Goal: Task Accomplishment & Management: Manage account settings

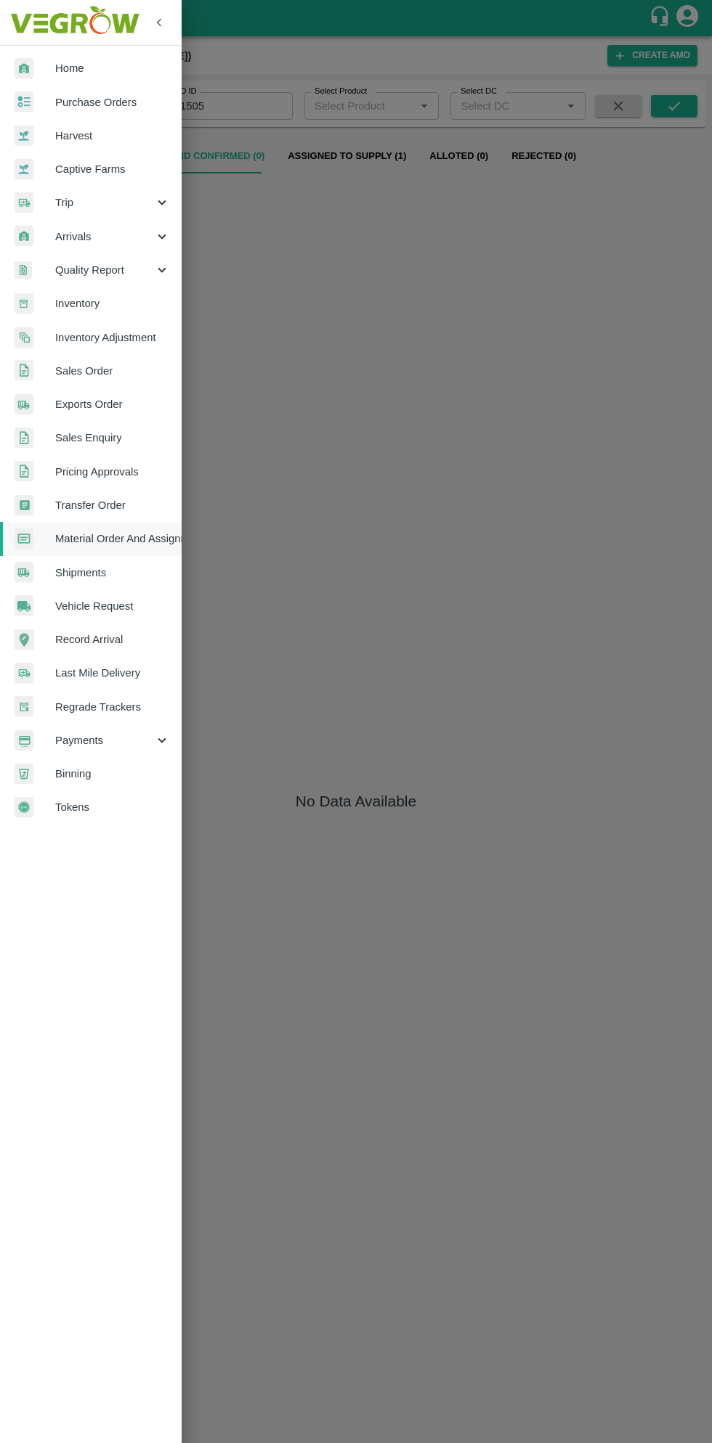
click at [128, 102] on span "Purchase Orders" at bounding box center [112, 102] width 115 height 16
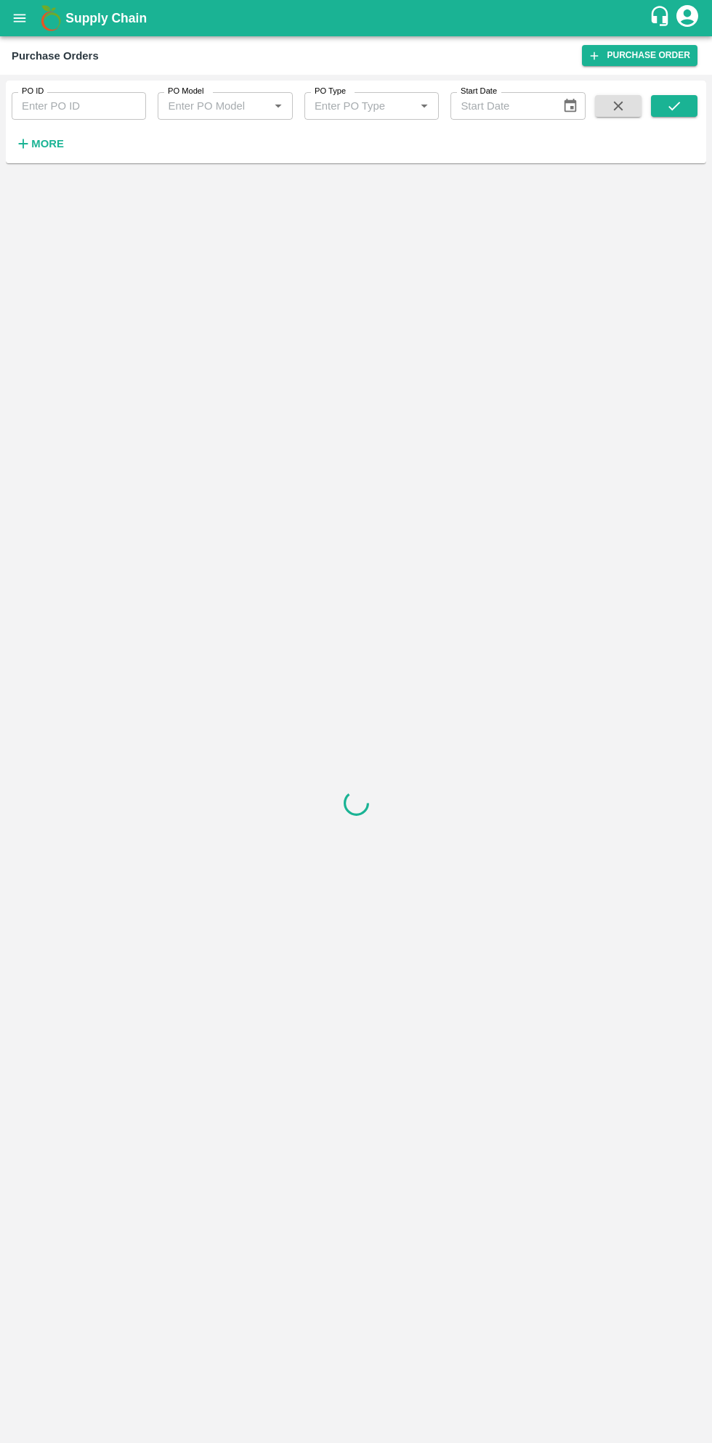
click at [51, 146] on strong "More" at bounding box center [47, 144] width 33 height 12
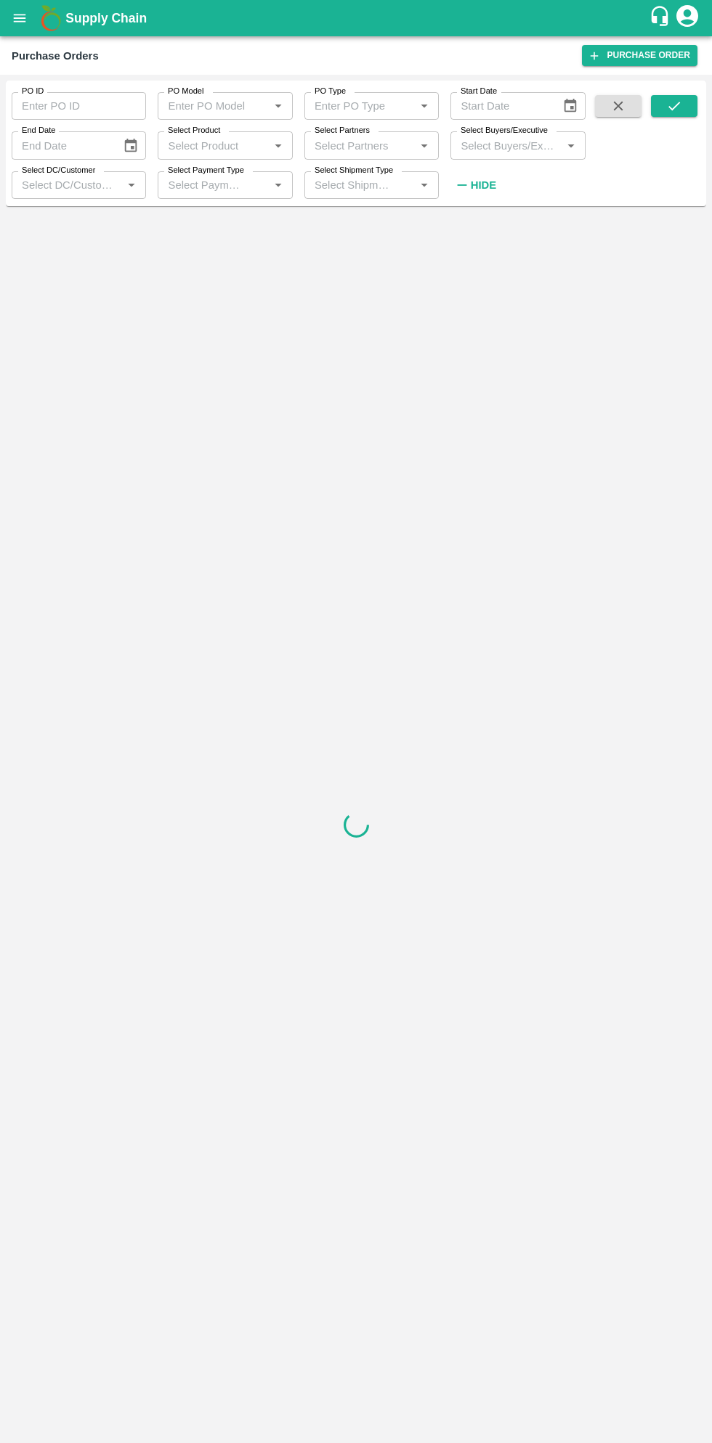
click at [508, 147] on input "Select Buyers/Executive" at bounding box center [506, 145] width 102 height 19
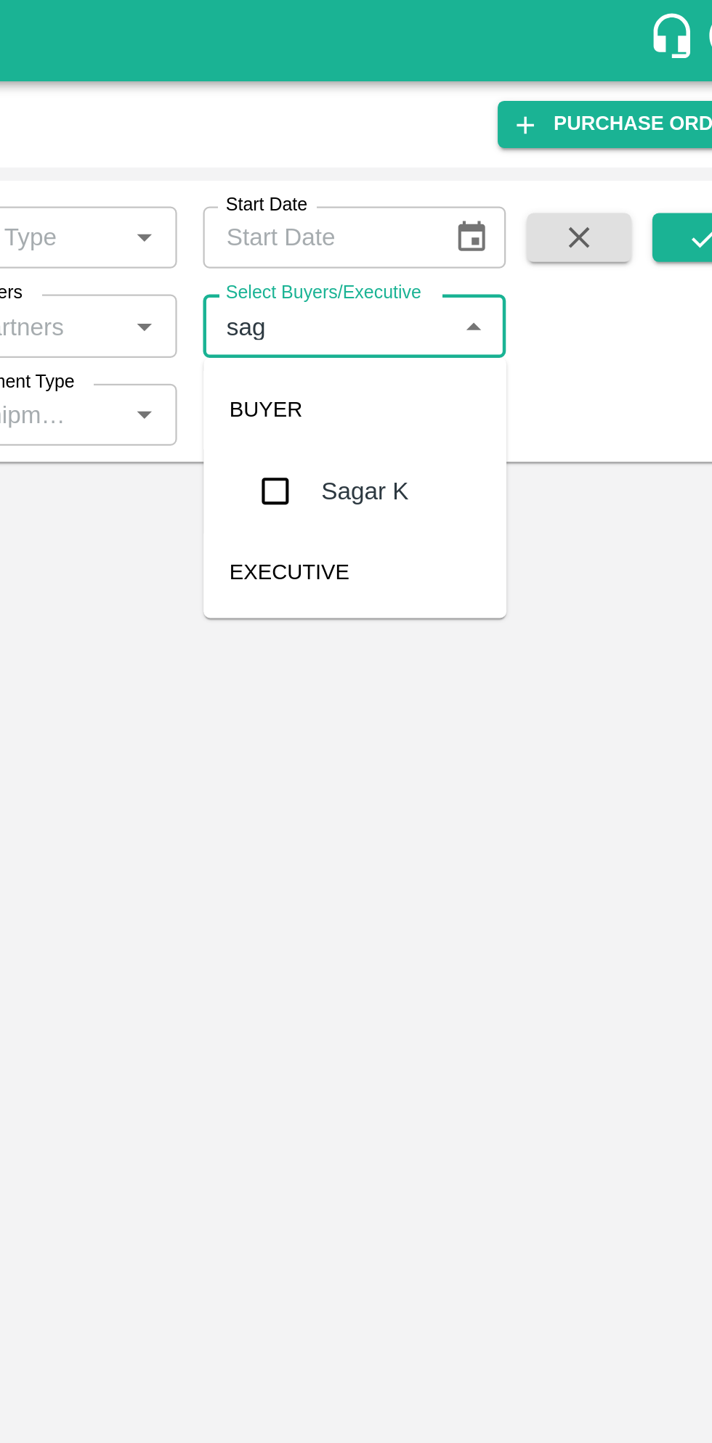
type input "saga"
click at [484, 218] on input "checkbox" at bounding box center [482, 219] width 29 height 29
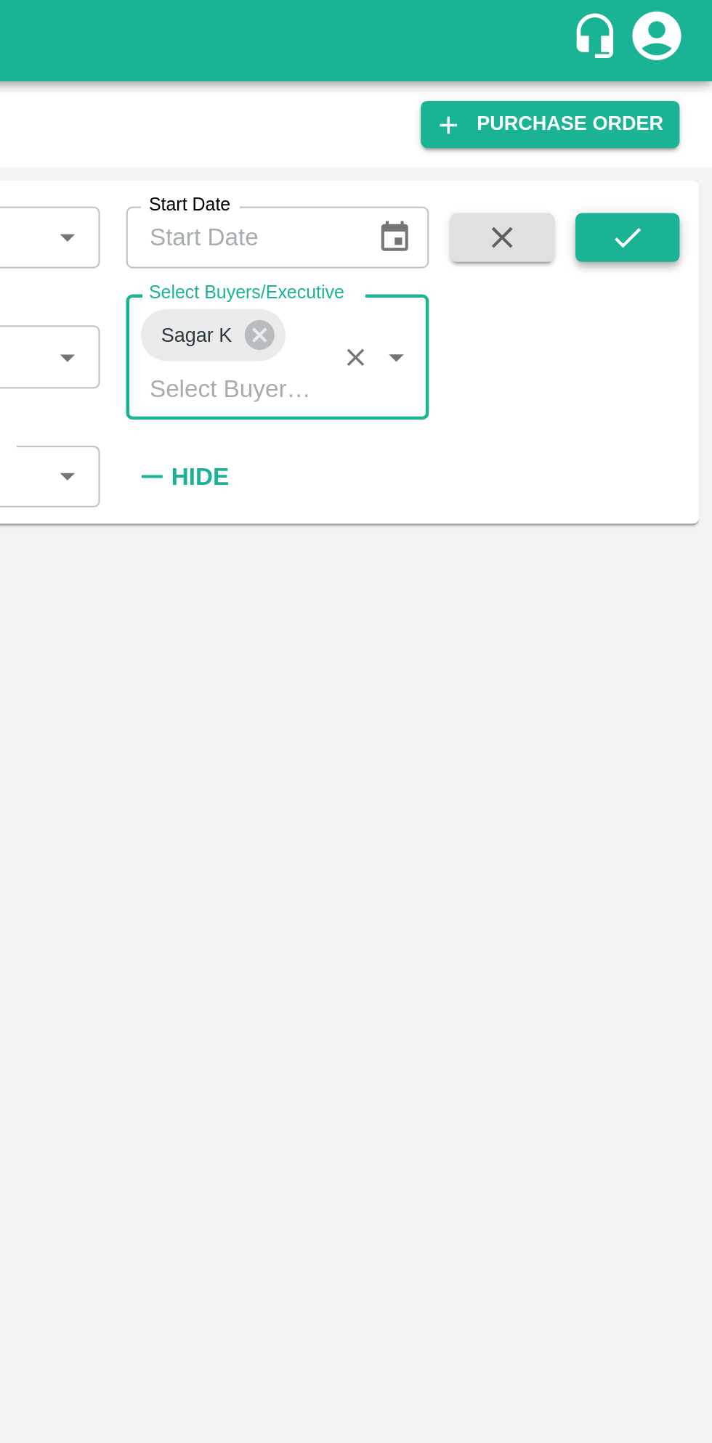
click at [675, 108] on icon "submit" at bounding box center [674, 106] width 16 height 16
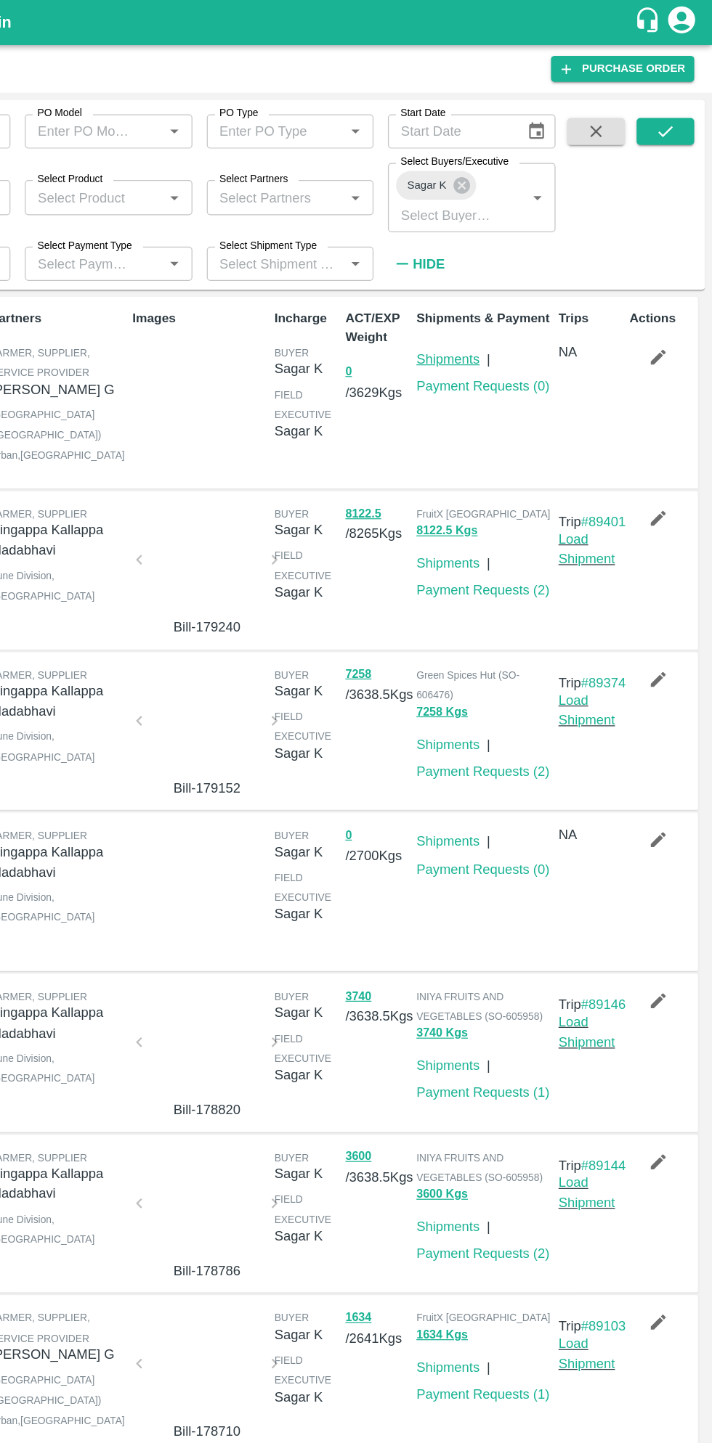
click at [505, 290] on link "Shipments" at bounding box center [498, 290] width 51 height 12
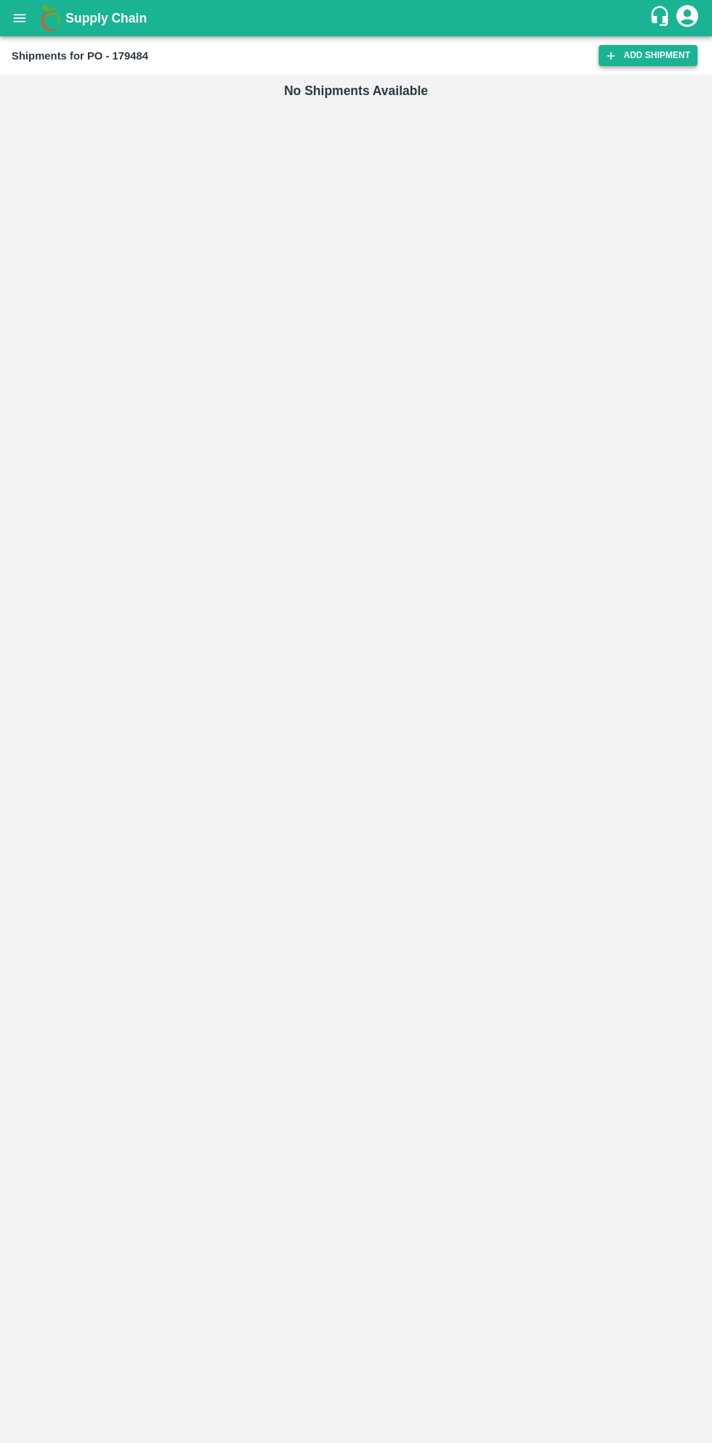
click at [643, 55] on link "Add Shipment" at bounding box center [647, 55] width 99 height 21
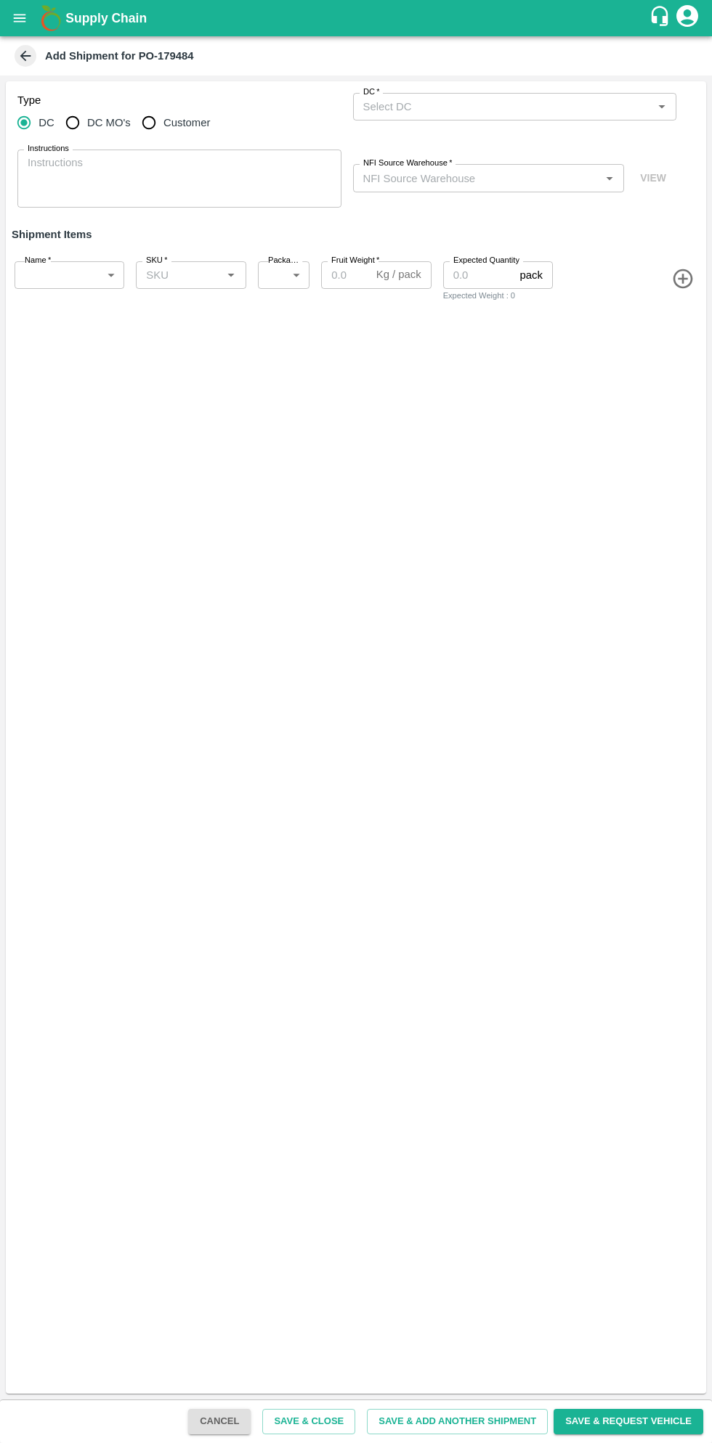
click at [77, 123] on input "DC MO's" at bounding box center [72, 122] width 29 height 29
radio input "true"
click at [497, 106] on input "DC (Material Orders)   *" at bounding box center [502, 106] width 291 height 19
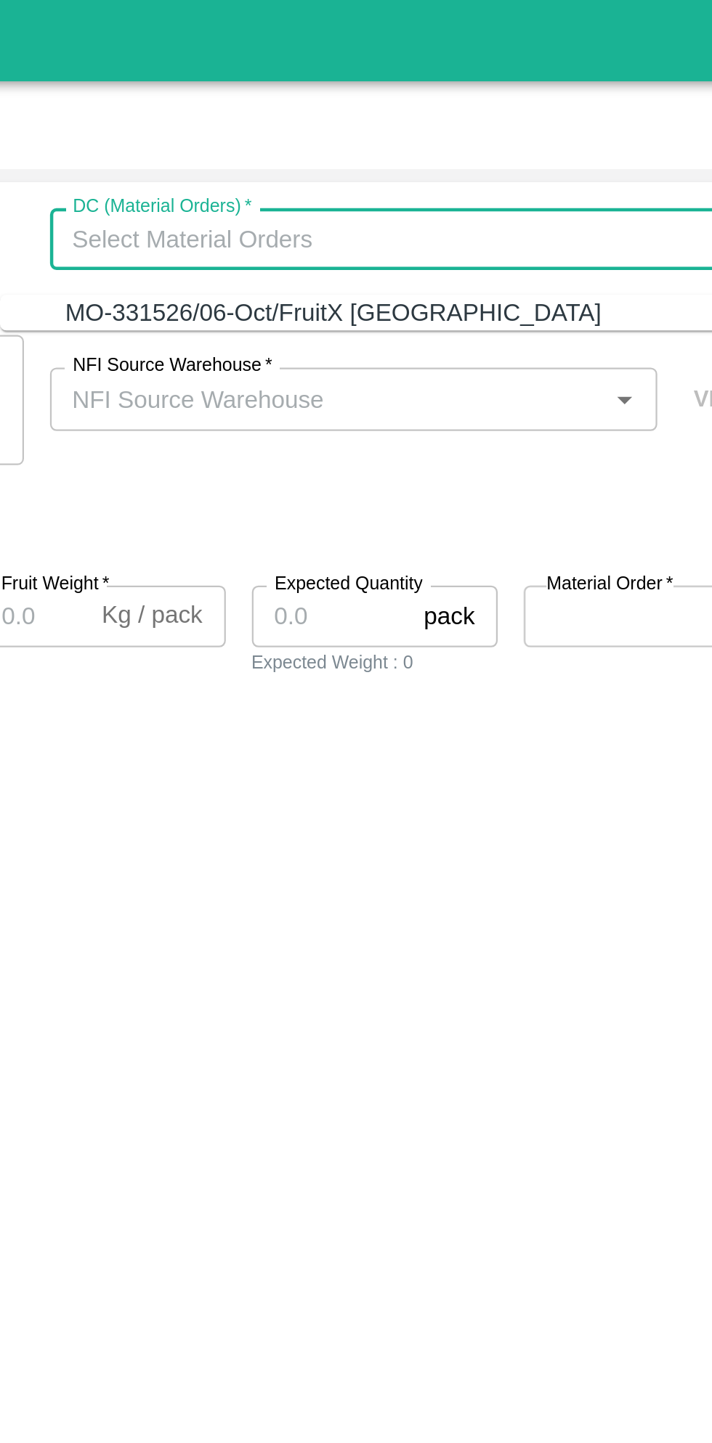
click at [490, 131] on div "MO-331526/06-Oct/FruitX Bangalore" at bounding box center [506, 139] width 295 height 16
type input "MO-331526/06-Oct/FruitX Bangalore"
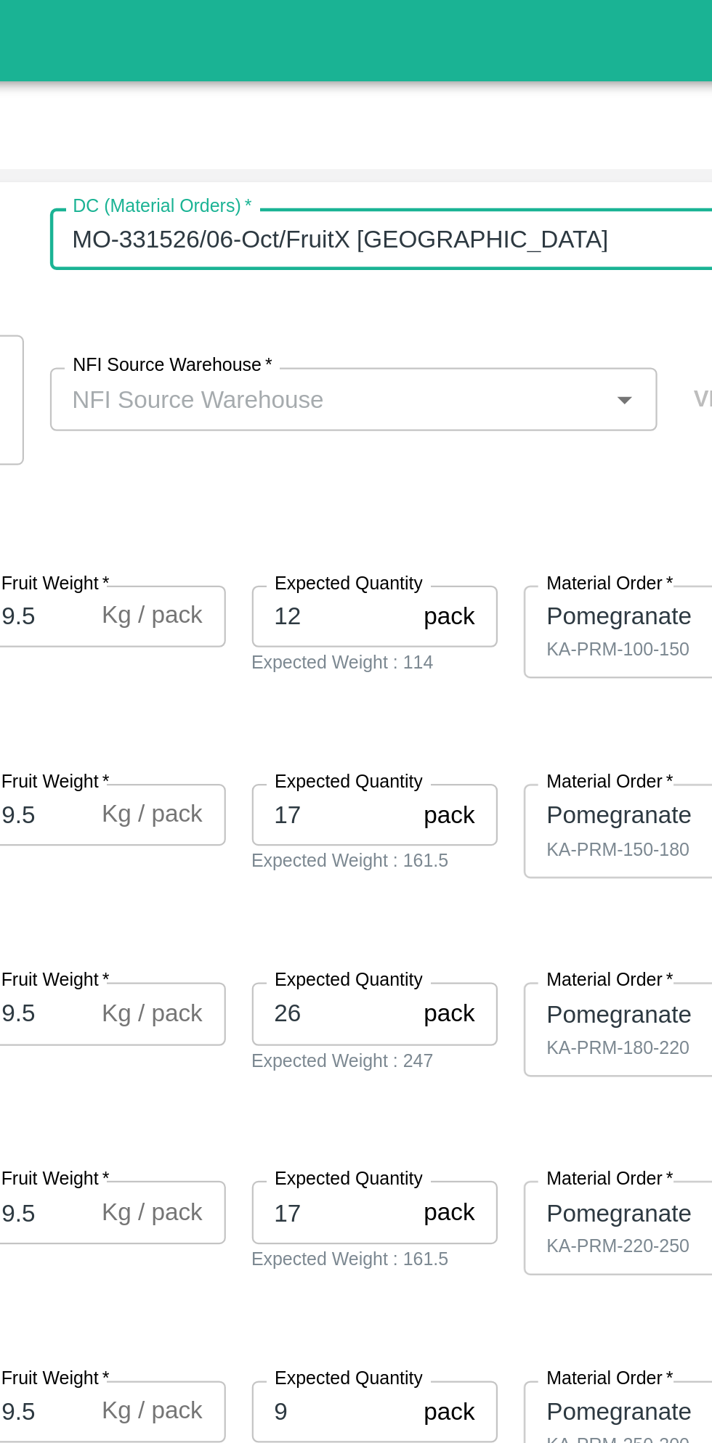
click at [489, 174] on input "NFI Source Warehouse   *" at bounding box center [476, 177] width 239 height 19
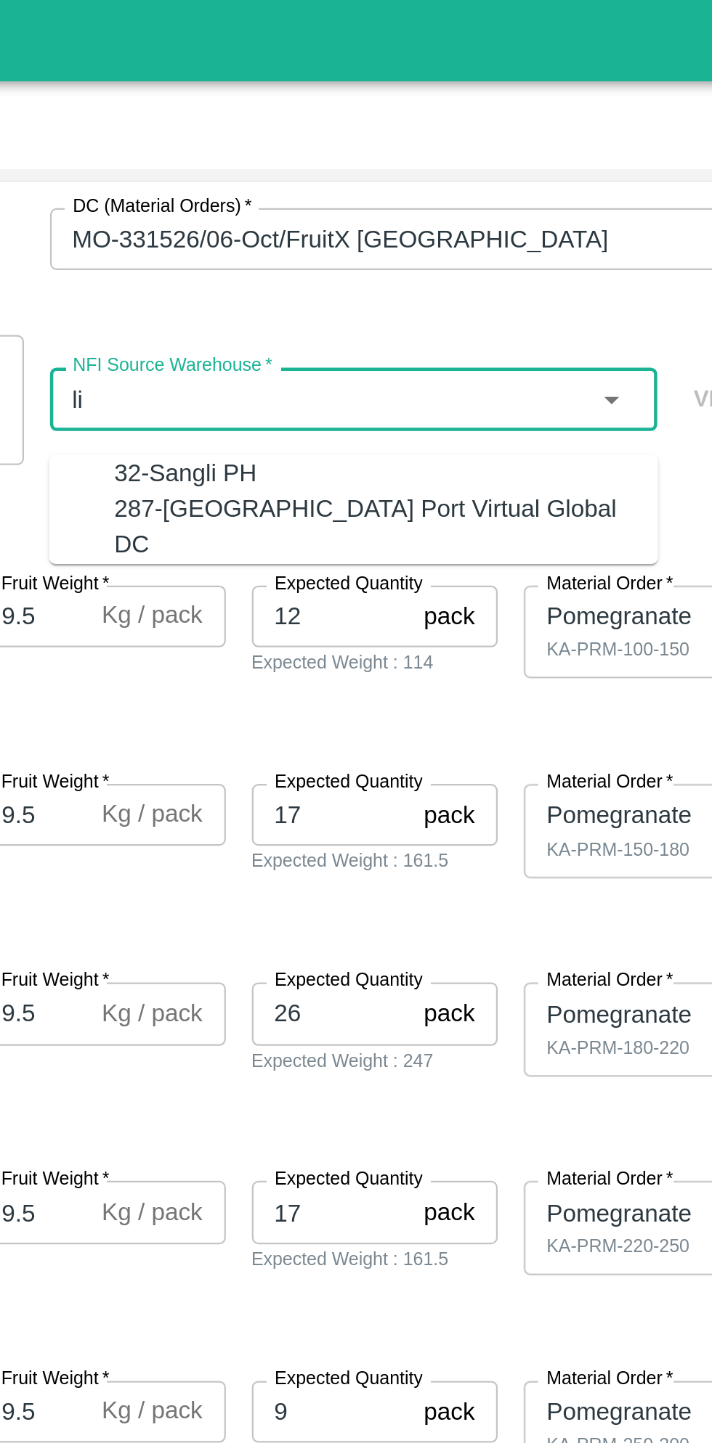
type input "li"
type input "KA-PRM-100-15"
type input "KA-PRM-100-150"
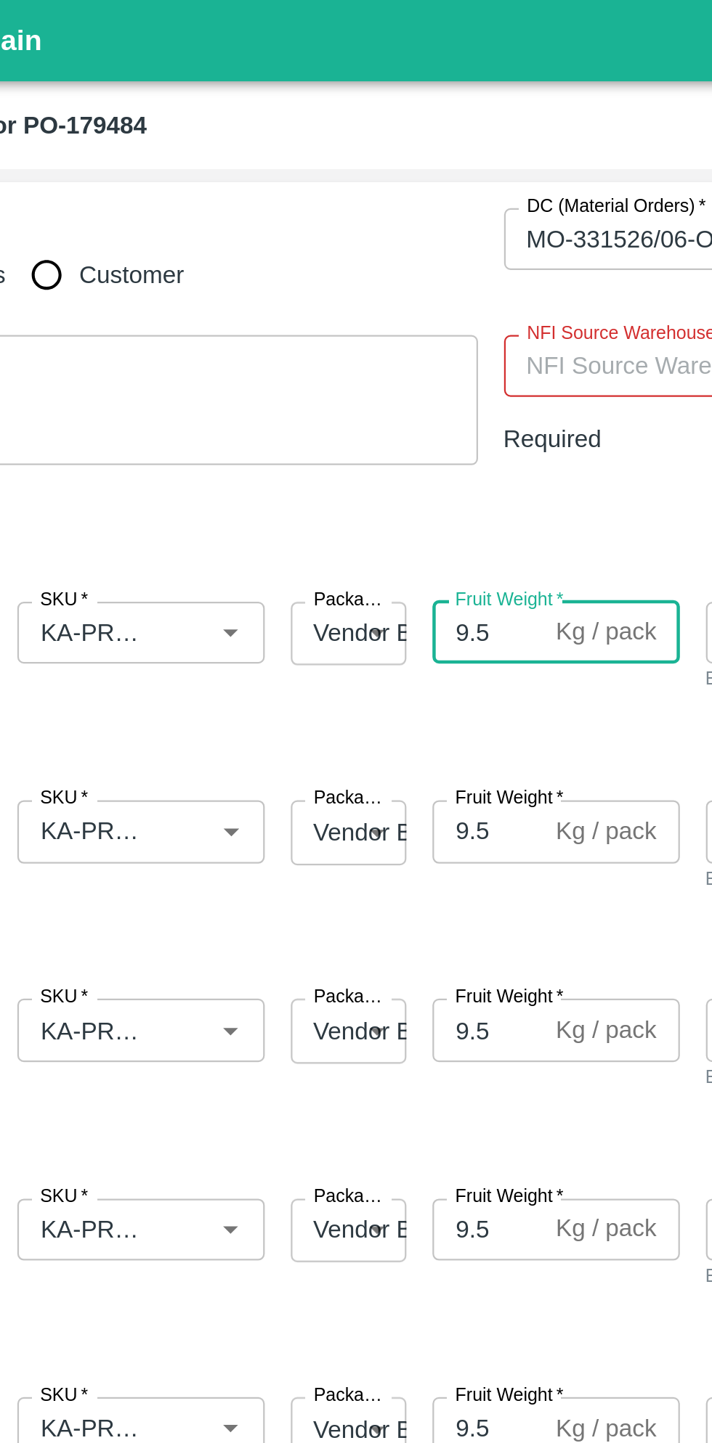
click at [399, 173] on input "NFI Source Warehouse   *" at bounding box center [476, 163] width 239 height 19
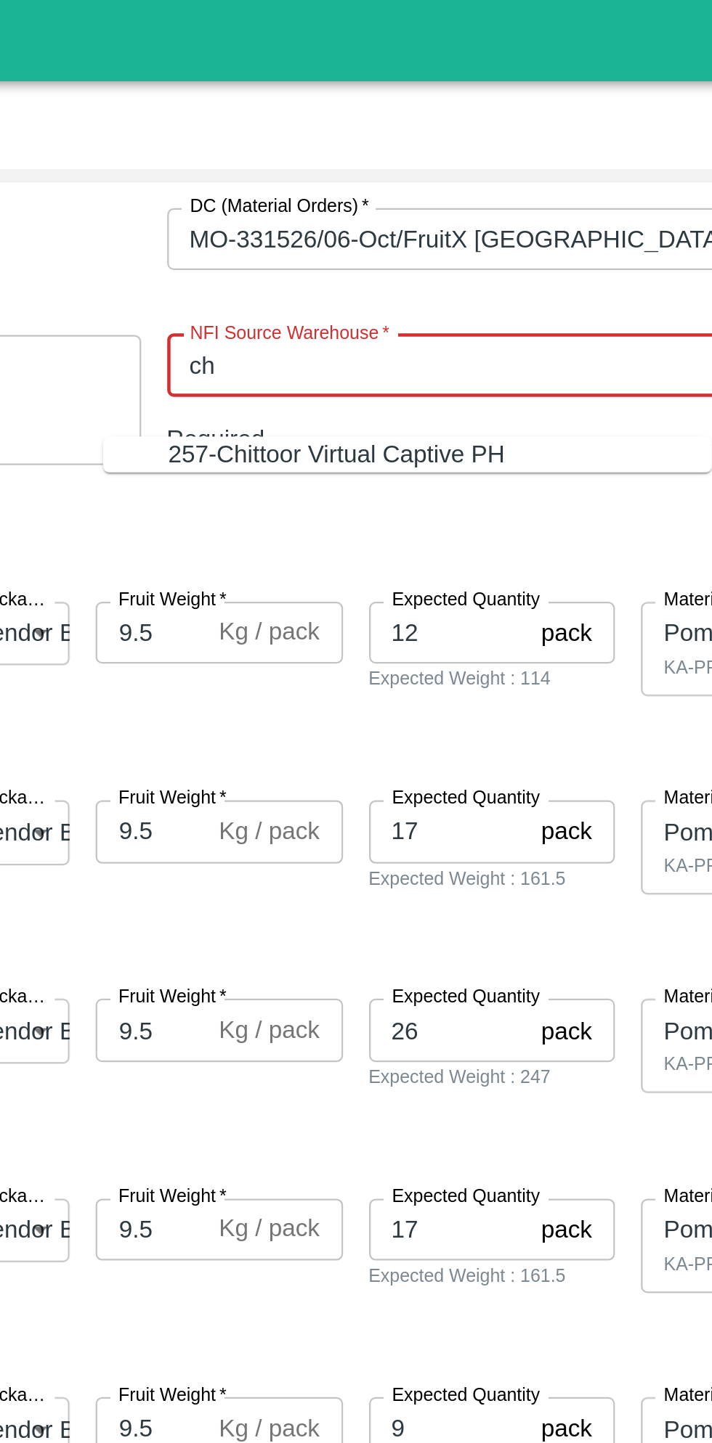
type input "c"
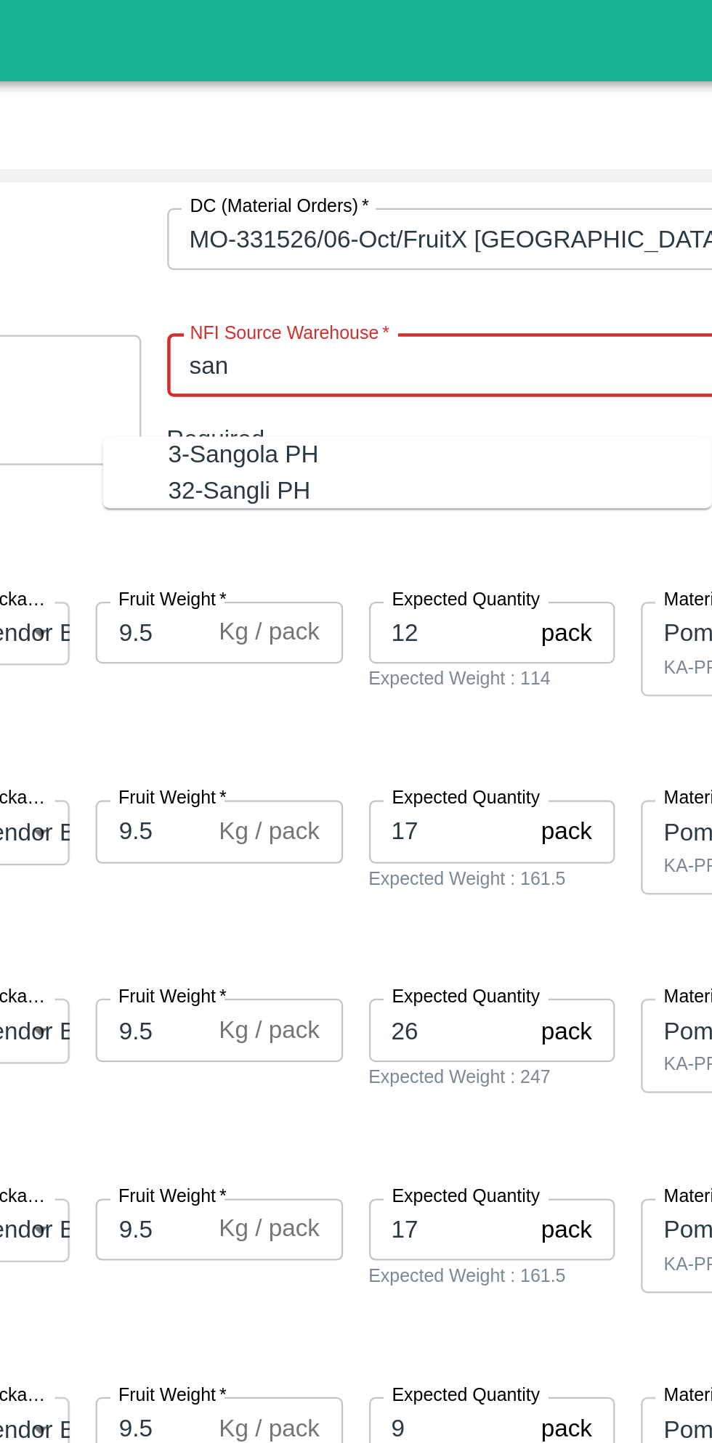
click at [419, 204] on div "3-Sangola PH" at bounding box center [475, 203] width 243 height 16
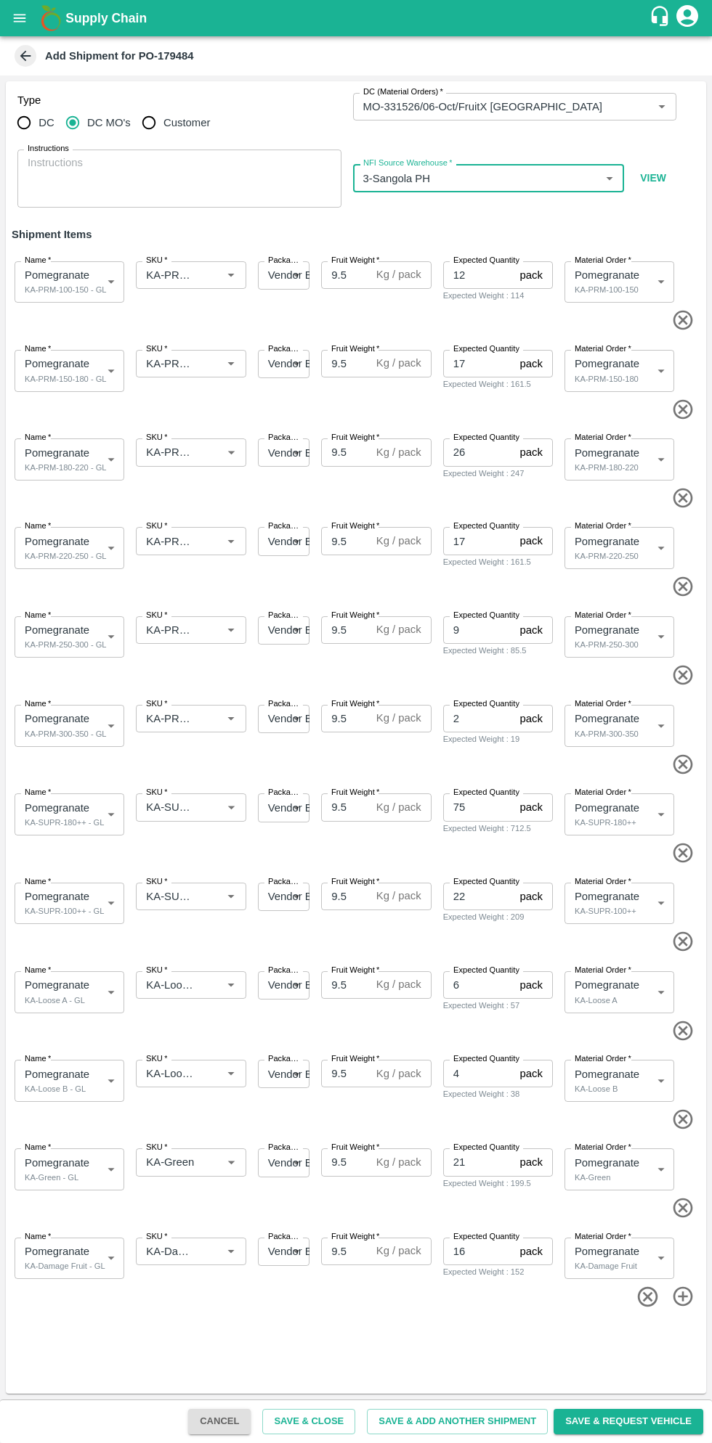
type input "3-Sangola PH"
click at [100, 1076] on body "Supply Chain Add Shipment for PO-179484 Type DC DC MO's Customer DC (Material O…" at bounding box center [356, 721] width 712 height 1443
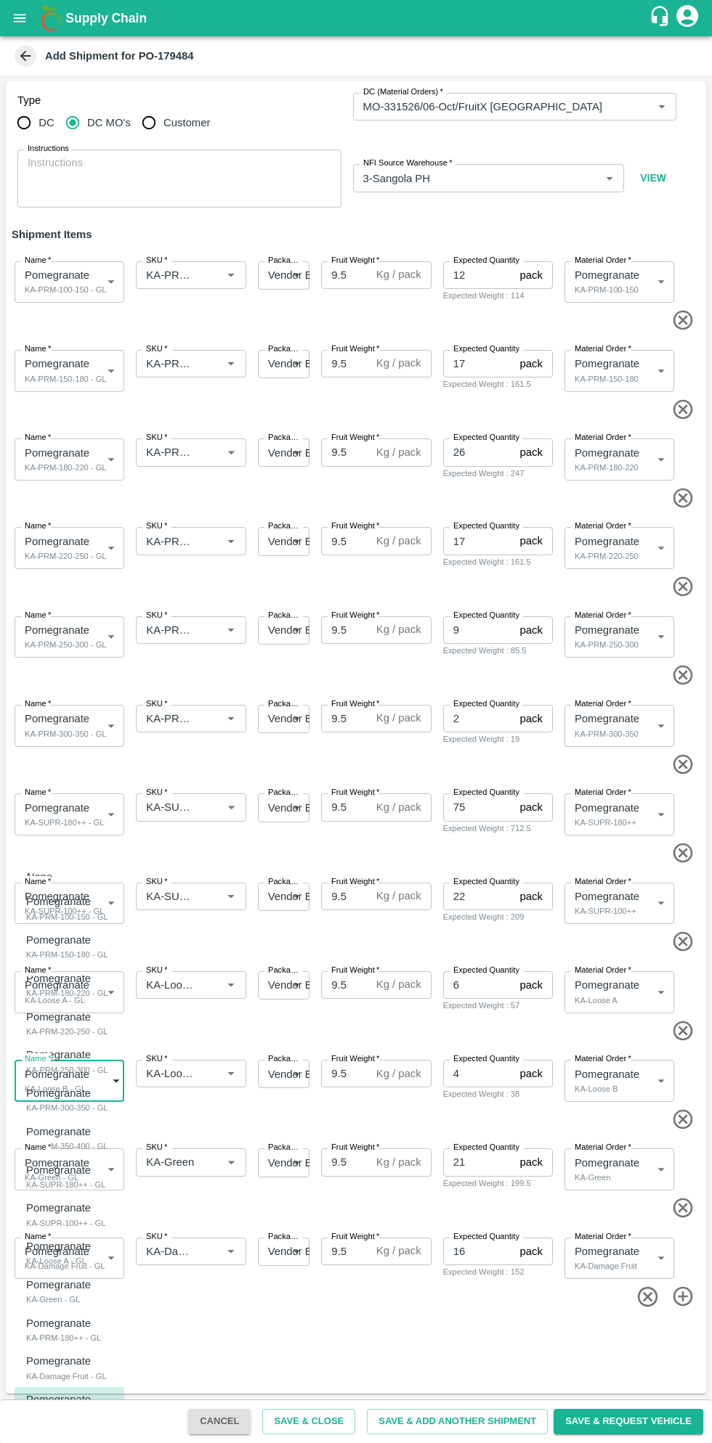
click at [73, 1340] on div "KA-PRM-180++ - GL" at bounding box center [63, 1338] width 75 height 13
type input "2096345"
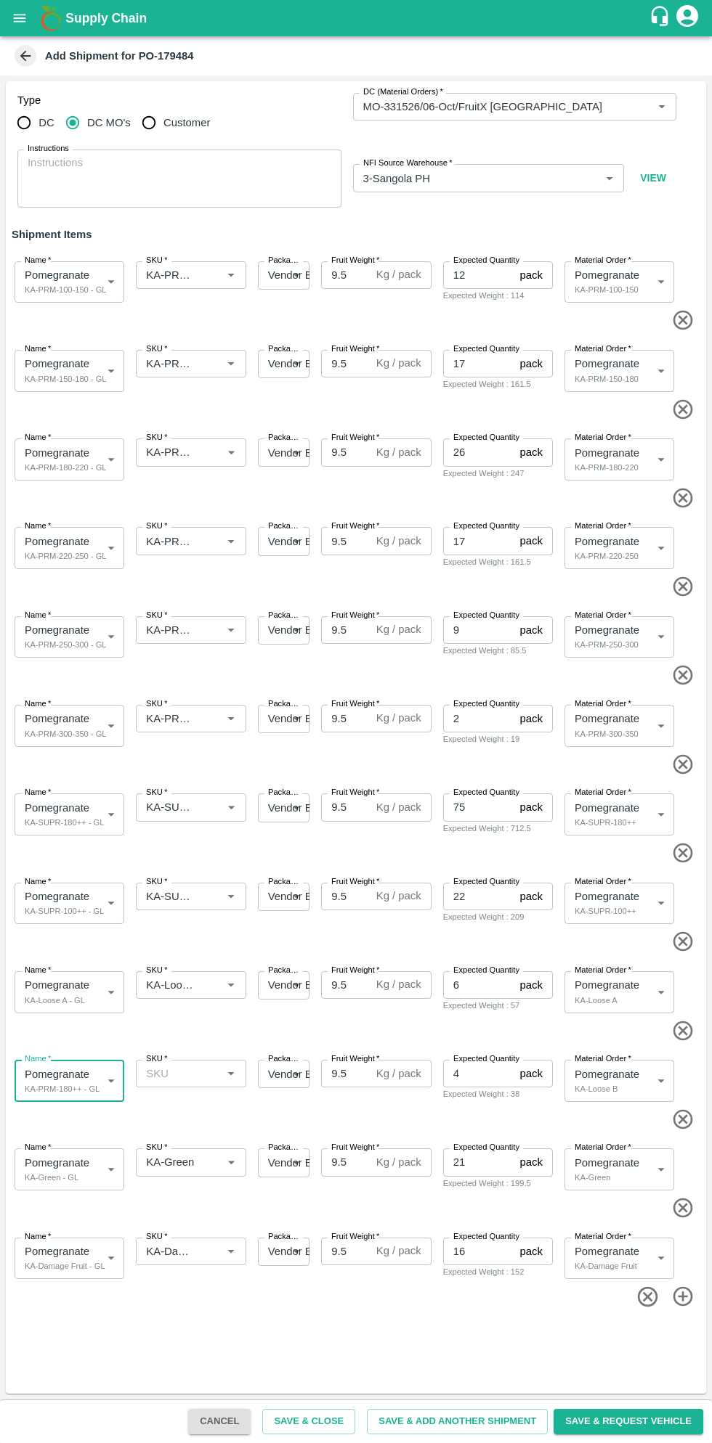
click at [188, 1074] on input "SKU   *" at bounding box center [178, 1073] width 77 height 19
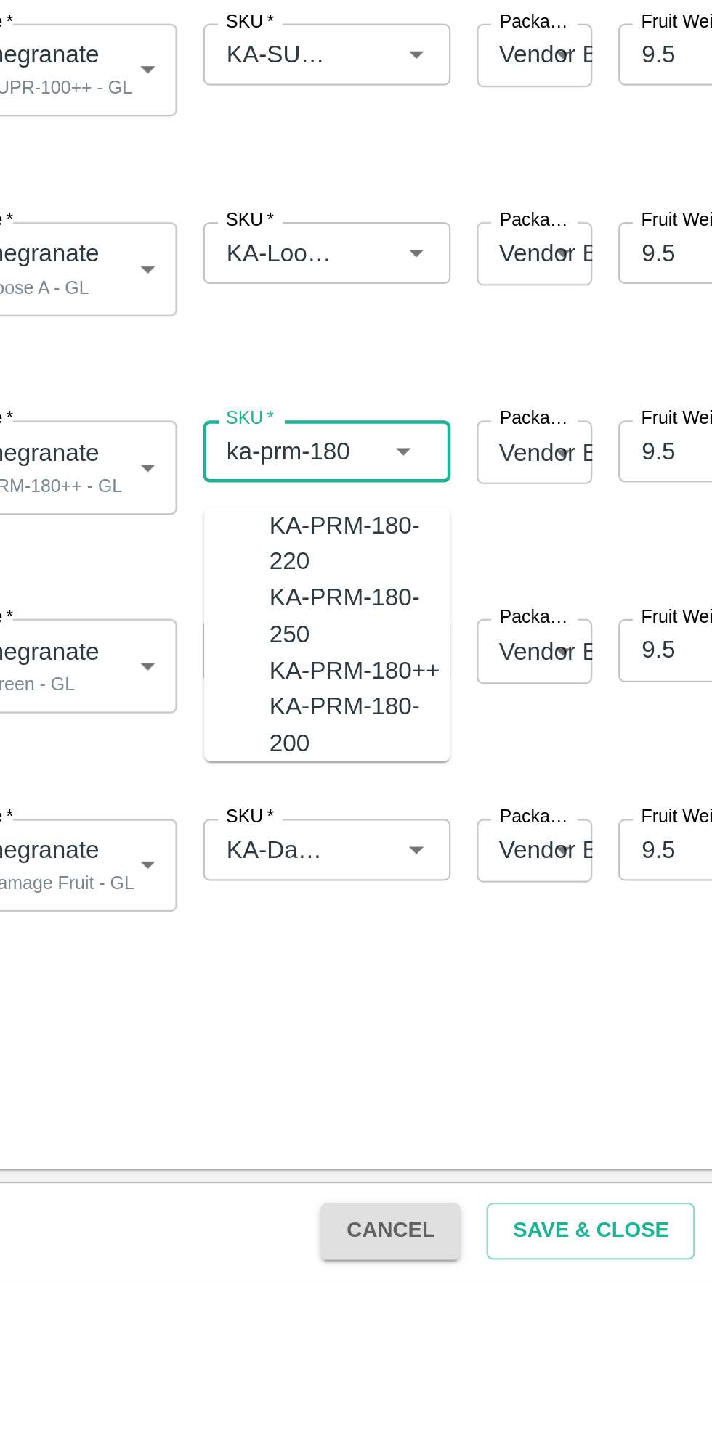
click at [207, 1164] on div "KA-PRM-180++" at bounding box center [204, 1172] width 76 height 16
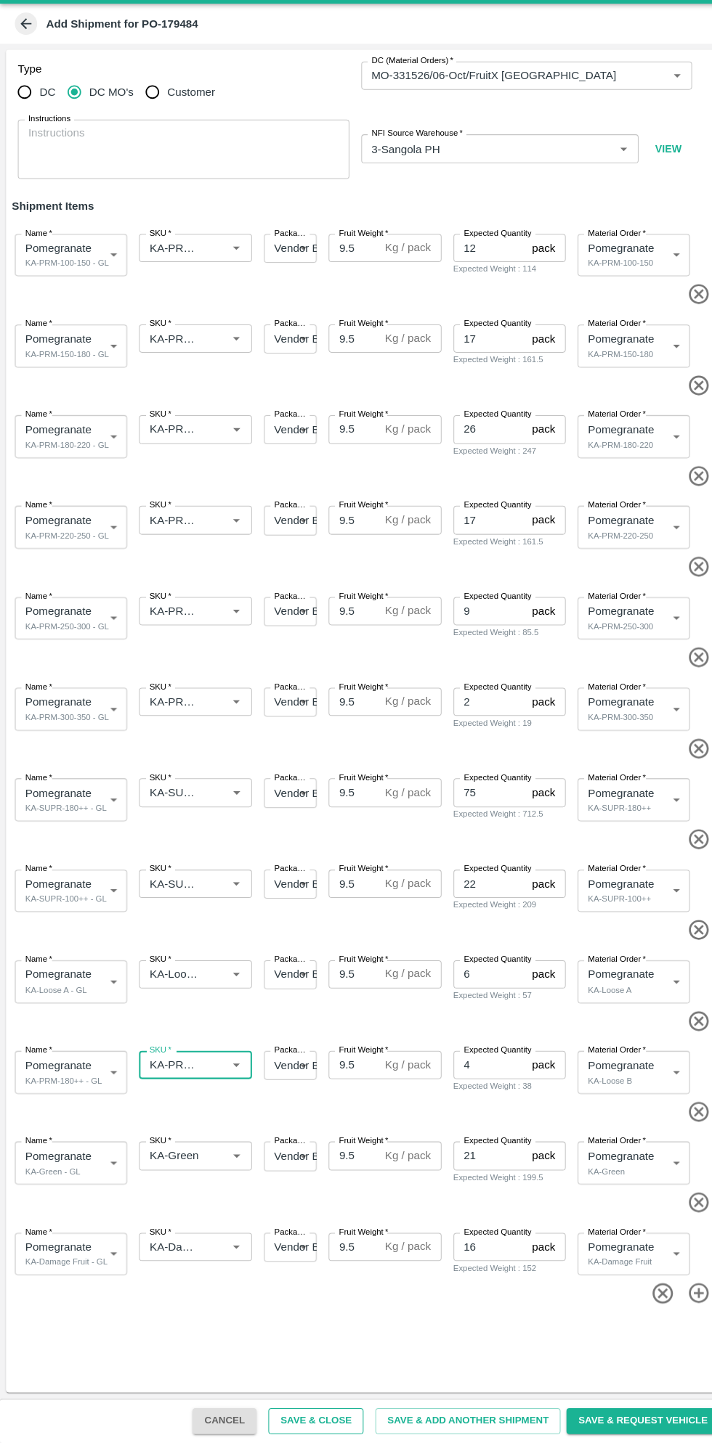
type input "KA-PRM-180++"
click at [335, 1422] on button "Save & Close" at bounding box center [308, 1421] width 93 height 25
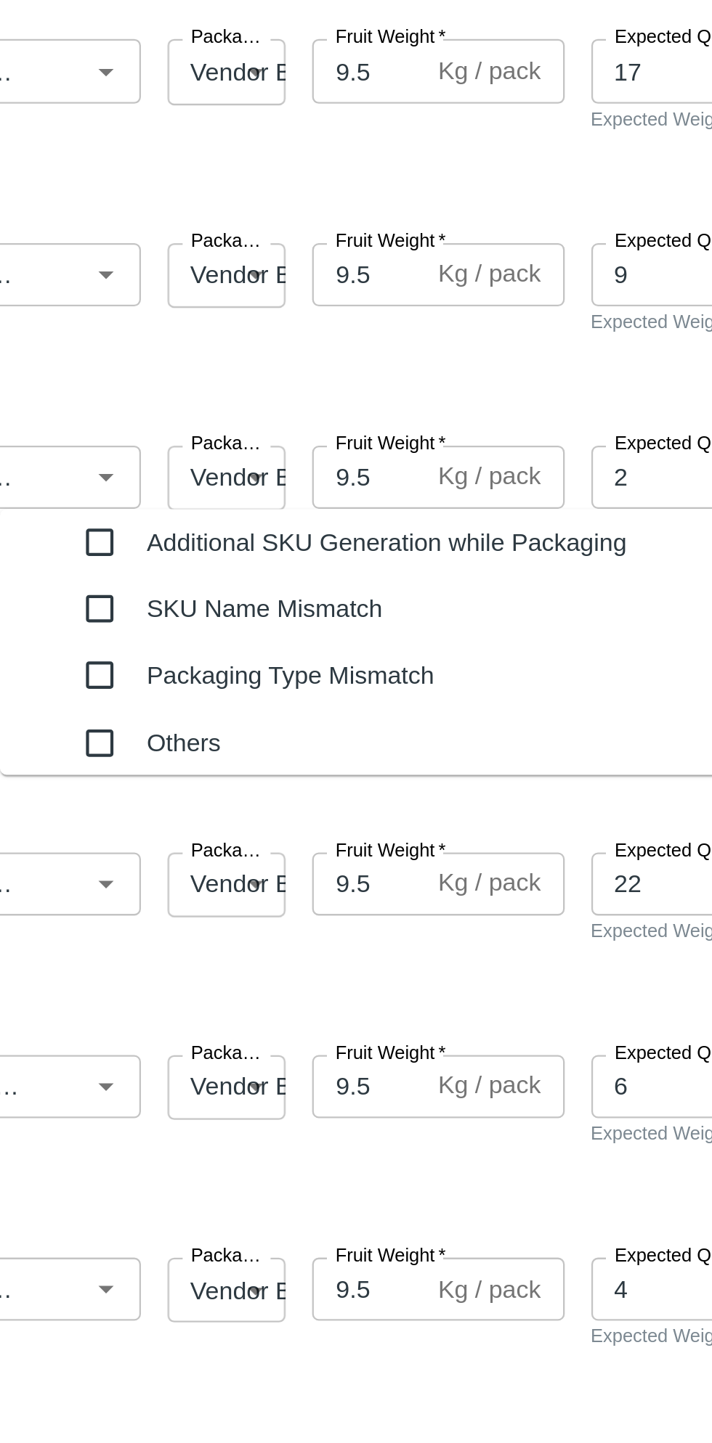
click at [217, 751] on input "checkbox" at bounding box center [227, 747] width 29 height 29
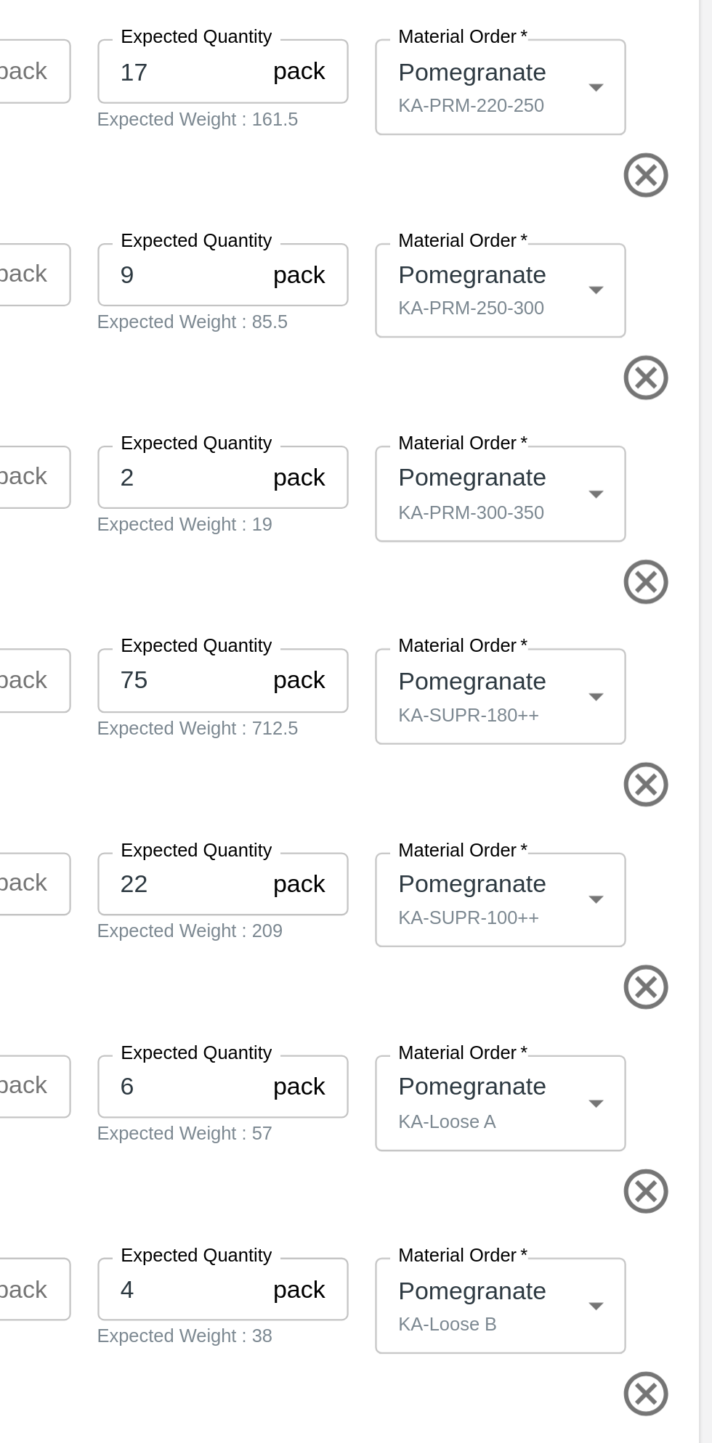
type textarea "Additional sku generated while packing"
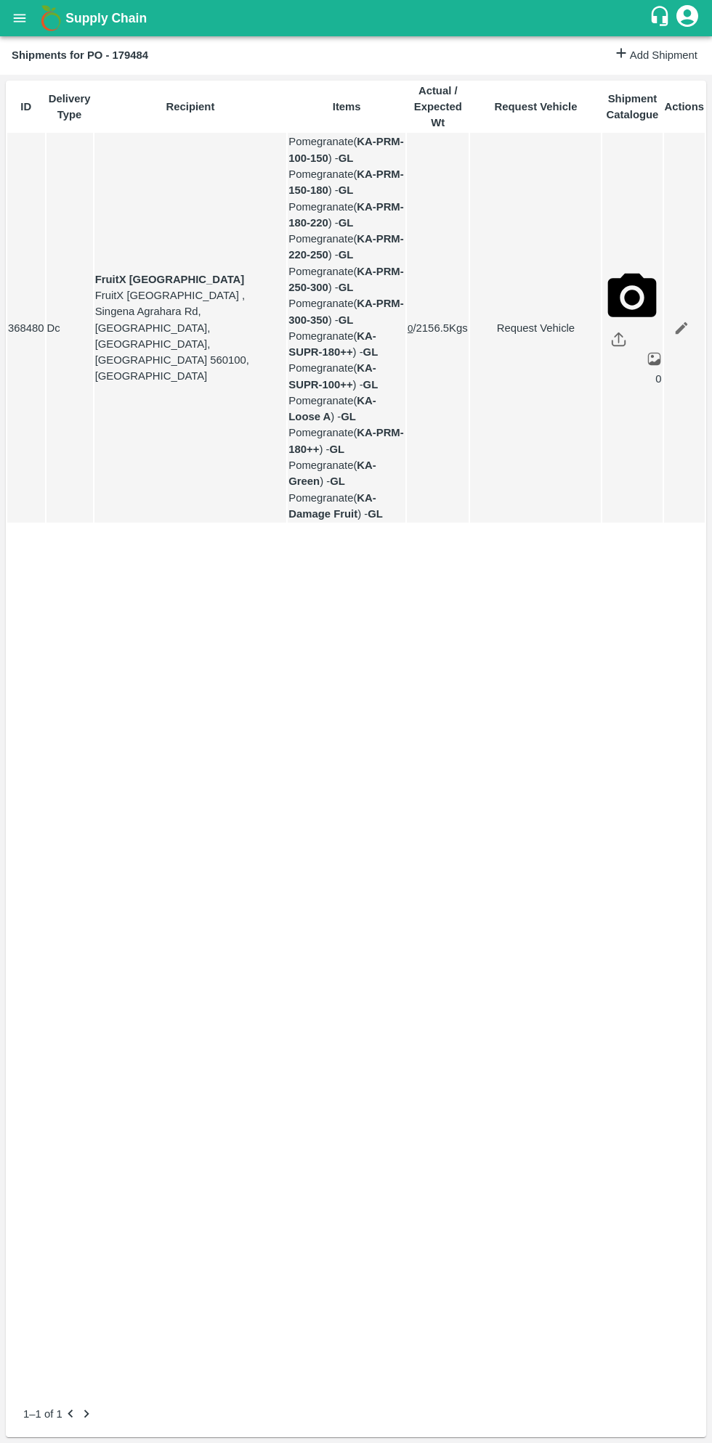
click at [25, 19] on icon "open drawer" at bounding box center [20, 18] width 16 height 16
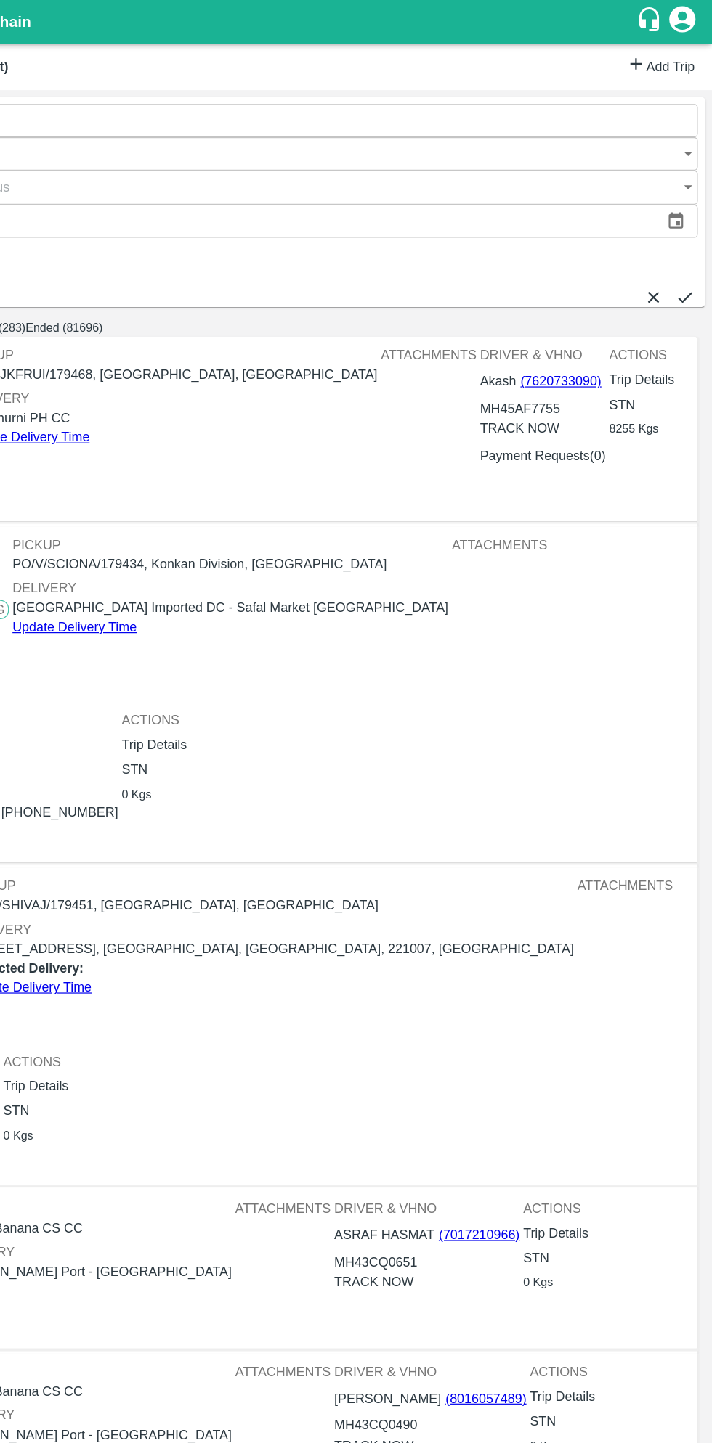
click at [651, 51] on link "Add Trip" at bounding box center [668, 55] width 57 height 21
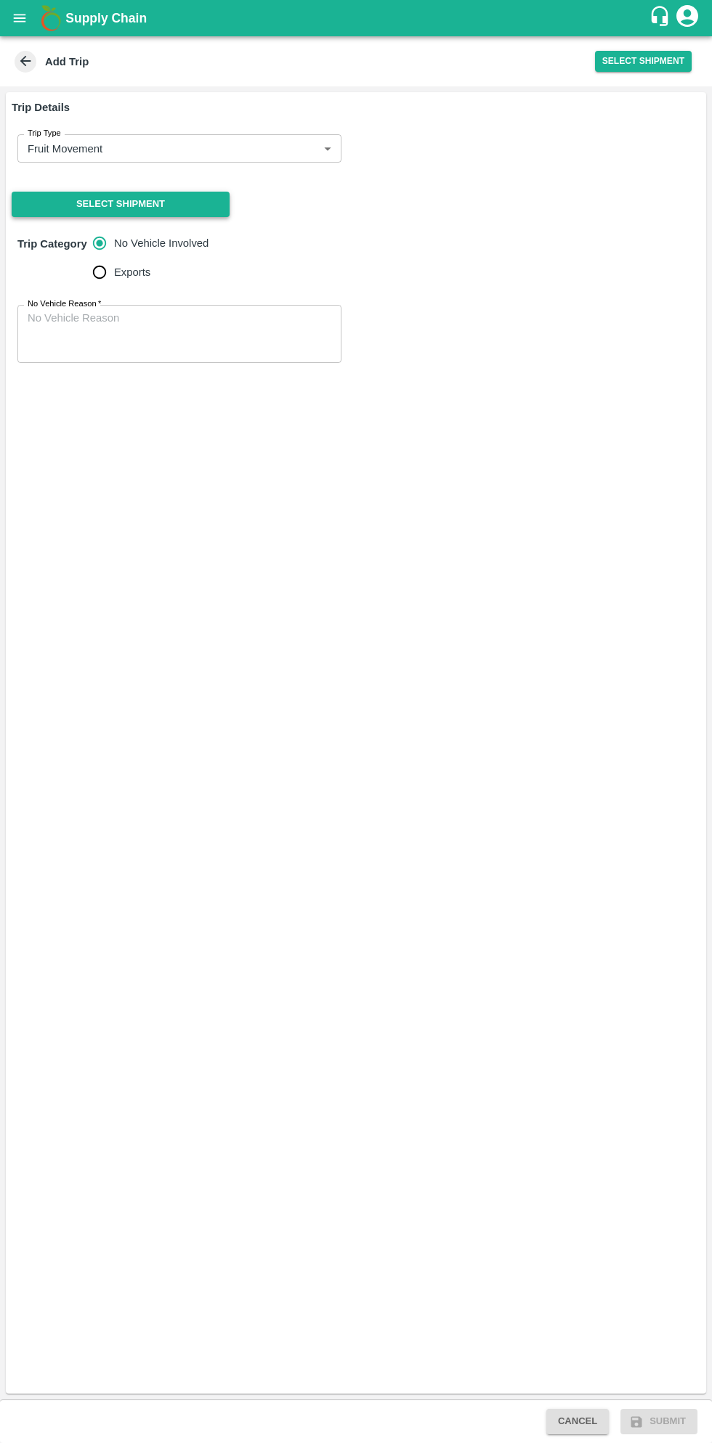
click at [160, 205] on button "Select Shipment" at bounding box center [121, 204] width 218 height 25
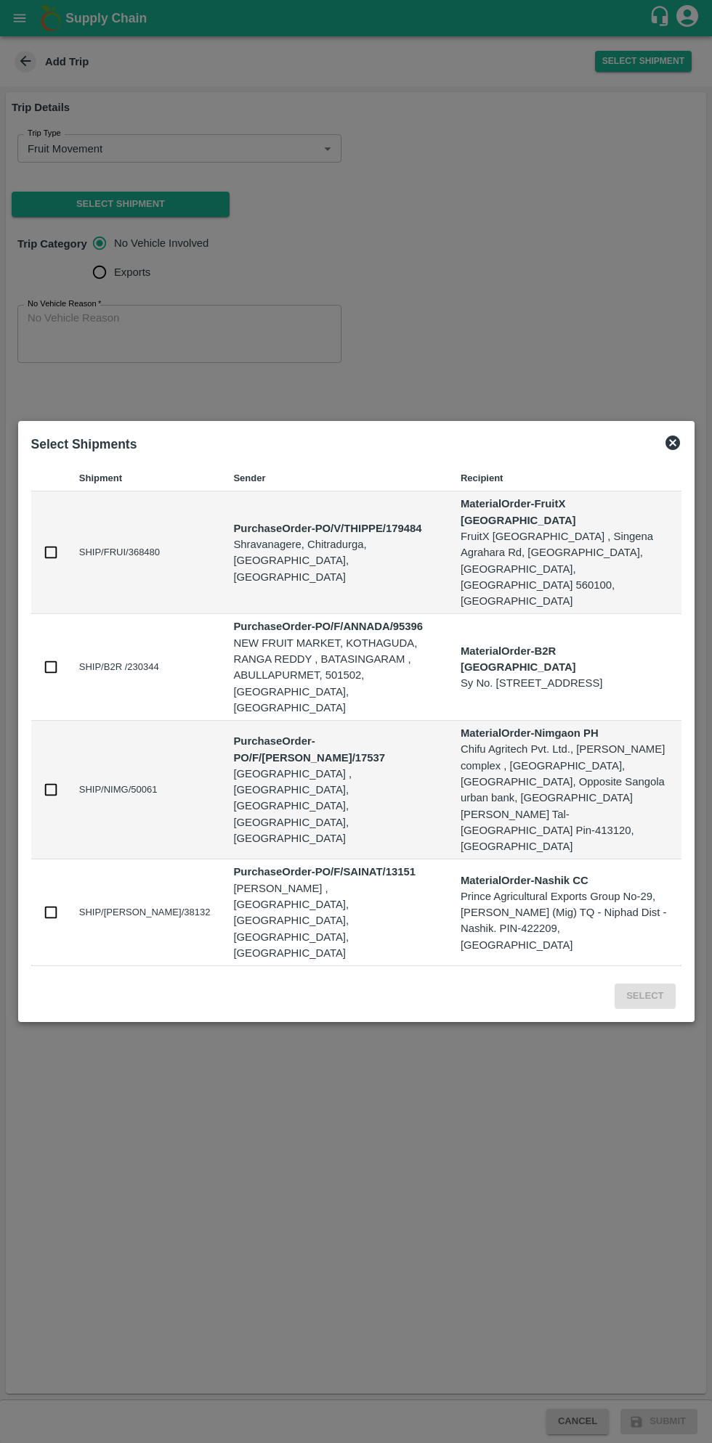
click at [50, 561] on input "checkbox" at bounding box center [51, 553] width 16 height 16
checkbox input "true"
click at [640, 984] on button "Select" at bounding box center [644, 996] width 60 height 25
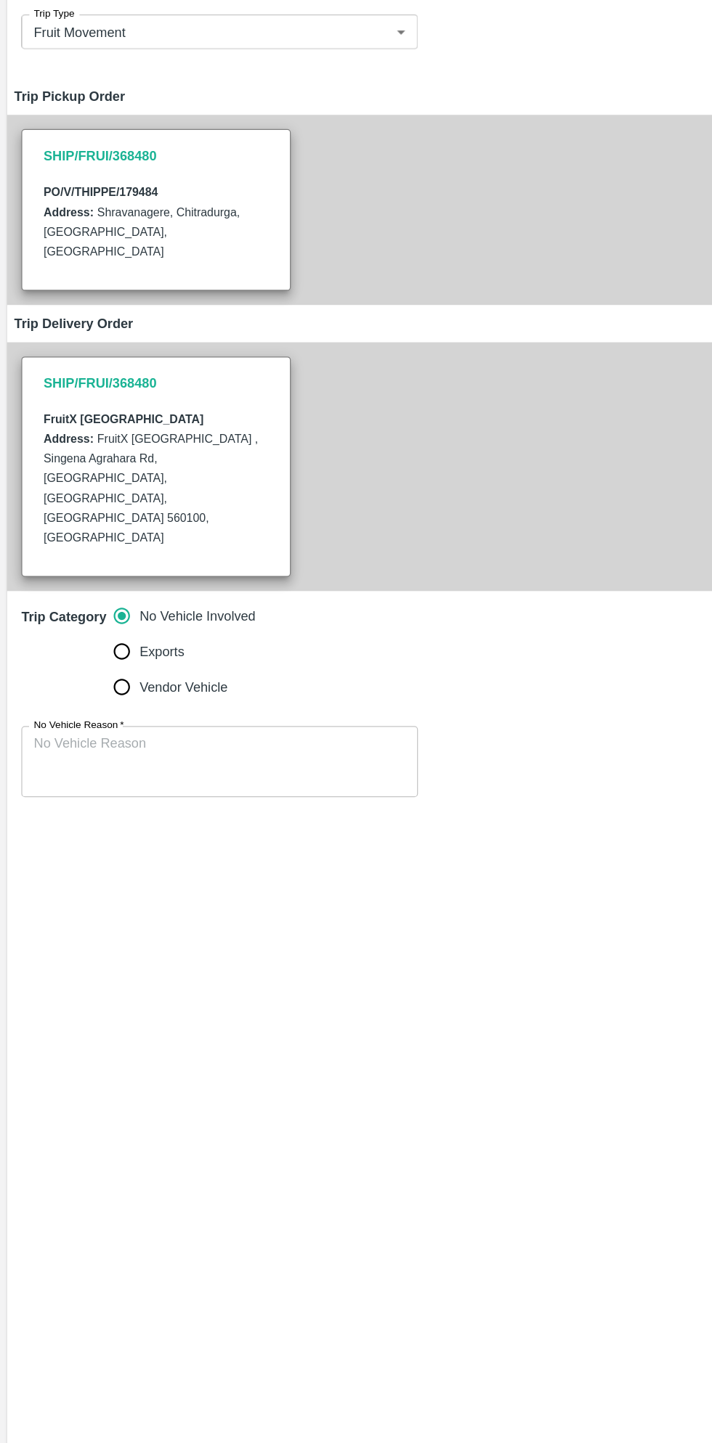
click at [100, 669] on input "Vendor Vehicle" at bounding box center [99, 683] width 29 height 29
radio input "true"
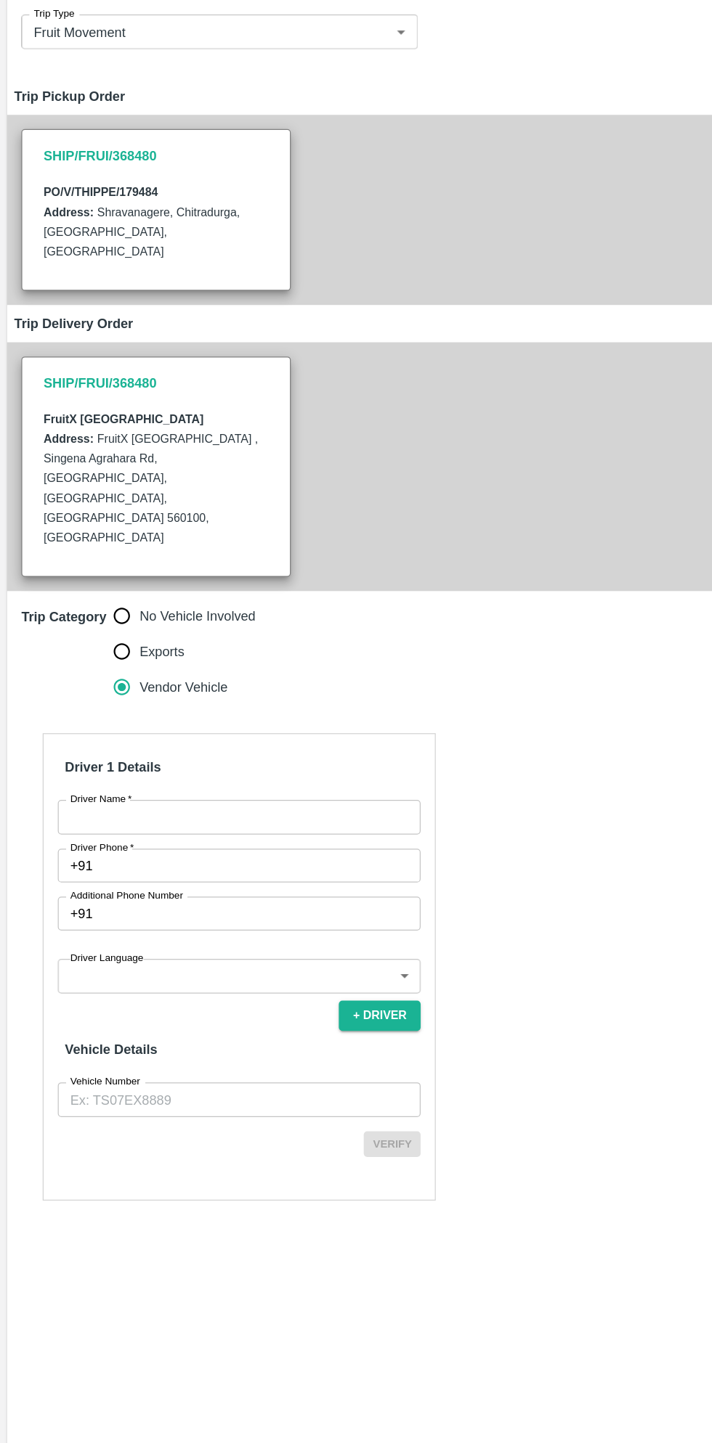
click at [197, 776] on input "Driver Name   *" at bounding box center [195, 790] width 296 height 28
type input "Kishor"
click at [196, 816] on input "Driver Phone   *" at bounding box center [212, 830] width 262 height 28
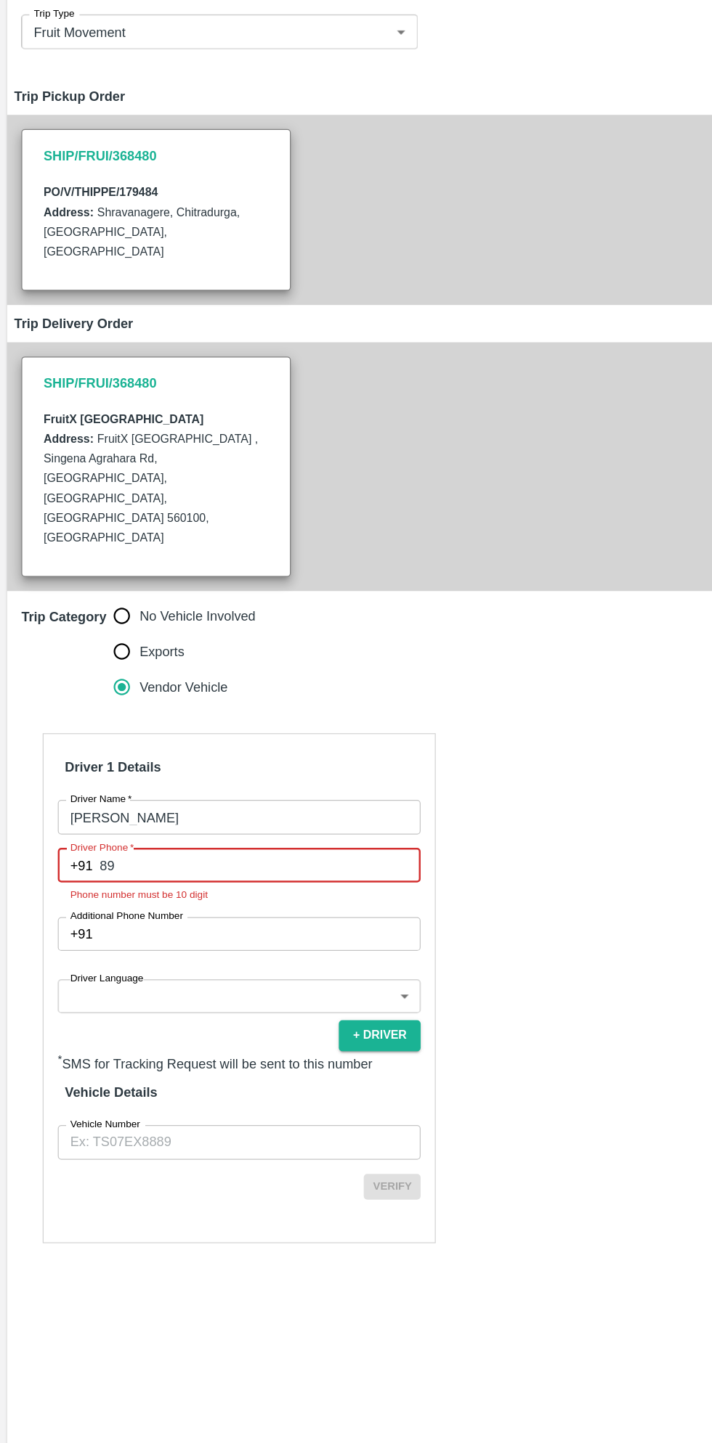
type input "8951107813"
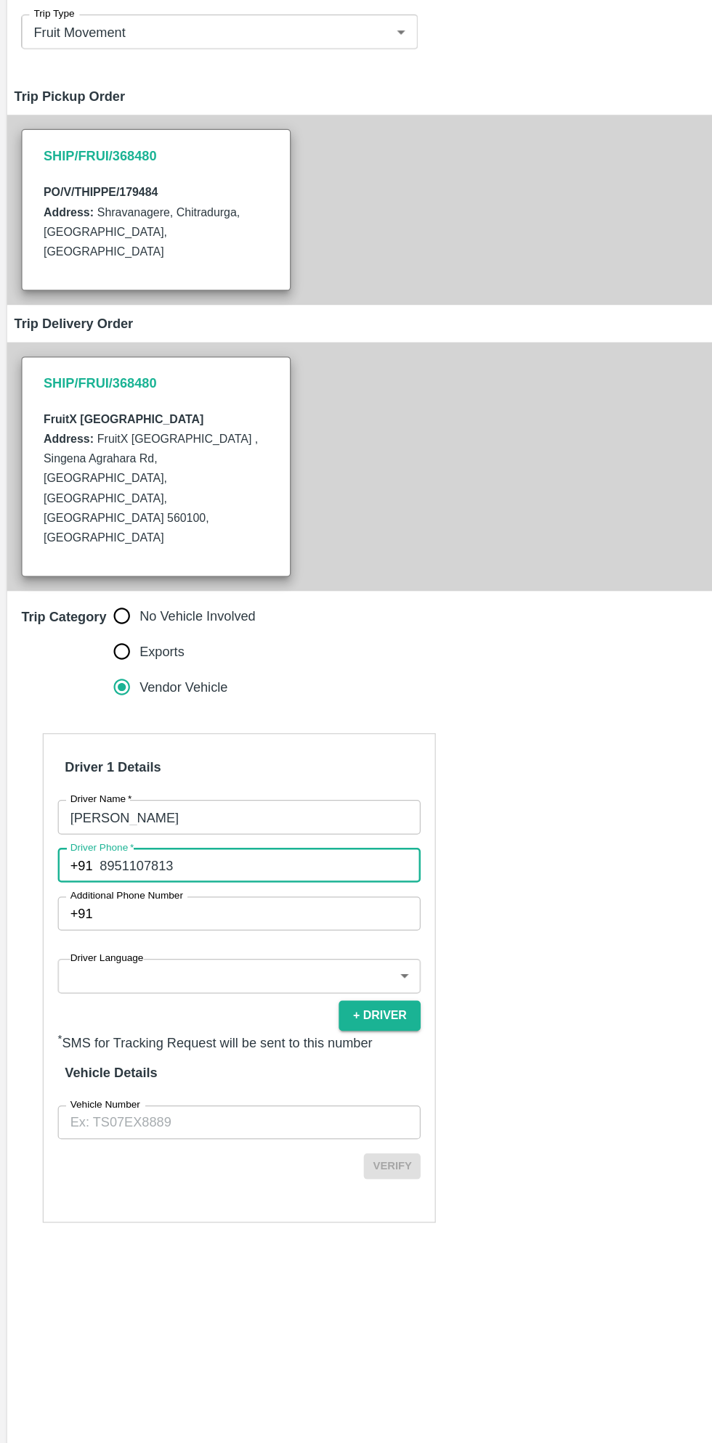
click at [205, 856] on body "Supply Chain Add Trip Select Shipment Trip Details Trip Type Fruit Movement 1 T…" at bounding box center [356, 721] width 712 height 1443
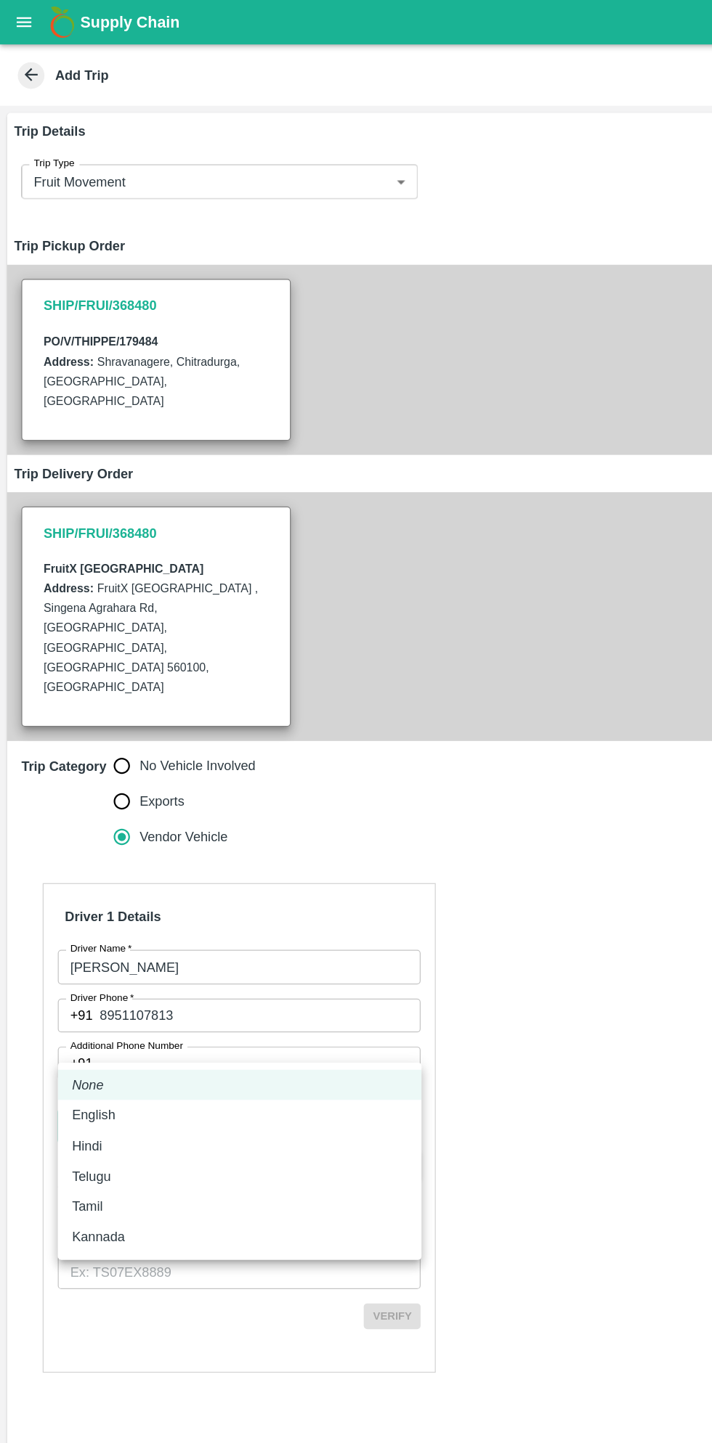
click at [90, 1023] on ul "None English Hindi Telugu Tamil Kannada" at bounding box center [195, 948] width 297 height 161
click at [98, 1022] on li "Kannada" at bounding box center [195, 1010] width 297 height 25
type input "ka"
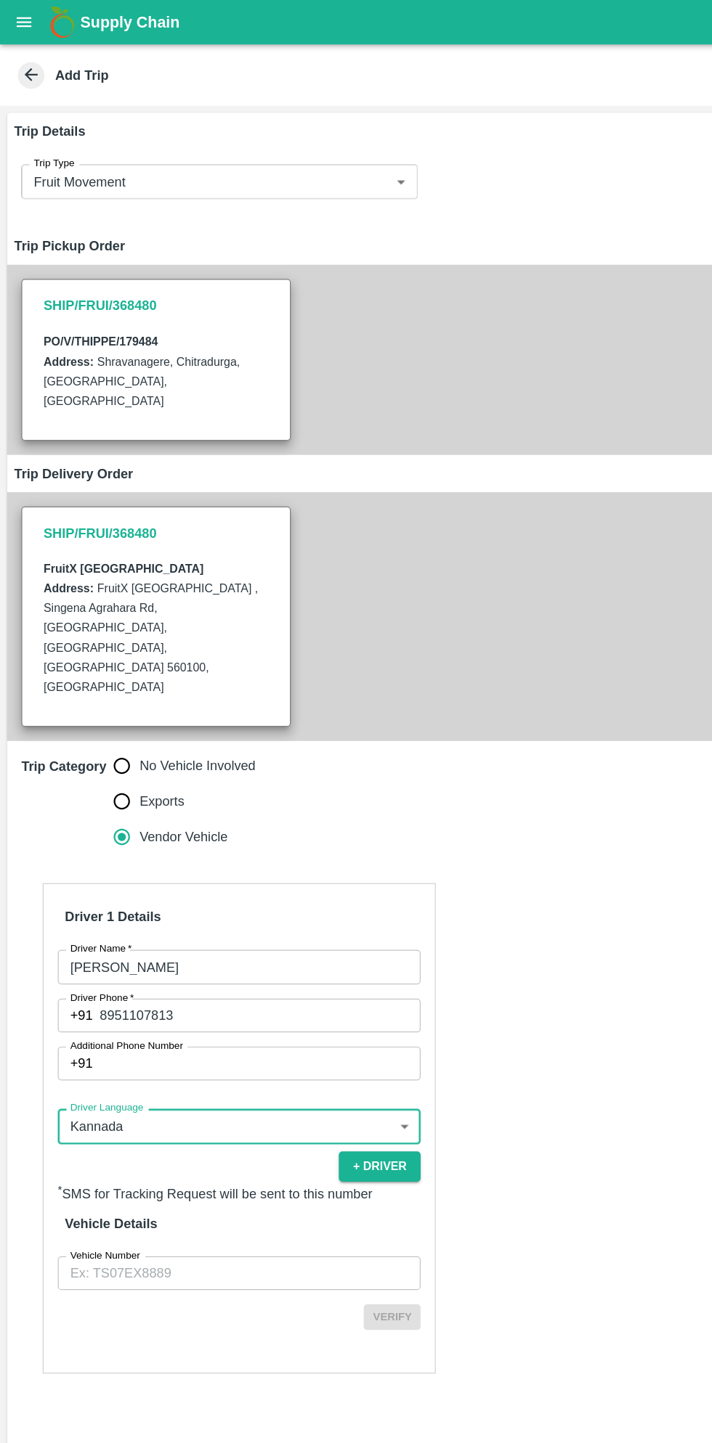
click at [184, 1027] on input "Vehicle Number" at bounding box center [195, 1041] width 296 height 28
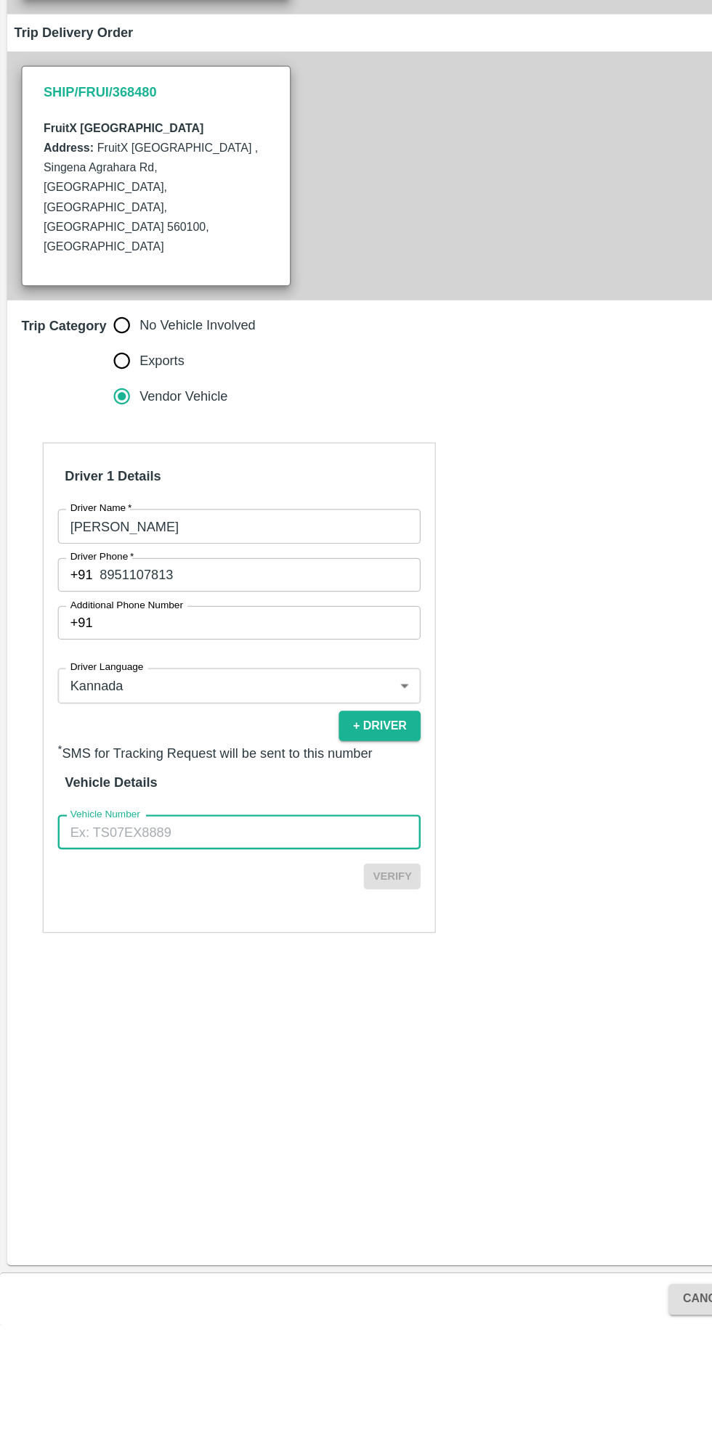
click at [211, 1027] on input "Vehicle Number" at bounding box center [195, 1041] width 296 height 28
type input "KA16AA2440"
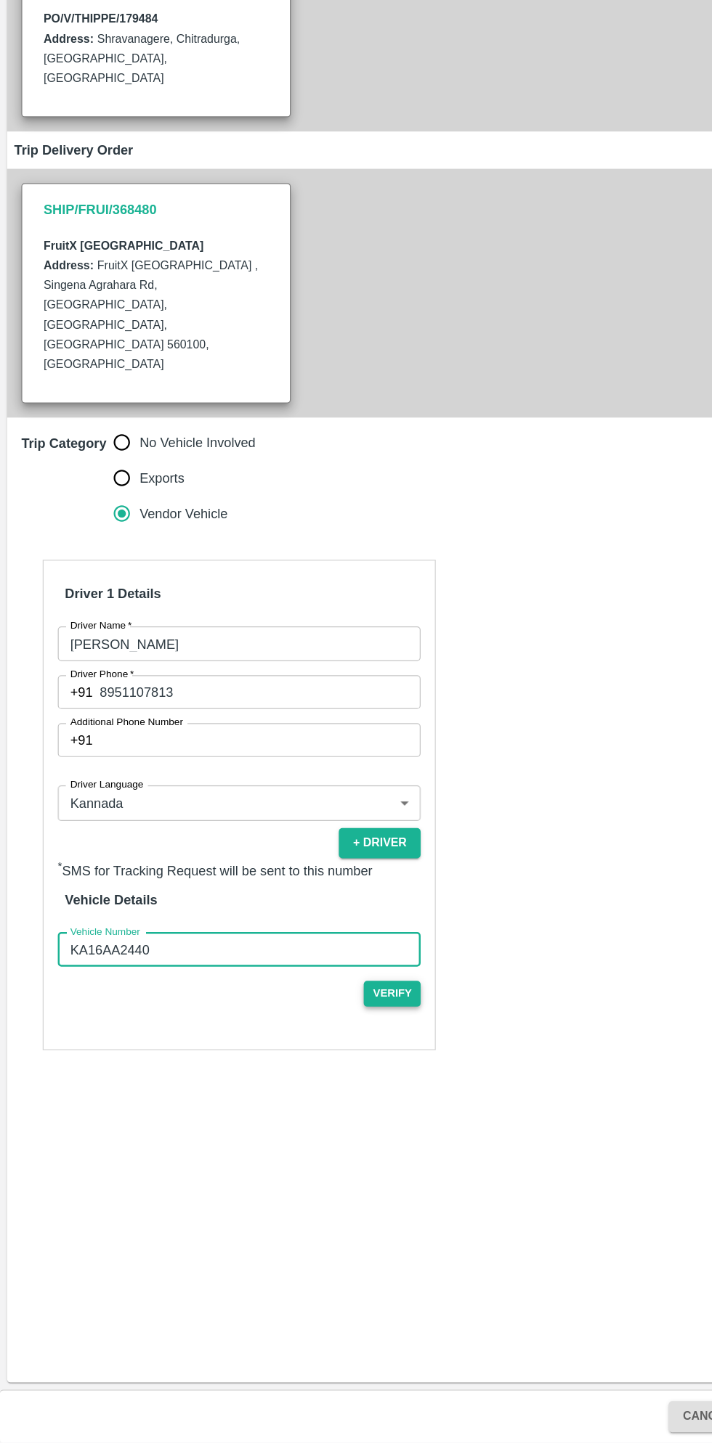
click at [327, 1066] on button "Verify" at bounding box center [320, 1076] width 46 height 21
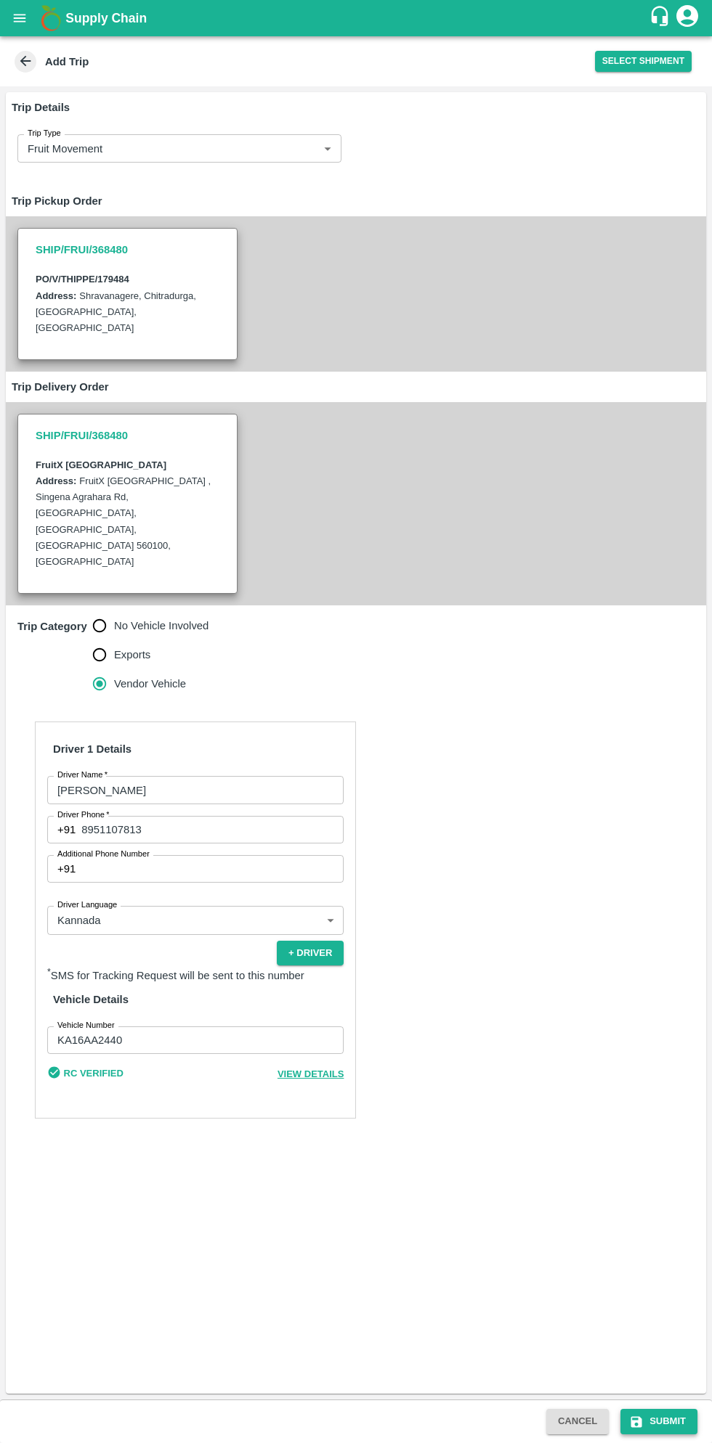
click at [655, 1418] on button "Submit" at bounding box center [658, 1421] width 77 height 25
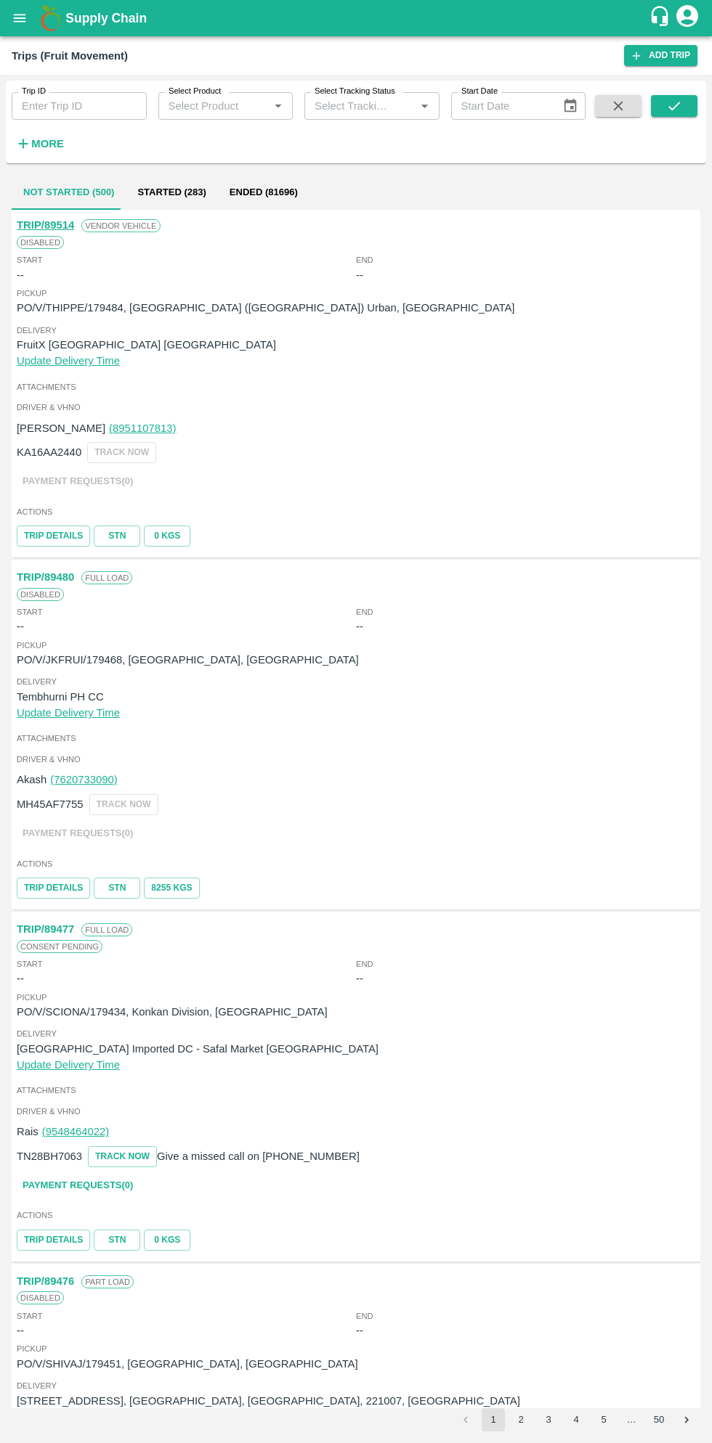
click at [28, 16] on button "open drawer" at bounding box center [19, 17] width 33 height 33
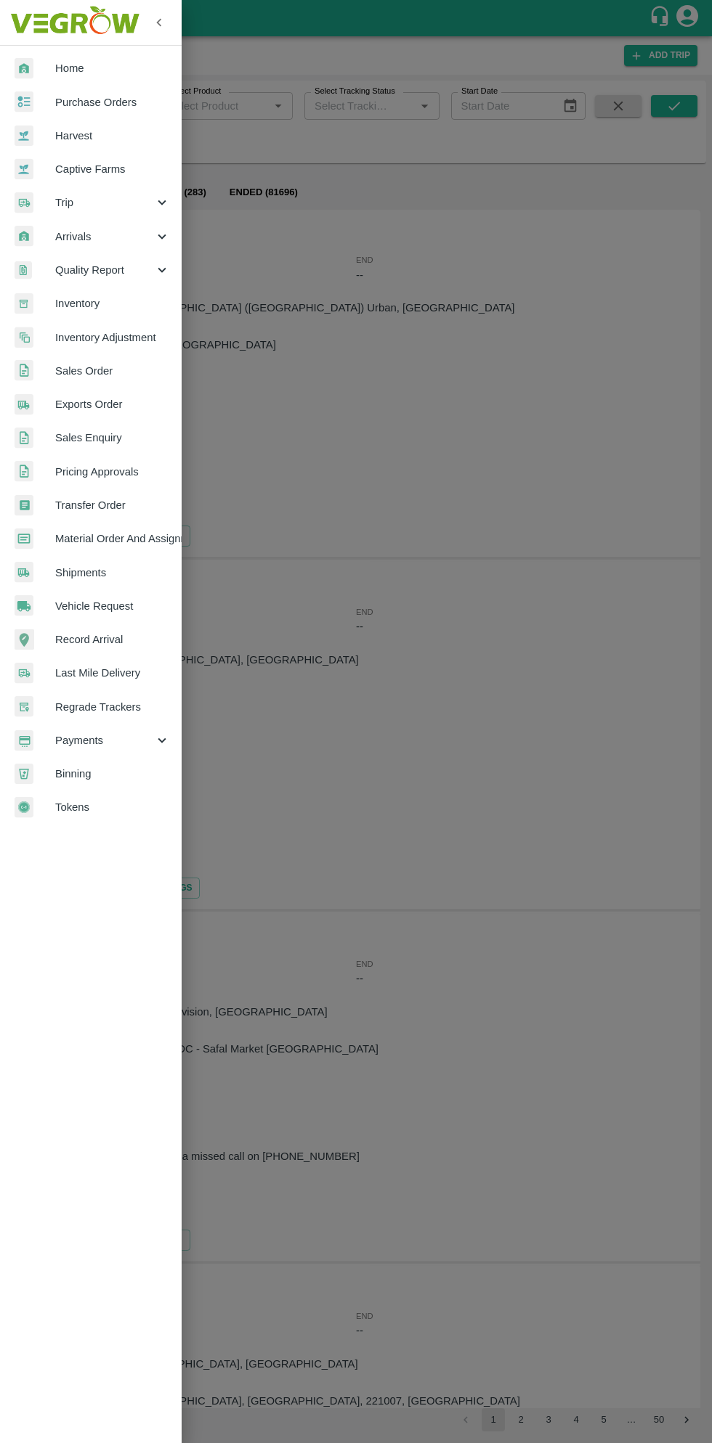
click at [121, 105] on span "Purchase Orders" at bounding box center [112, 102] width 115 height 16
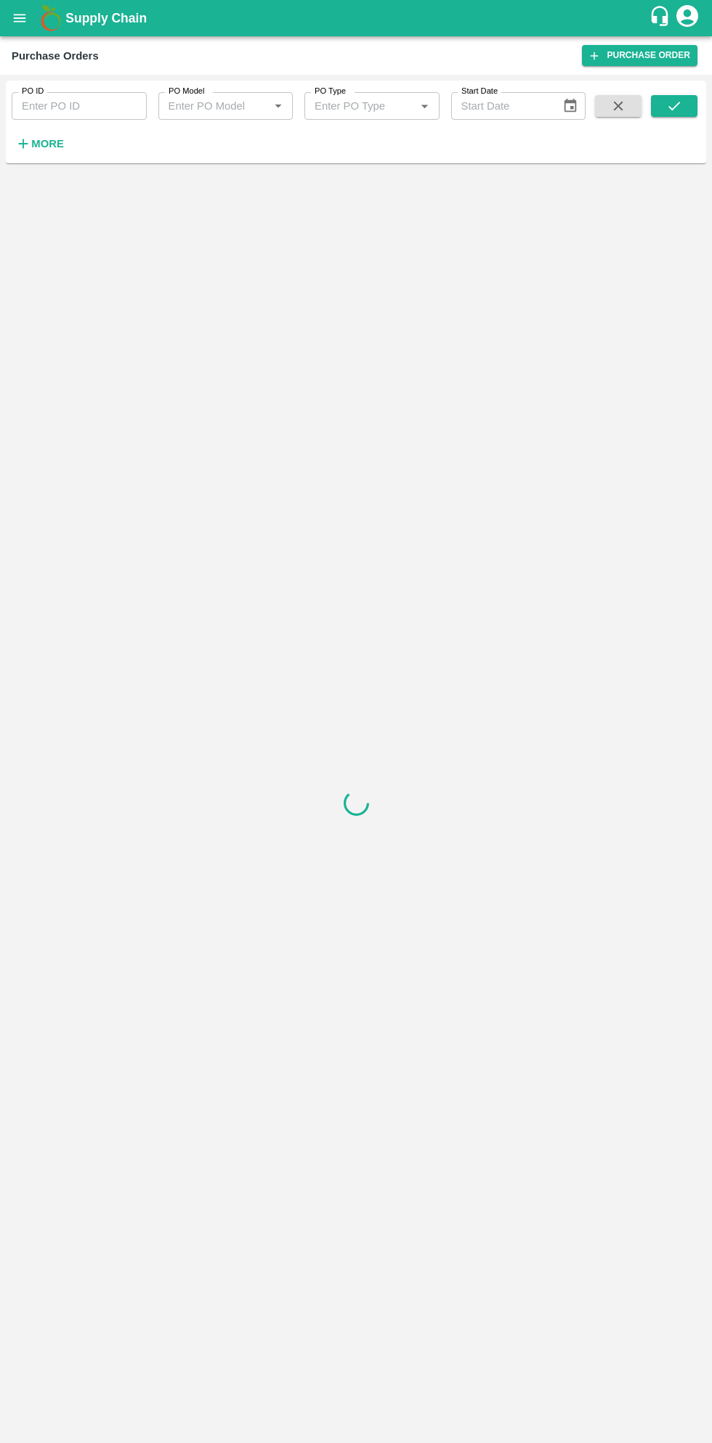
click at [50, 152] on h6 "More" at bounding box center [47, 143] width 33 height 19
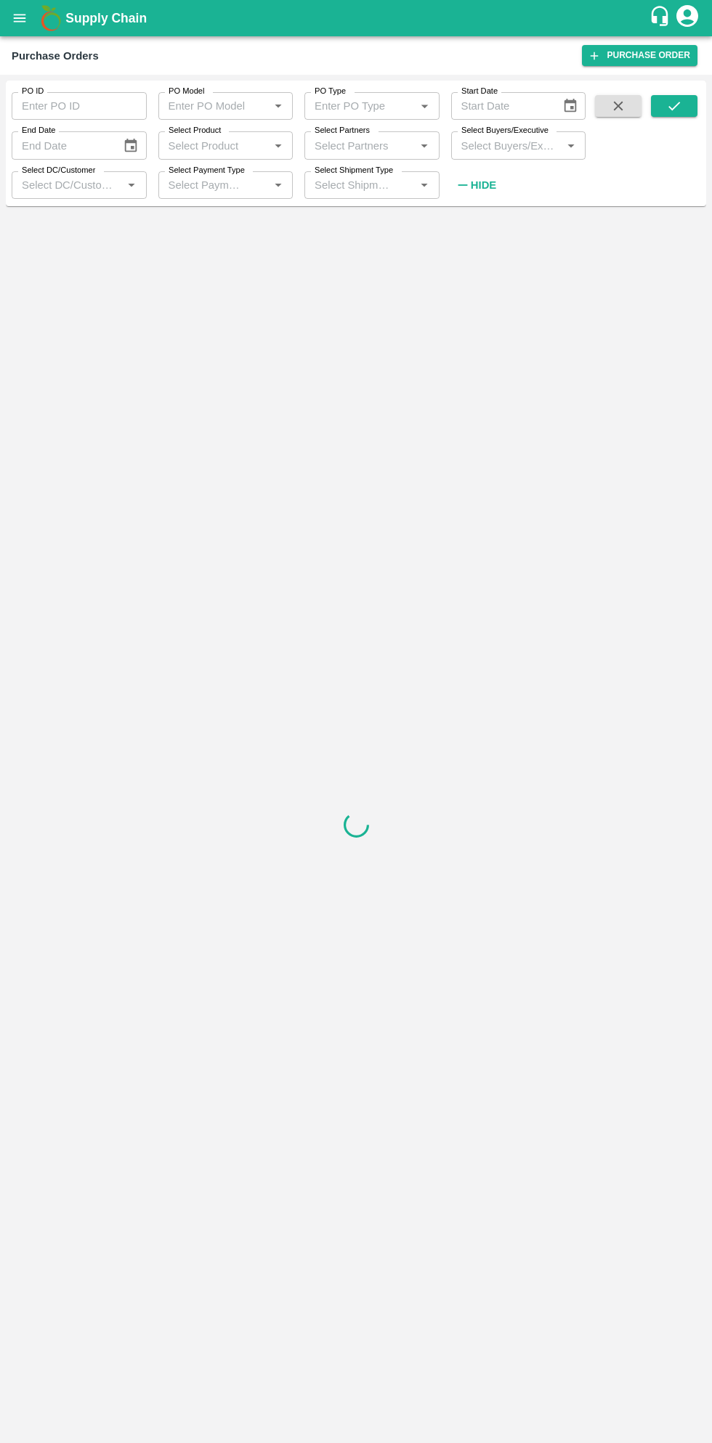
click at [505, 145] on input "Select Buyers/Executive" at bounding box center [506, 145] width 102 height 19
type input "sagar"
click at [482, 228] on input "checkbox" at bounding box center [482, 219] width 29 height 29
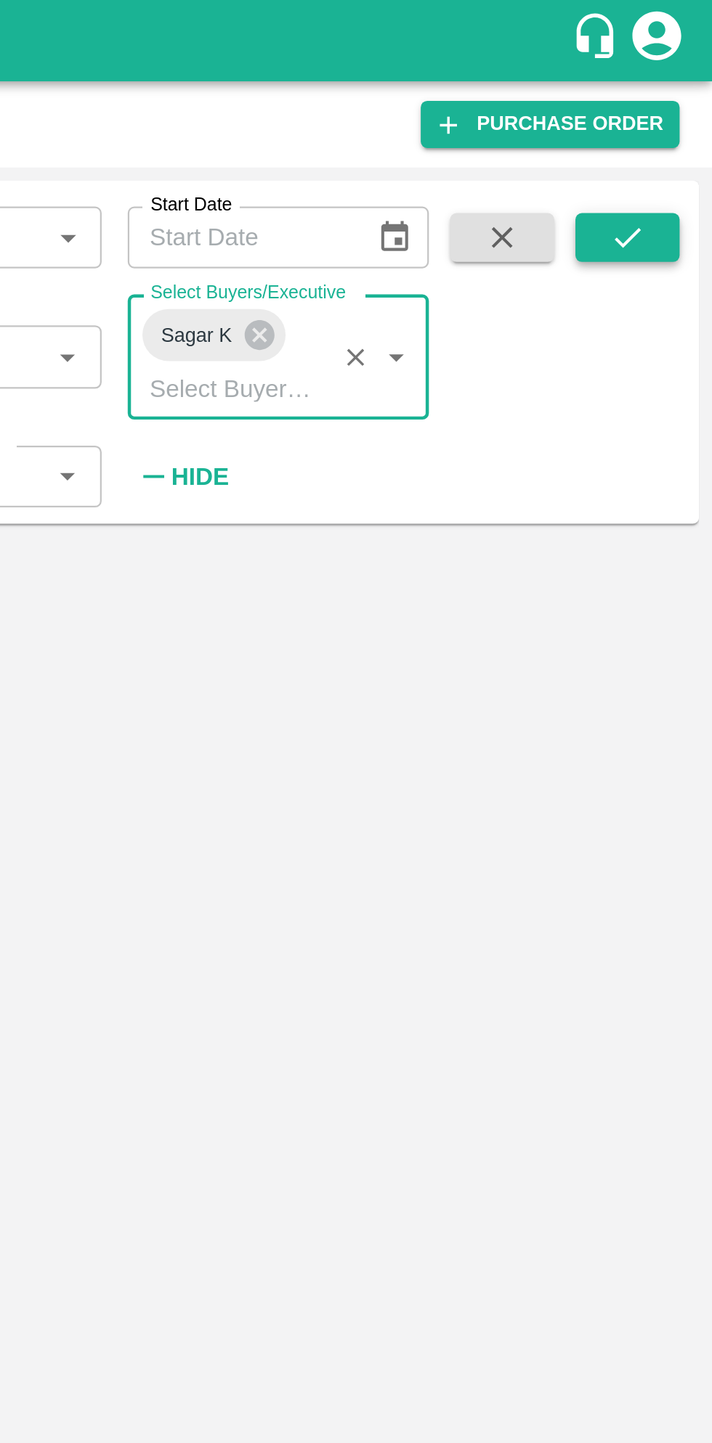
click at [674, 115] on button "submit" at bounding box center [674, 106] width 46 height 22
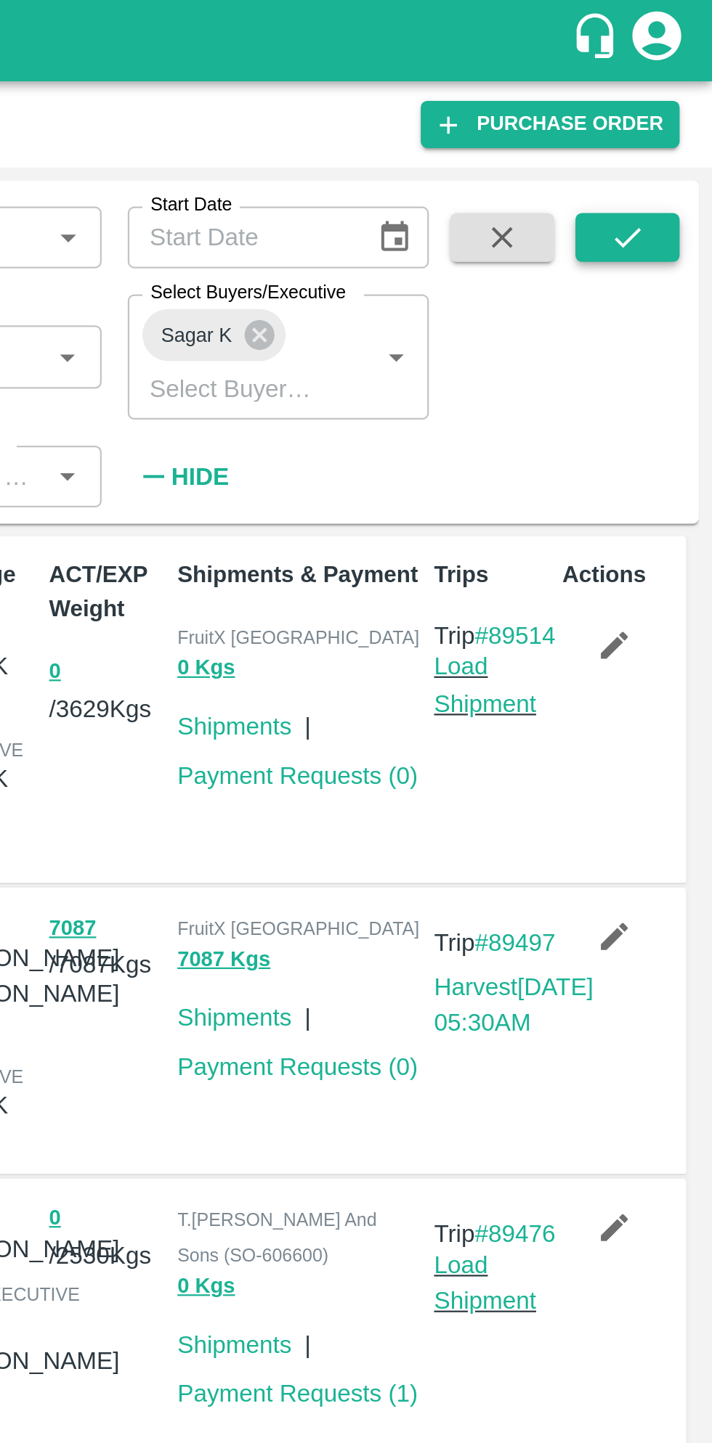
click at [676, 95] on button "submit" at bounding box center [674, 106] width 46 height 22
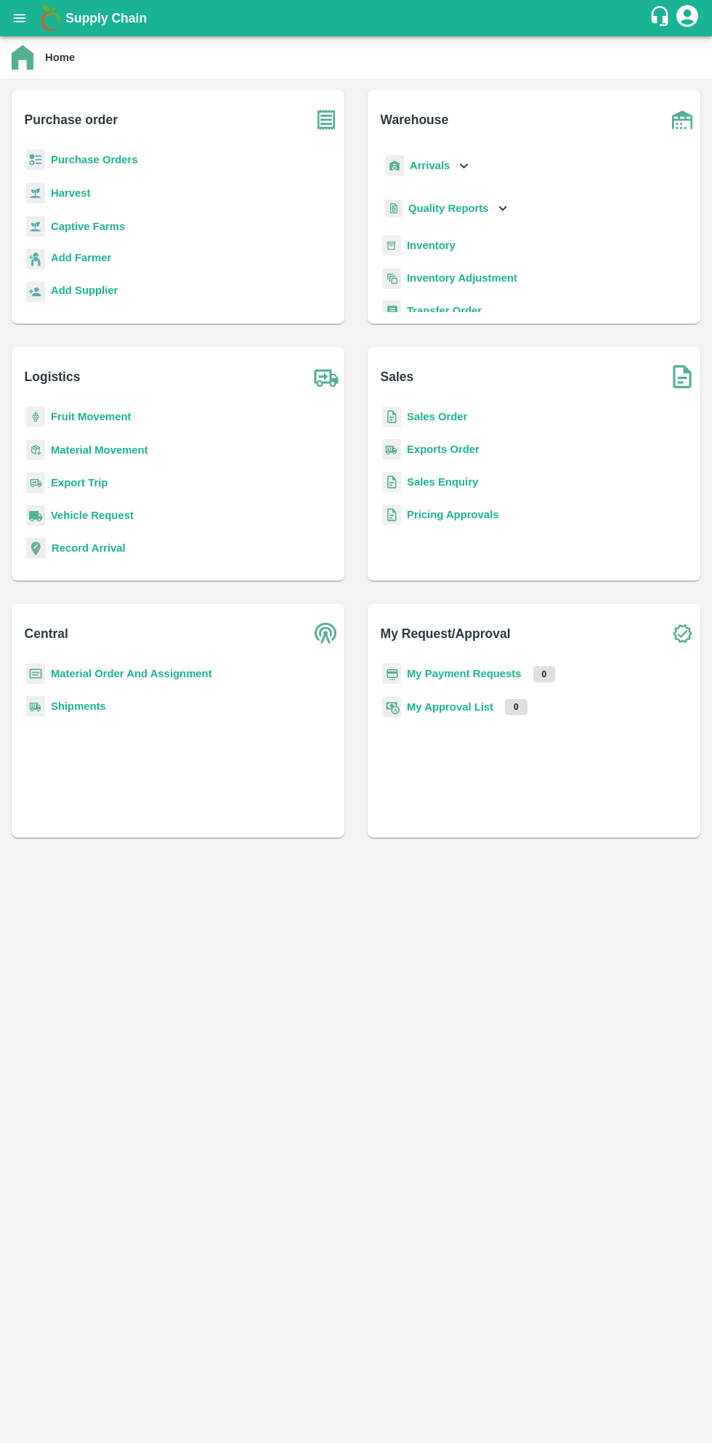
click at [100, 160] on b "Purchase Orders" at bounding box center [94, 160] width 87 height 12
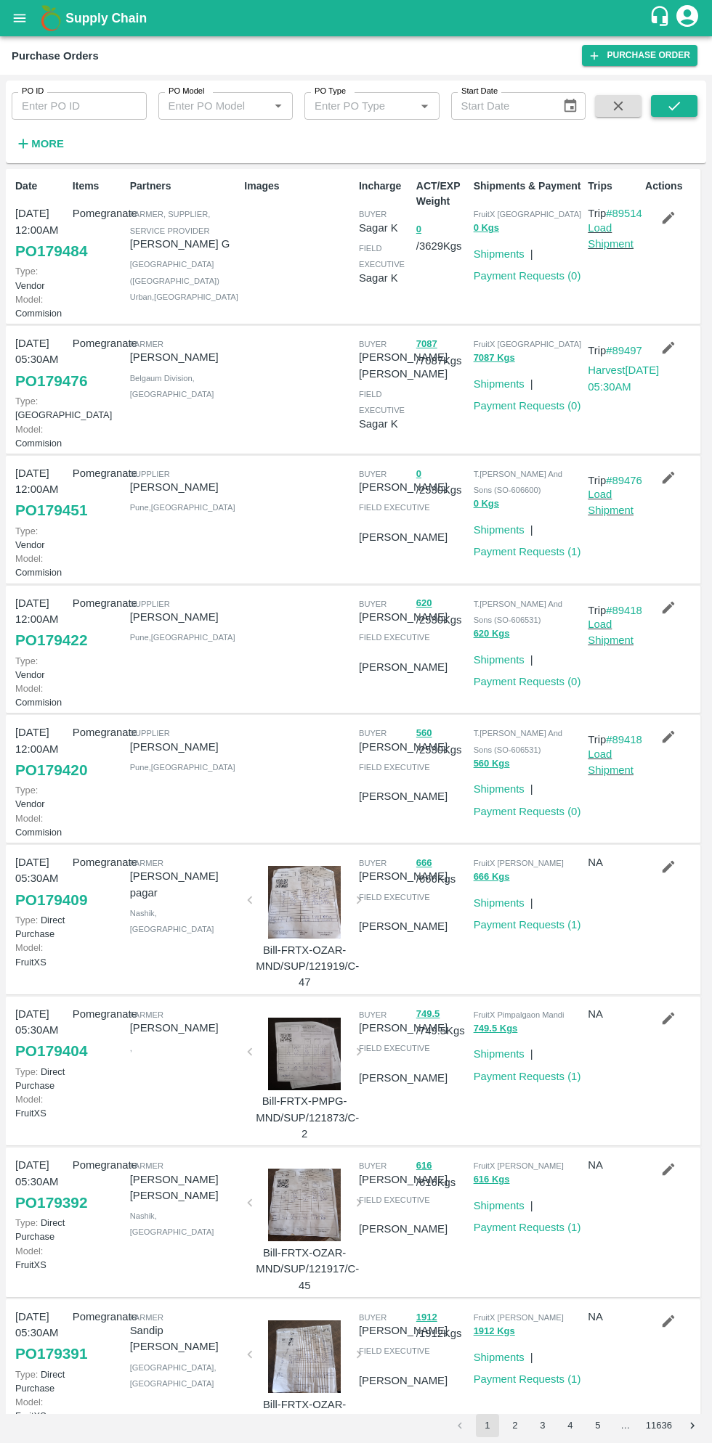
click at [668, 103] on icon "submit" at bounding box center [674, 106] width 16 height 16
click at [616, 250] on link "Load Shipment" at bounding box center [610, 236] width 46 height 28
click at [622, 250] on link "Load Shipment" at bounding box center [610, 236] width 46 height 28
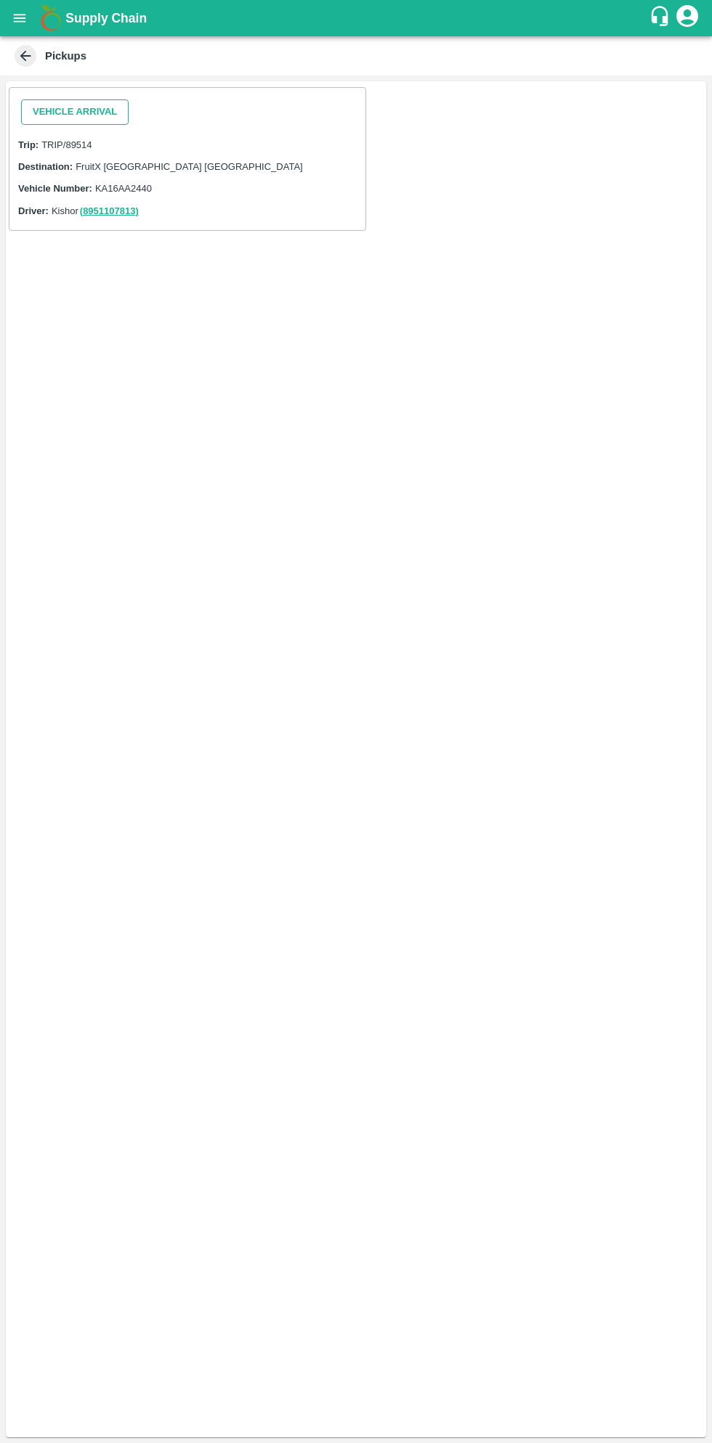
click at [51, 111] on button "Vehicle Arrival" at bounding box center [74, 111] width 107 height 25
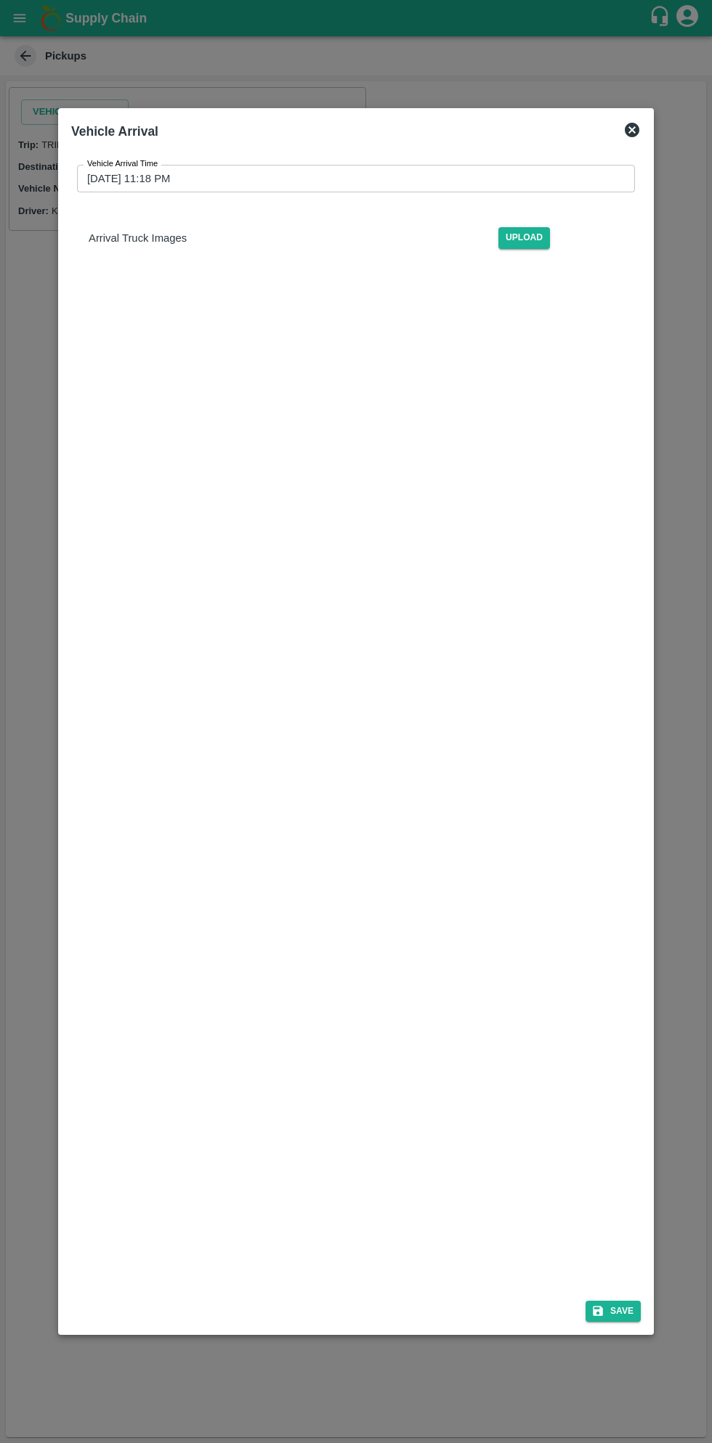
click at [377, 174] on input "05/10/2025 11:18 PM" at bounding box center [350, 179] width 547 height 28
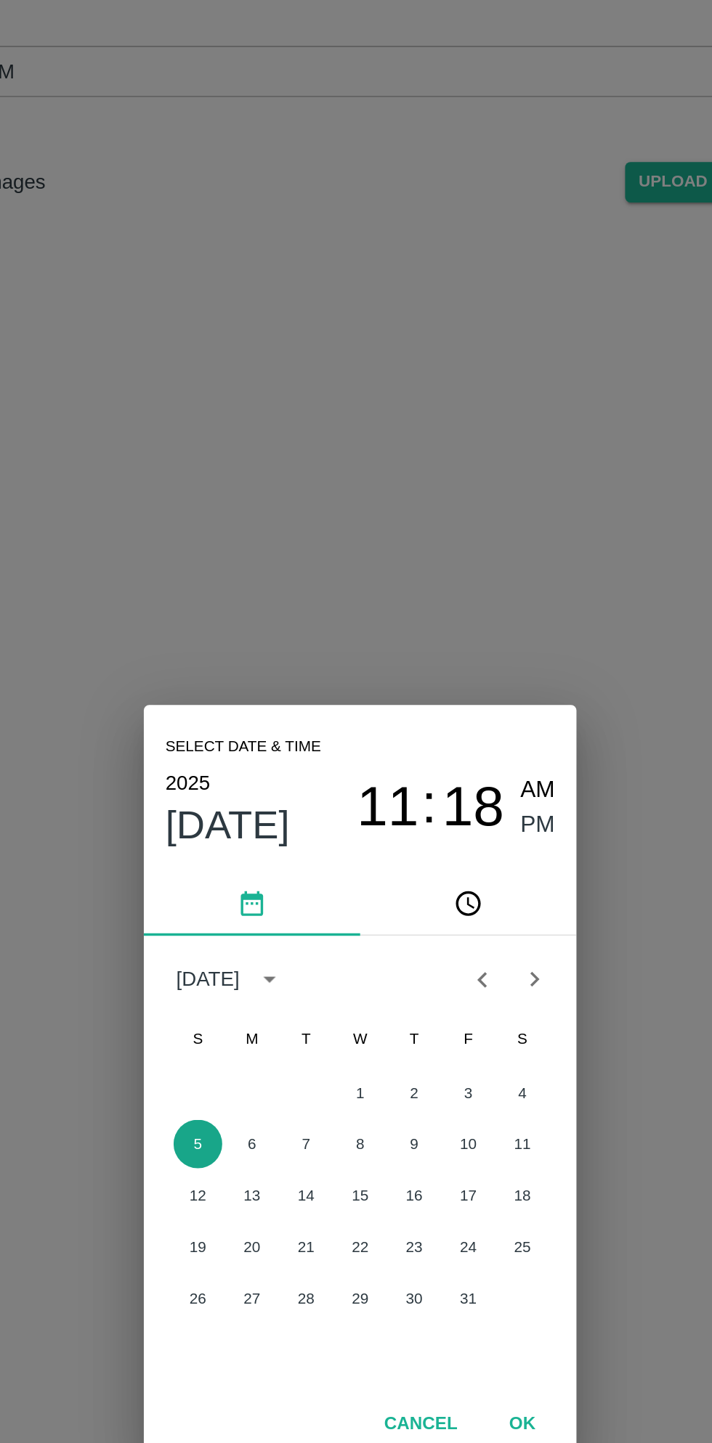
click at [268, 755] on button "5" at bounding box center [269, 755] width 26 height 26
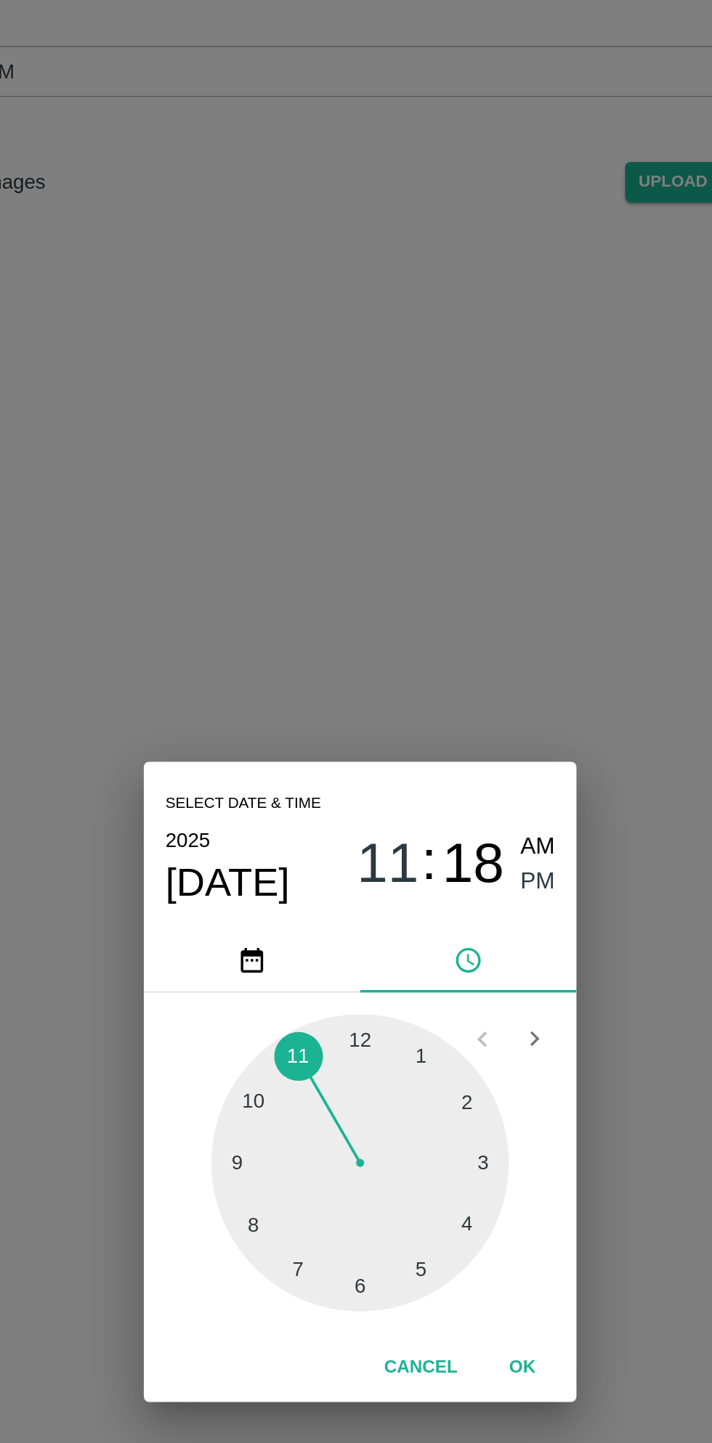
click at [456, 592] on span "AM" at bounding box center [451, 596] width 19 height 20
type input "05/10/2025 11:18 AM"
click at [446, 869] on button "OK" at bounding box center [443, 875] width 46 height 25
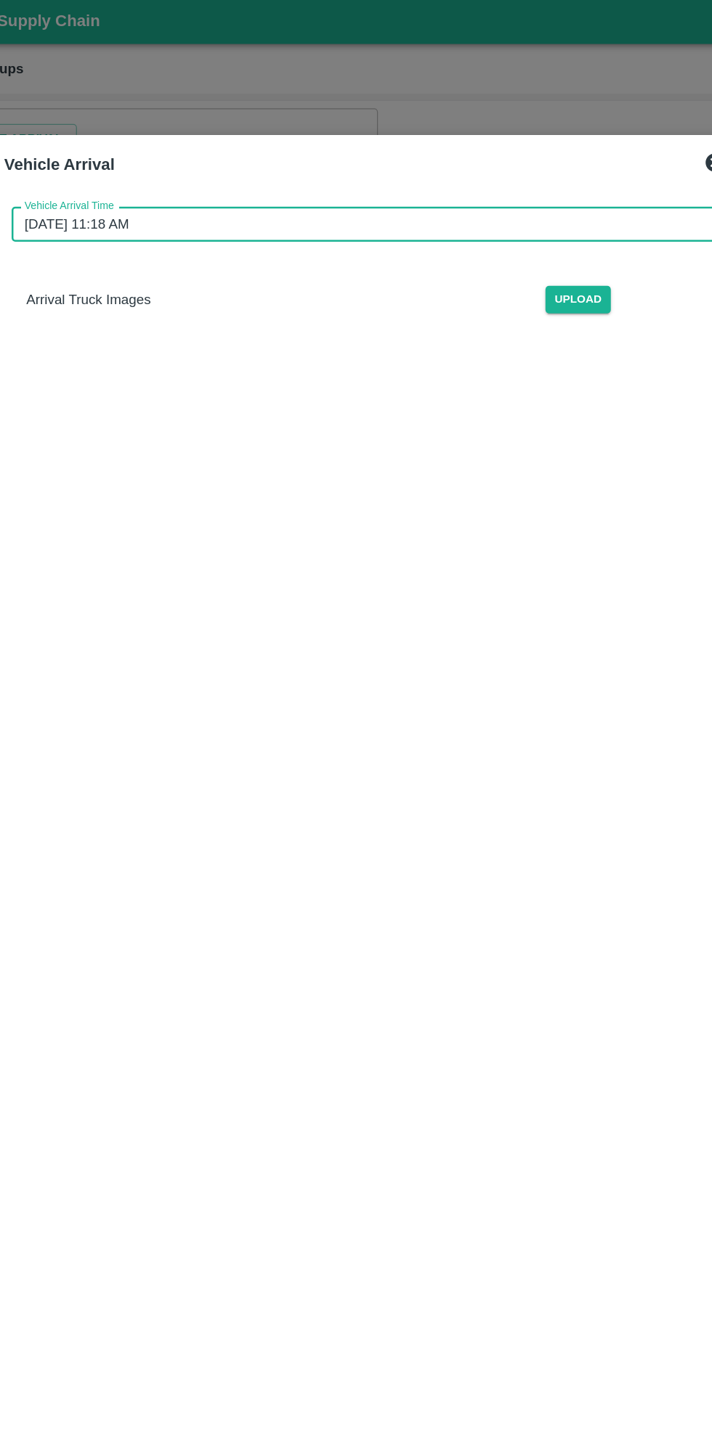
scroll to position [2, 0]
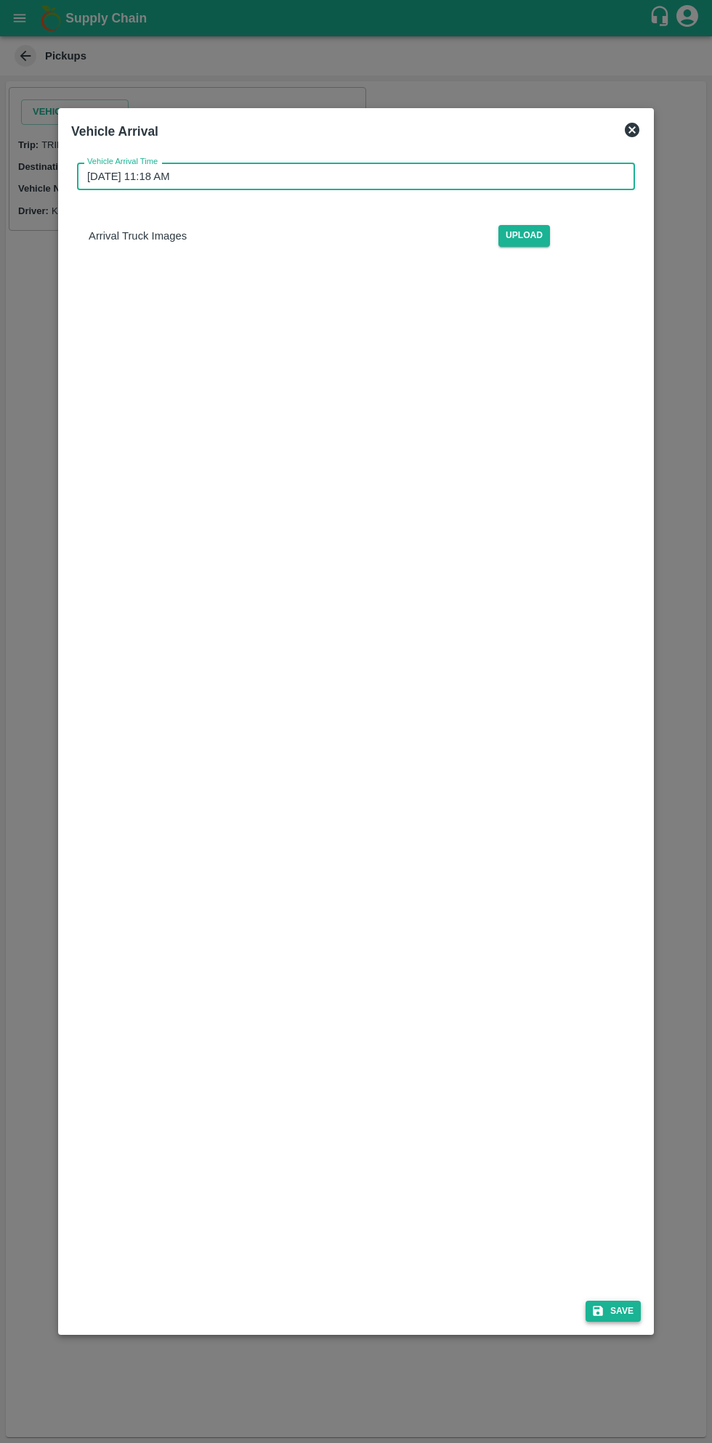
click at [613, 1317] on button "Save" at bounding box center [612, 1311] width 55 height 21
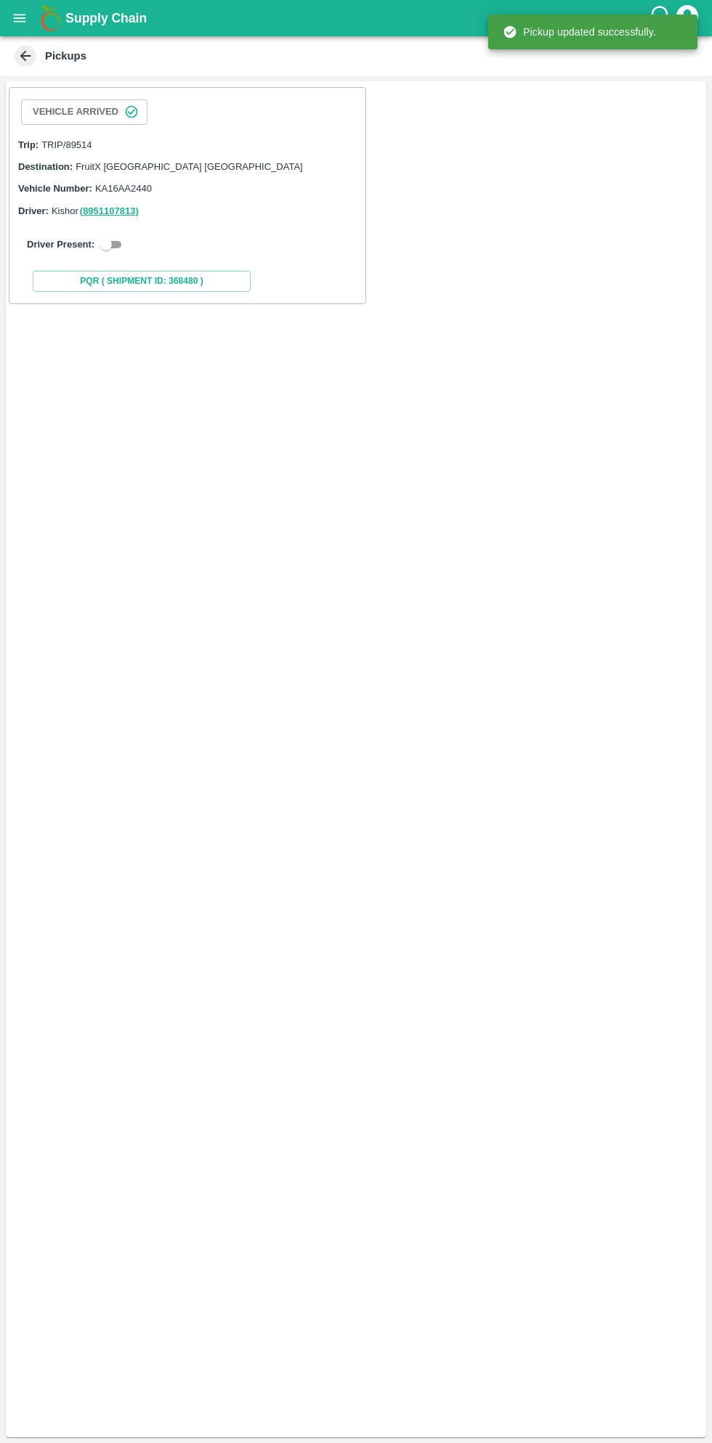
click at [102, 248] on input "checkbox" at bounding box center [106, 244] width 52 height 17
checkbox input "true"
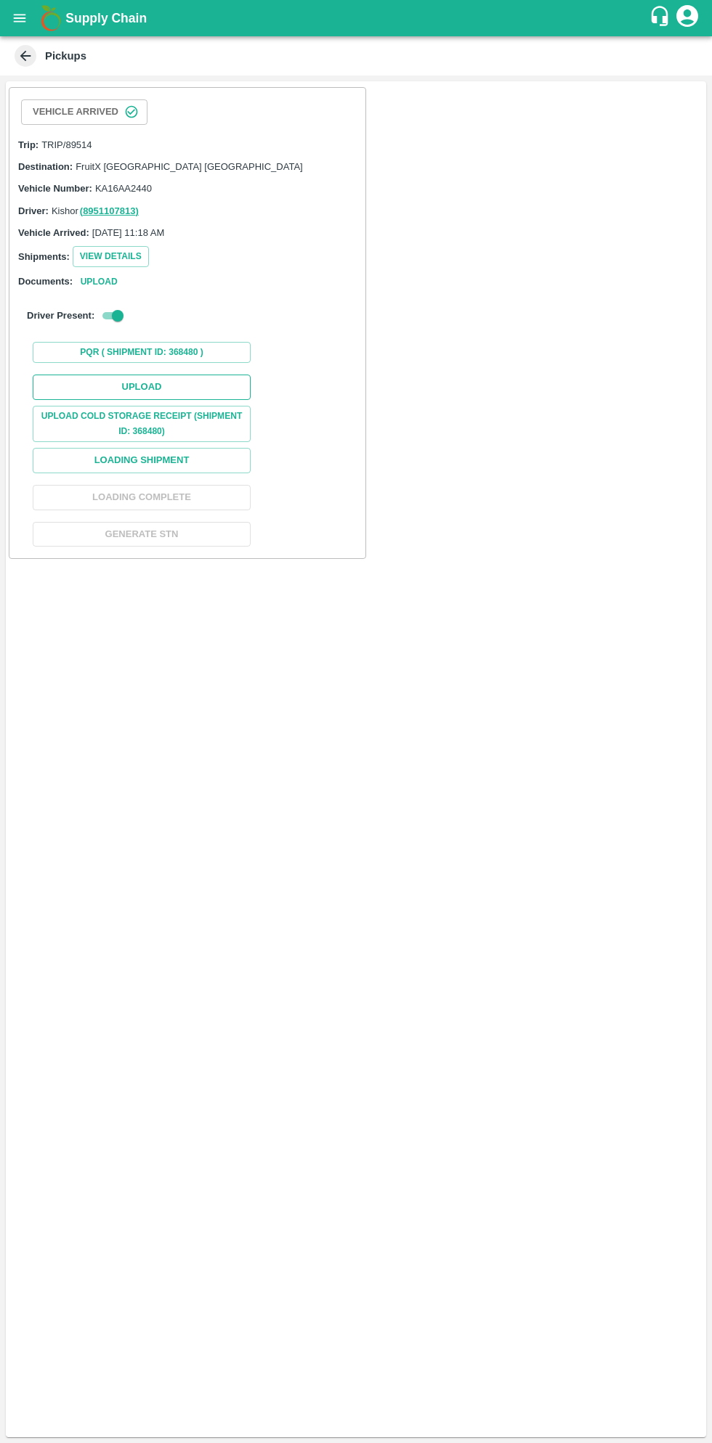
click at [175, 381] on button "Upload" at bounding box center [142, 387] width 218 height 25
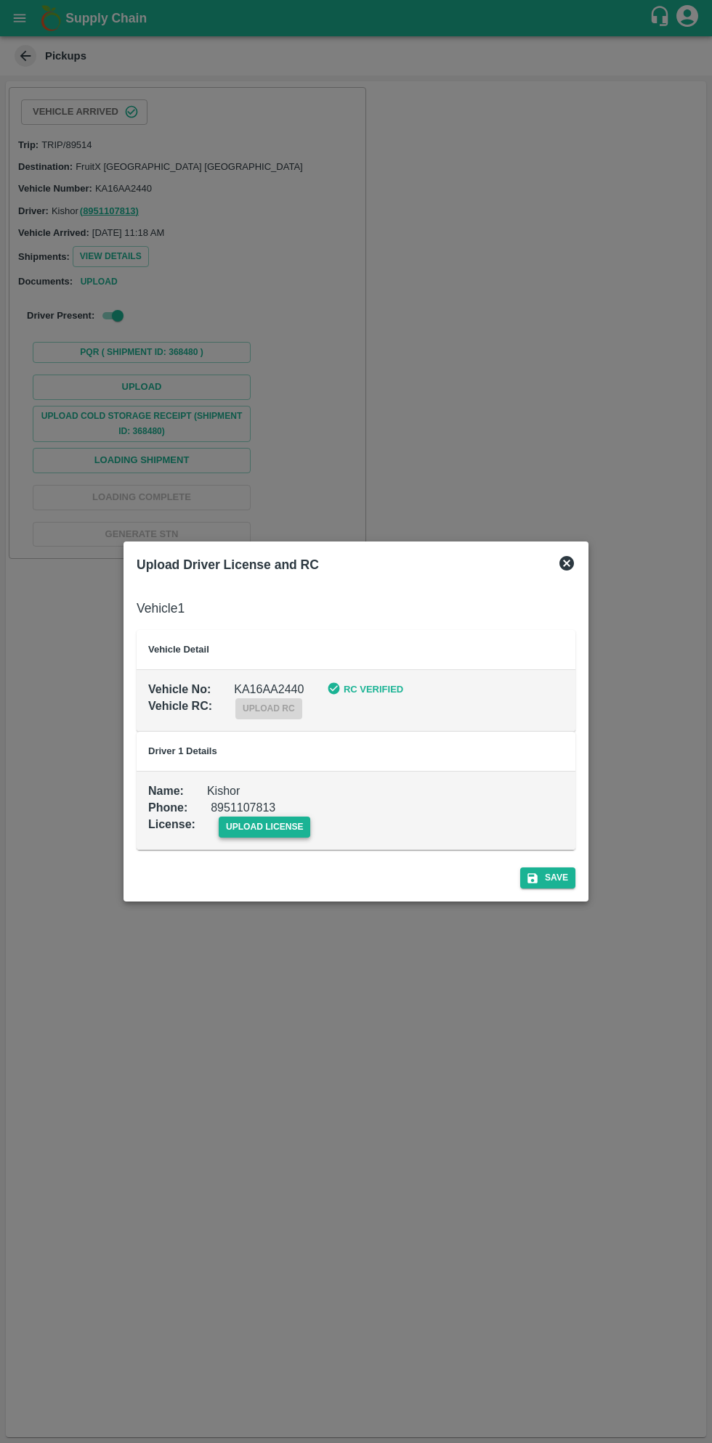
click at [263, 831] on span "upload license" at bounding box center [265, 827] width 92 height 21
click at [0, 0] on input "upload license" at bounding box center [0, 0] width 0 height 0
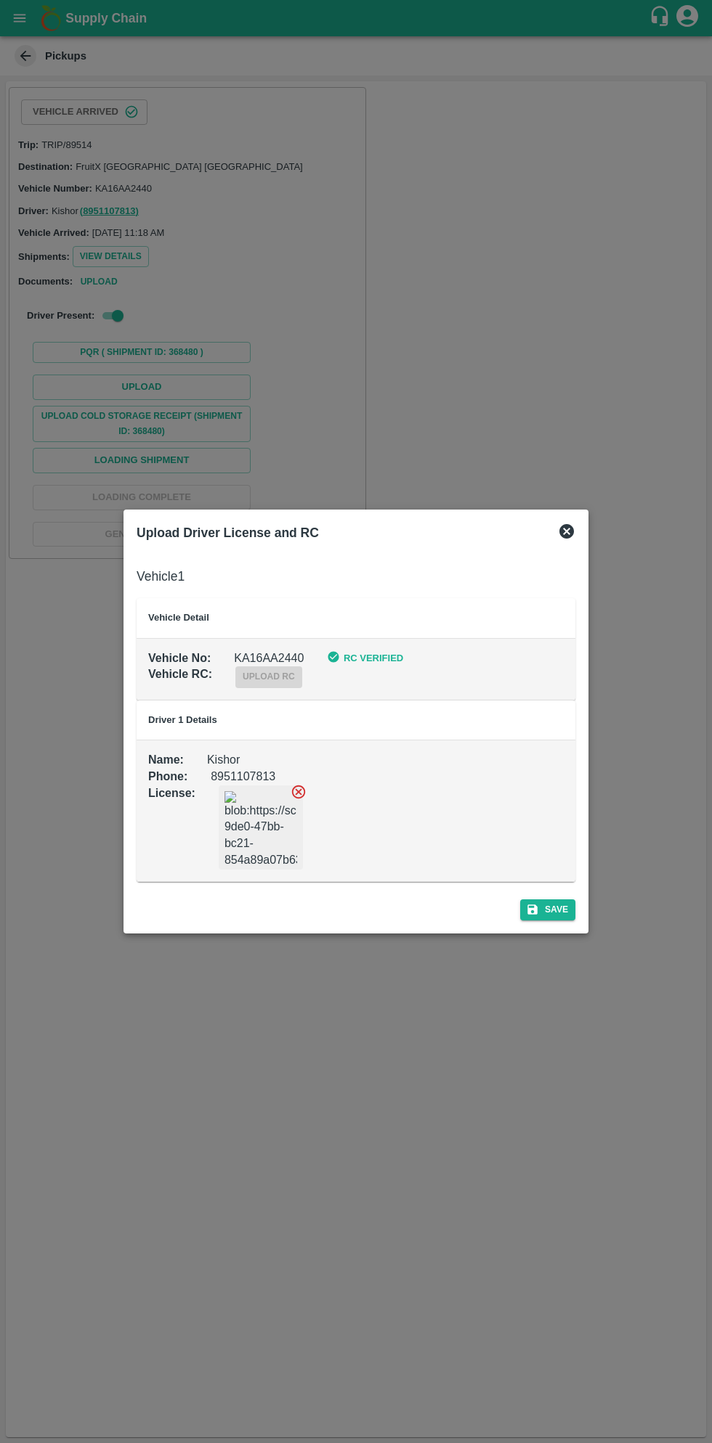
click at [572, 898] on div "Save" at bounding box center [356, 907] width 450 height 38
click at [557, 909] on button "Save" at bounding box center [547, 910] width 55 height 21
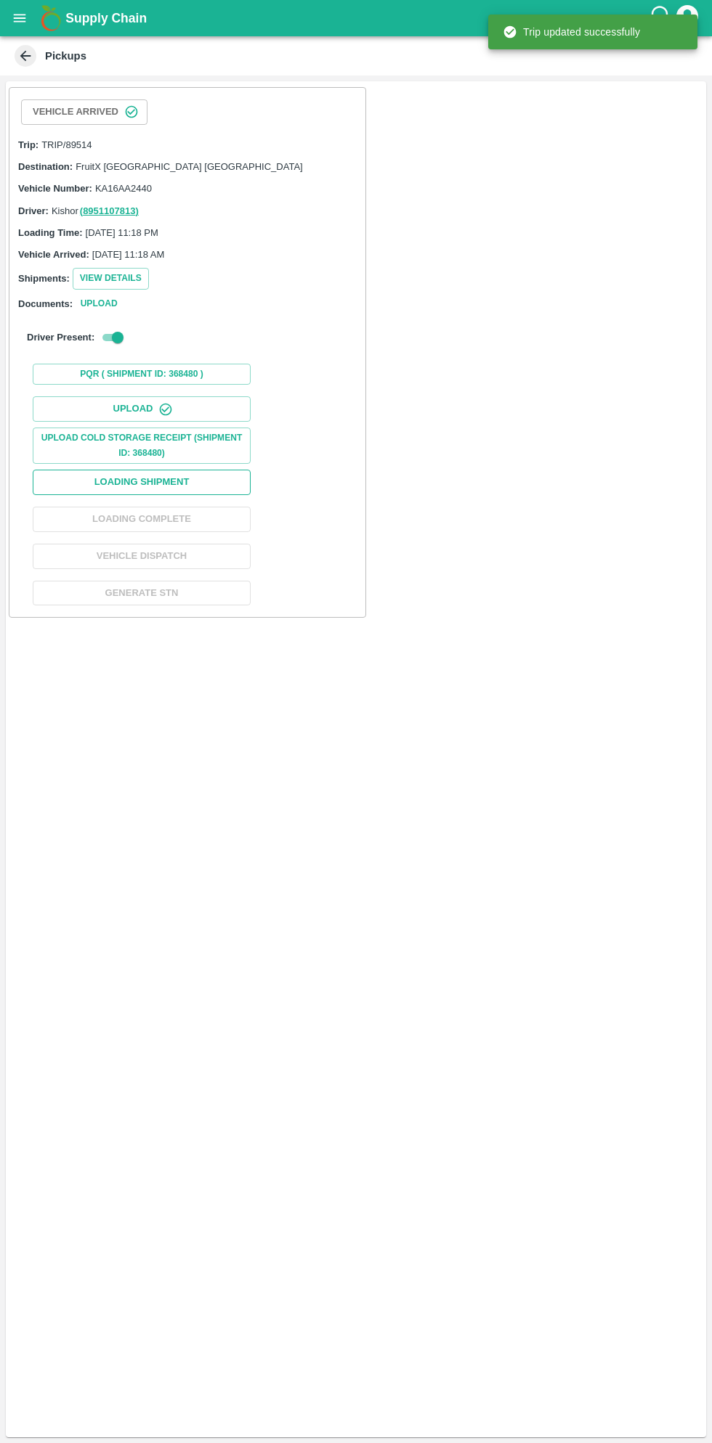
click at [196, 474] on button "Loading Shipment" at bounding box center [142, 482] width 218 height 25
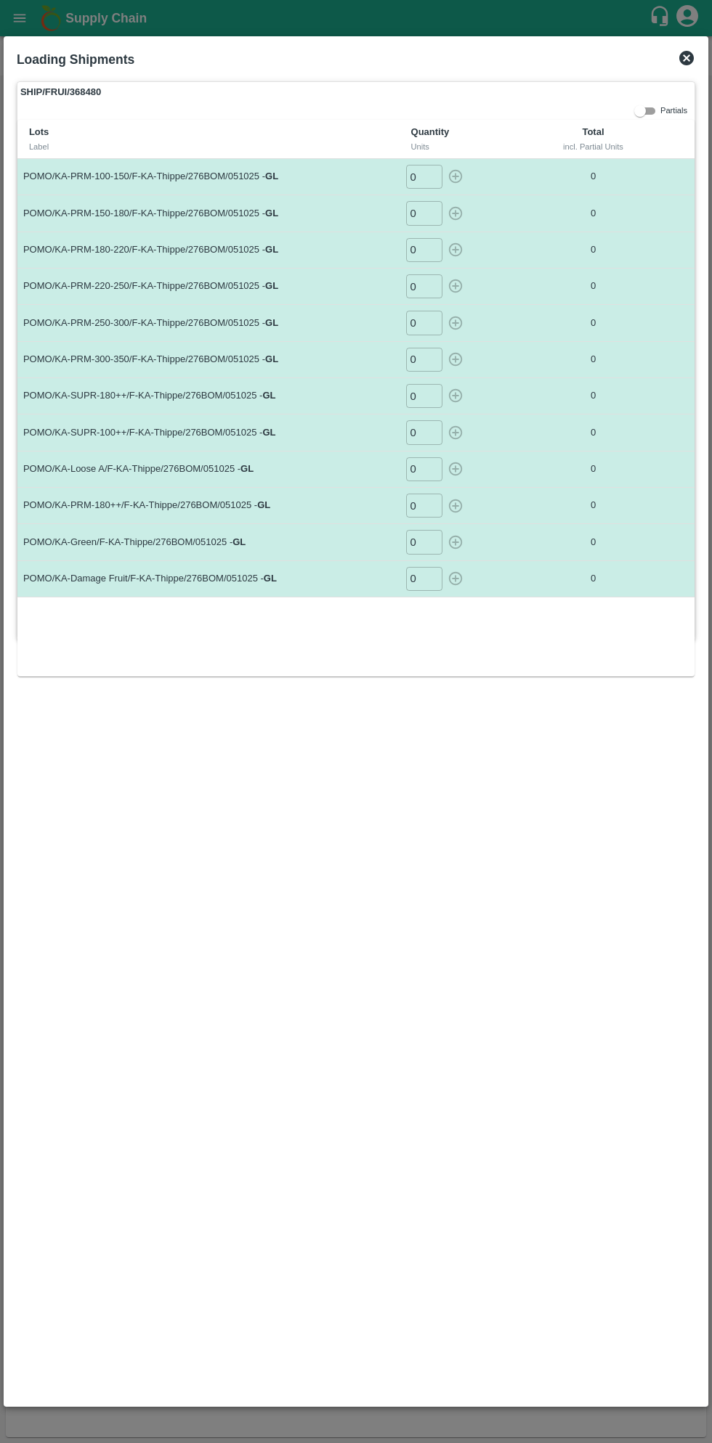
click at [423, 176] on input "0" at bounding box center [424, 177] width 36 height 24
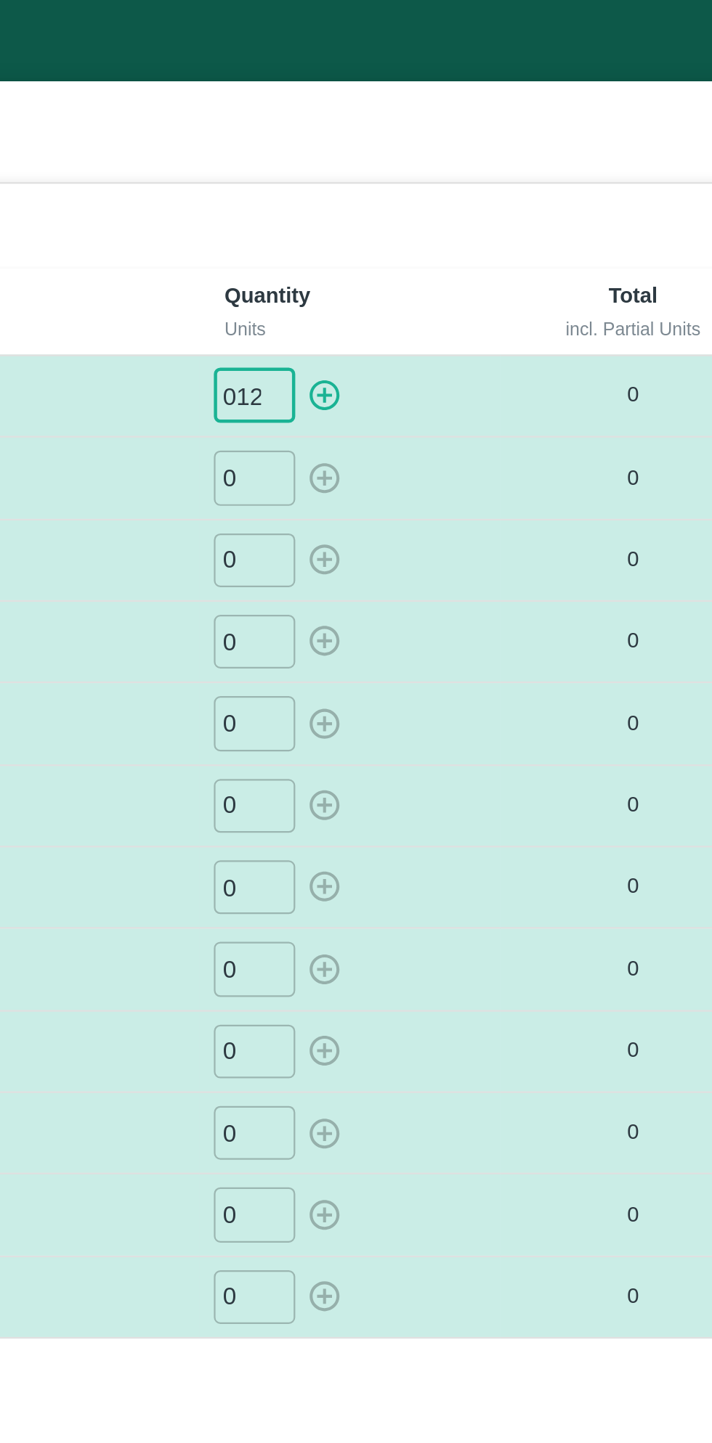
type input "012"
type input "017"
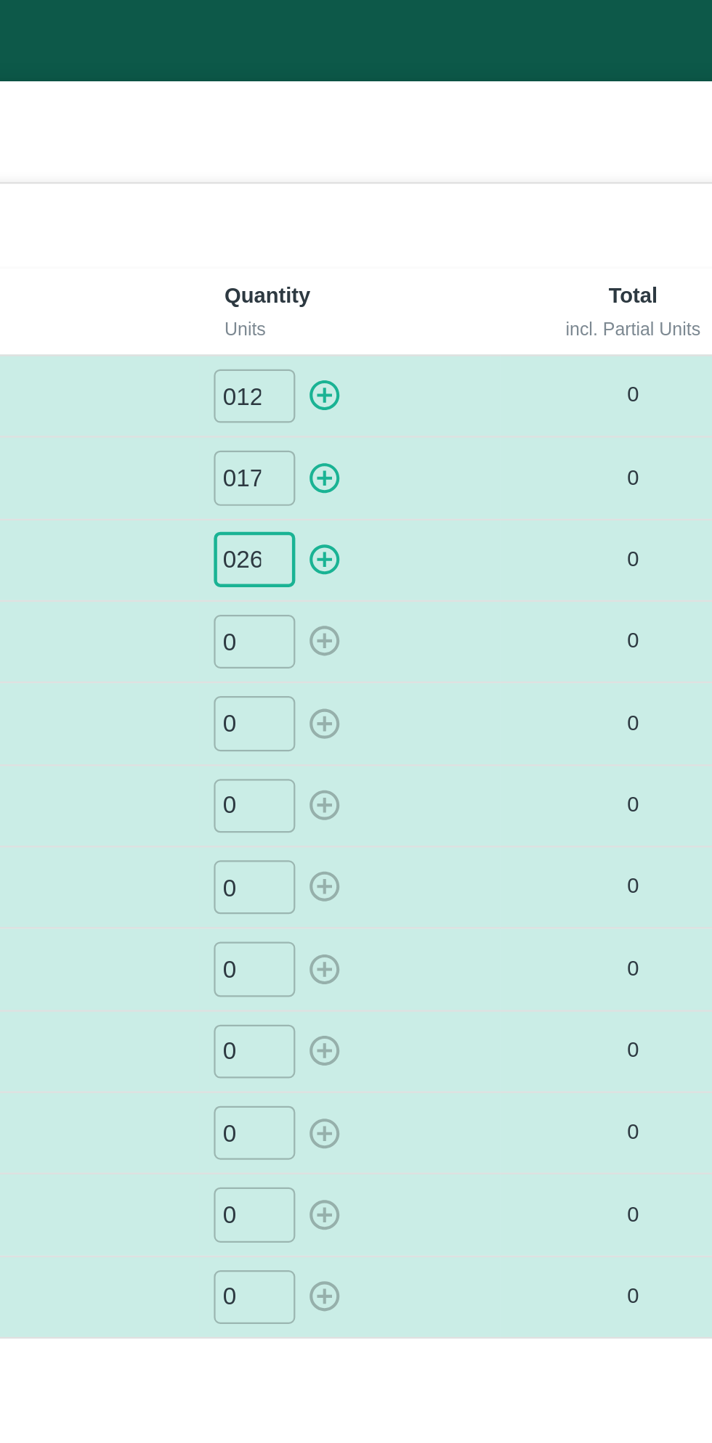
type input "026"
type input "017"
click at [453, 179] on icon "button" at bounding box center [455, 176] width 16 height 16
type input "0"
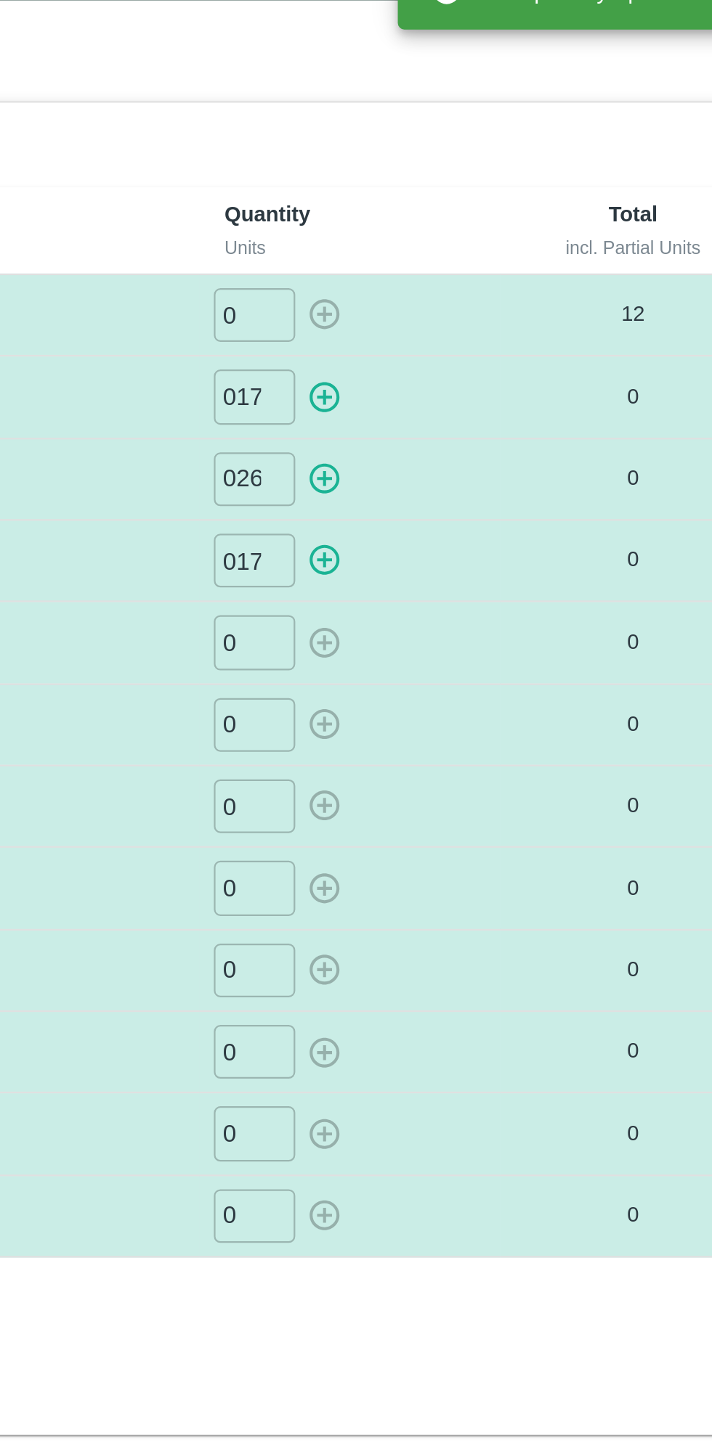
click at [453, 218] on icon "button" at bounding box center [455, 213] width 16 height 16
type input "0"
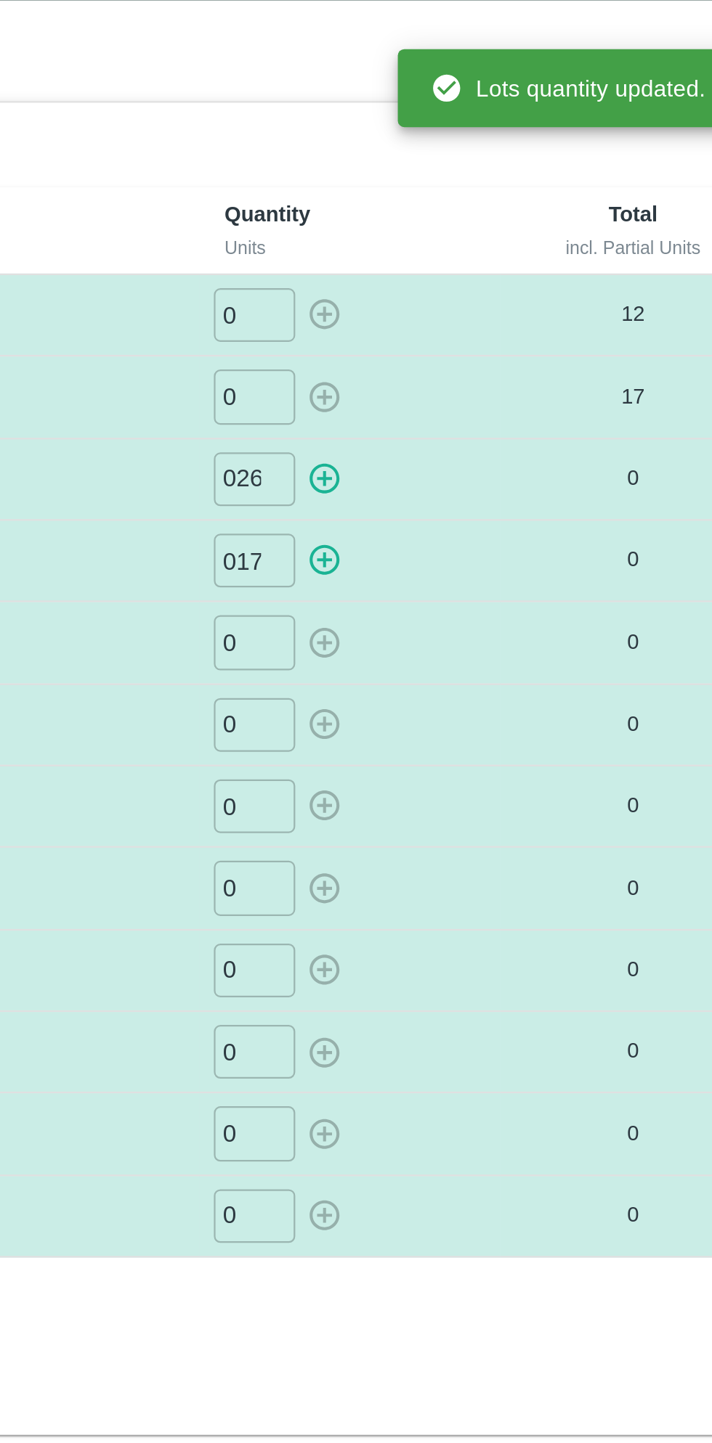
click at [456, 249] on icon "button" at bounding box center [455, 250] width 14 height 14
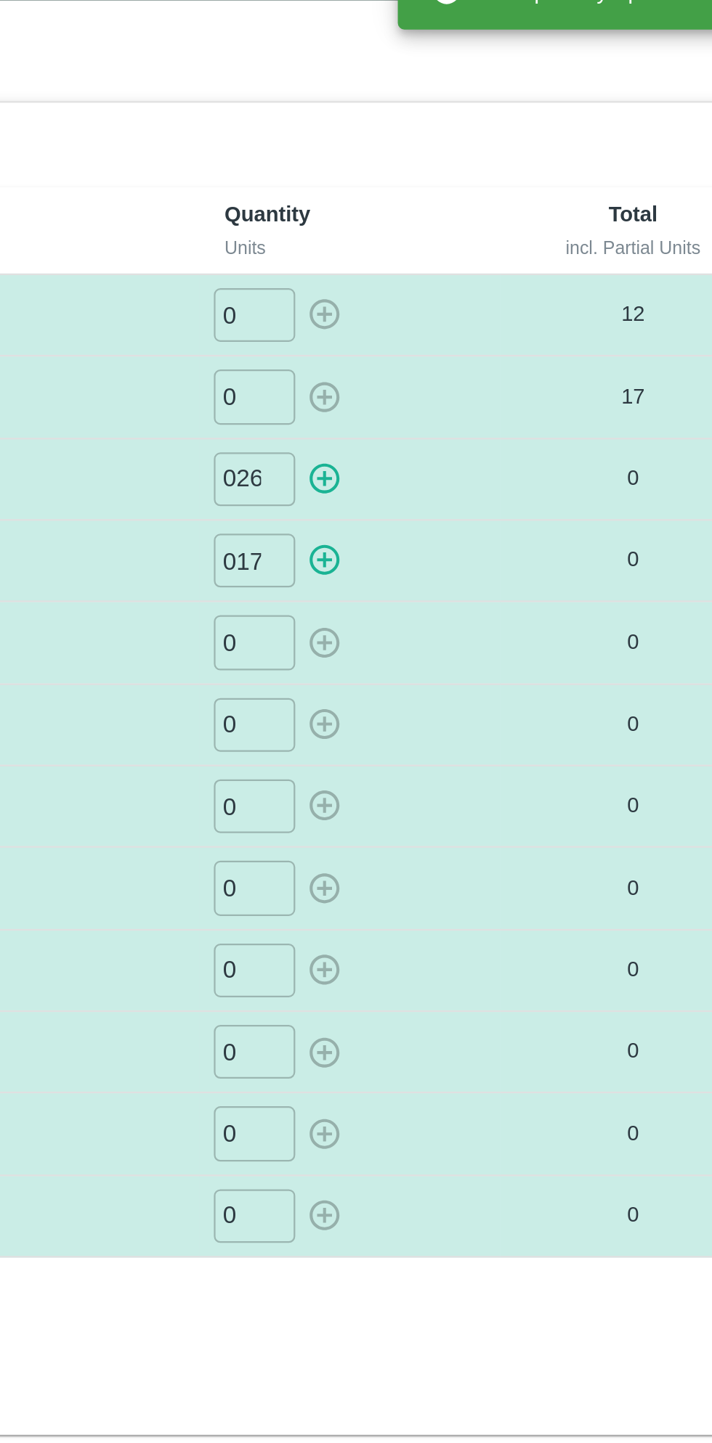
click at [457, 292] on icon "button" at bounding box center [455, 286] width 16 height 16
type input "0"
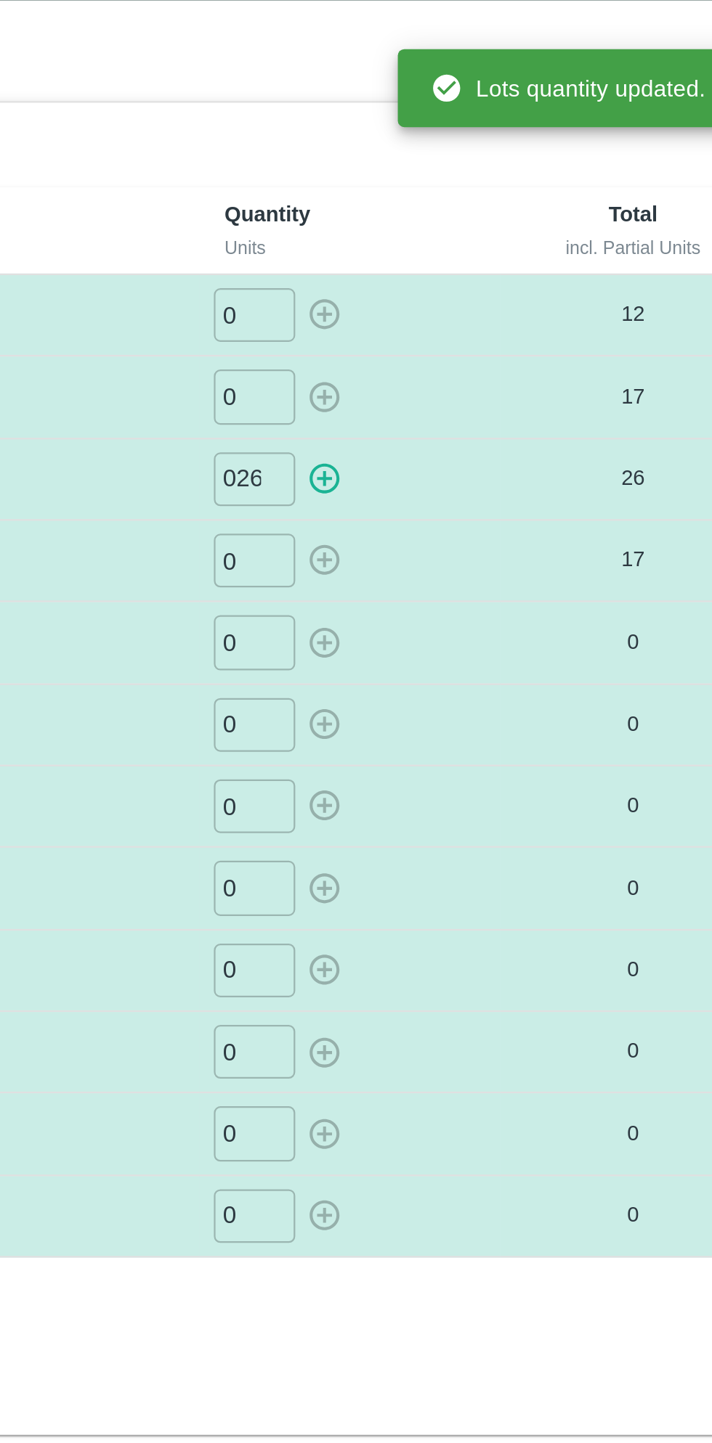
click at [430, 318] on input "0" at bounding box center [424, 323] width 36 height 24
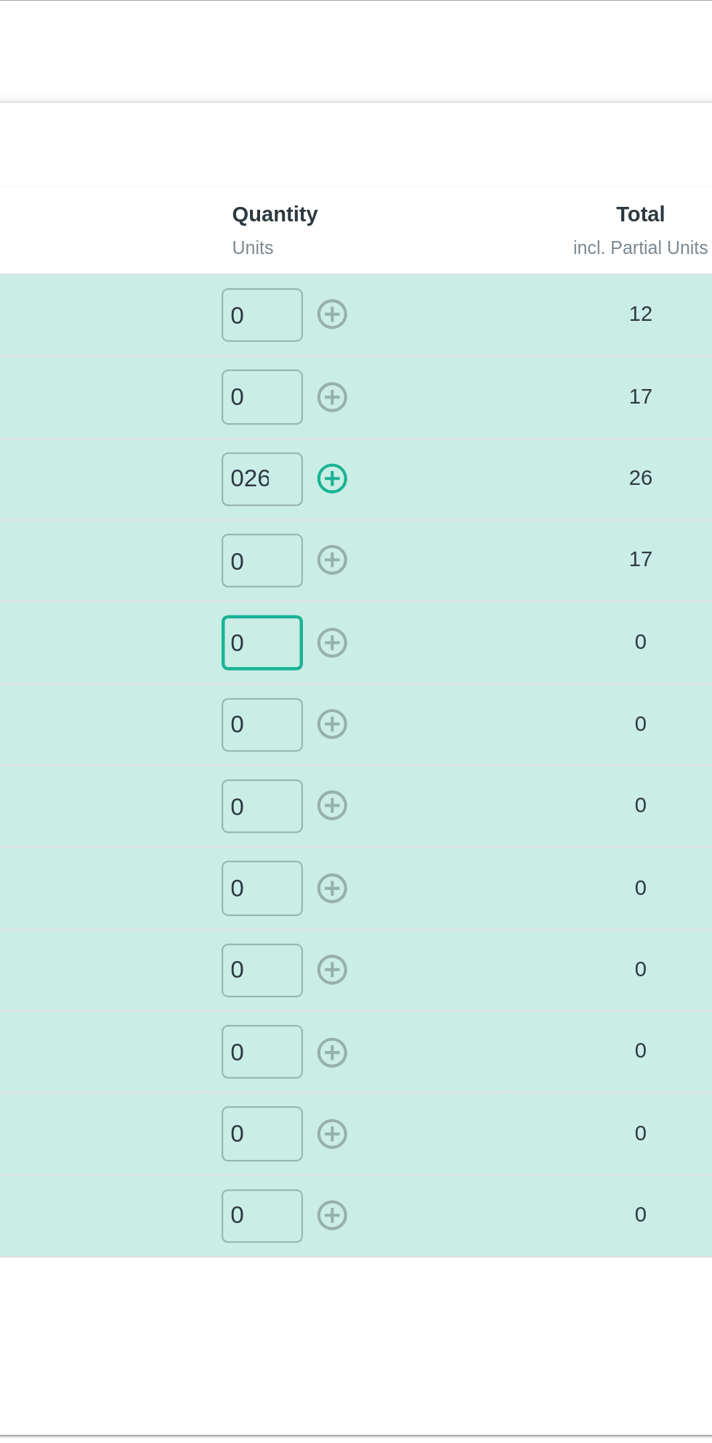
click at [425, 253] on input "026" at bounding box center [424, 250] width 36 height 24
type input "0"
click at [516, 361] on div "0 ​" at bounding box center [466, 360] width 123 height 24
click at [430, 327] on input "0" at bounding box center [424, 323] width 36 height 24
click at [428, 321] on input "number" at bounding box center [424, 323] width 36 height 24
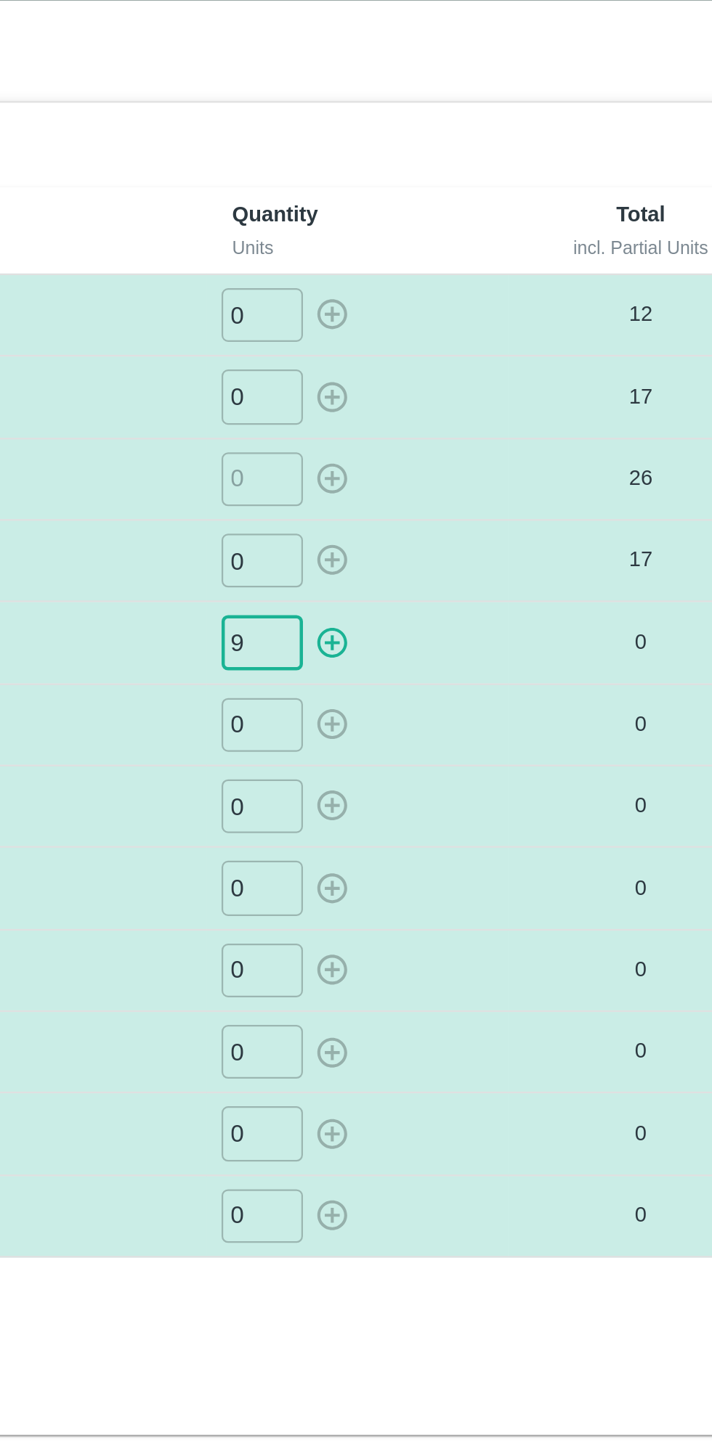
type input "9"
type input "02"
click at [460, 327] on icon "button" at bounding box center [455, 323] width 16 height 16
type input "0"
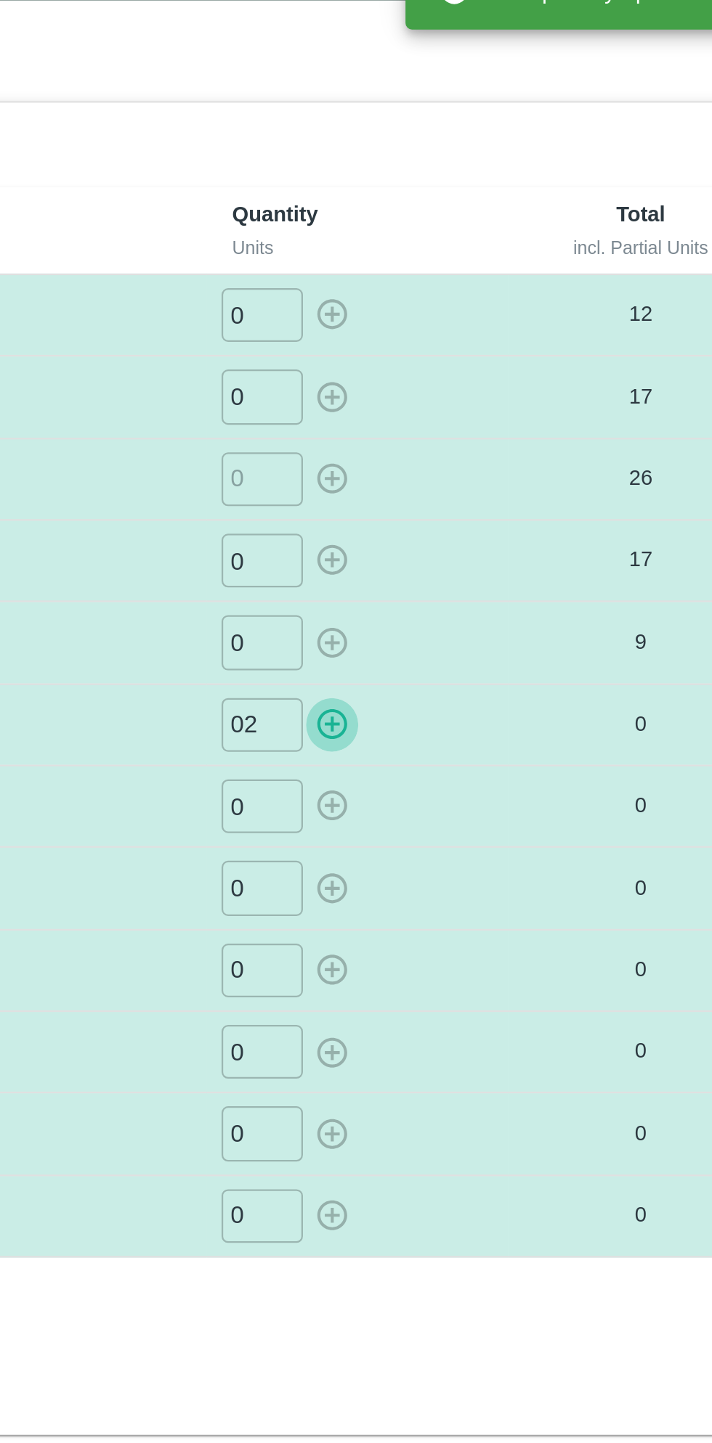
click at [463, 356] on icon "button" at bounding box center [455, 359] width 16 height 16
click at [431, 396] on input "0" at bounding box center [424, 396] width 36 height 24
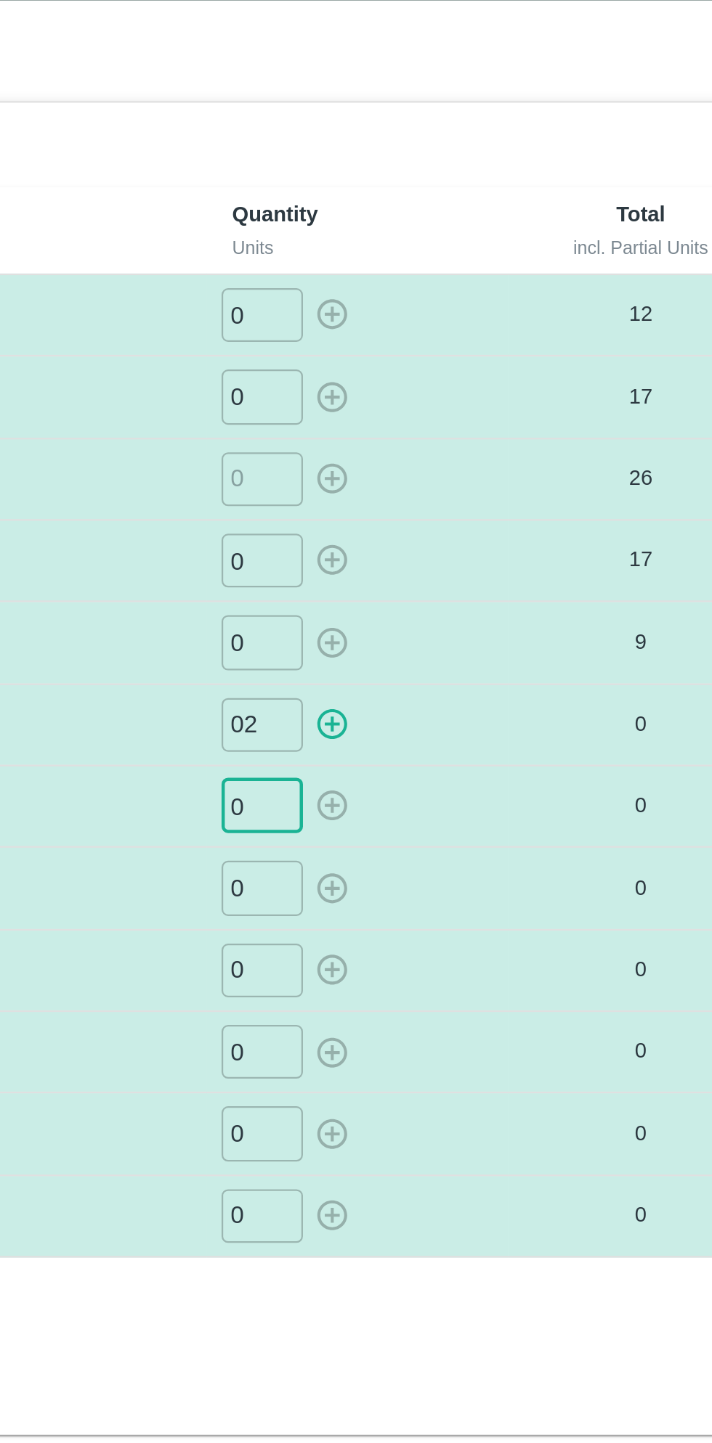
click at [508, 399] on div "0 ​" at bounding box center [466, 396] width 123 height 24
click at [460, 355] on icon "button" at bounding box center [455, 360] width 14 height 14
type input "0"
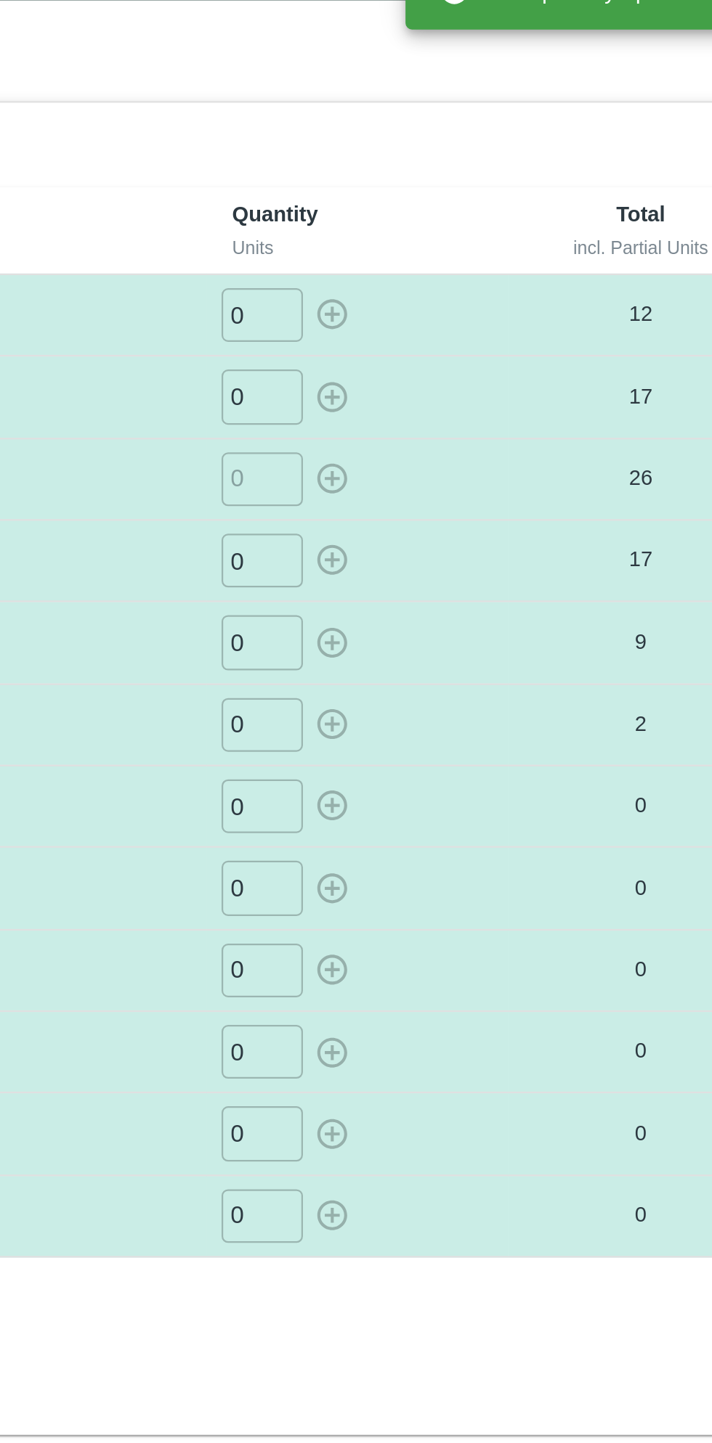
type input "0"
type input "017"
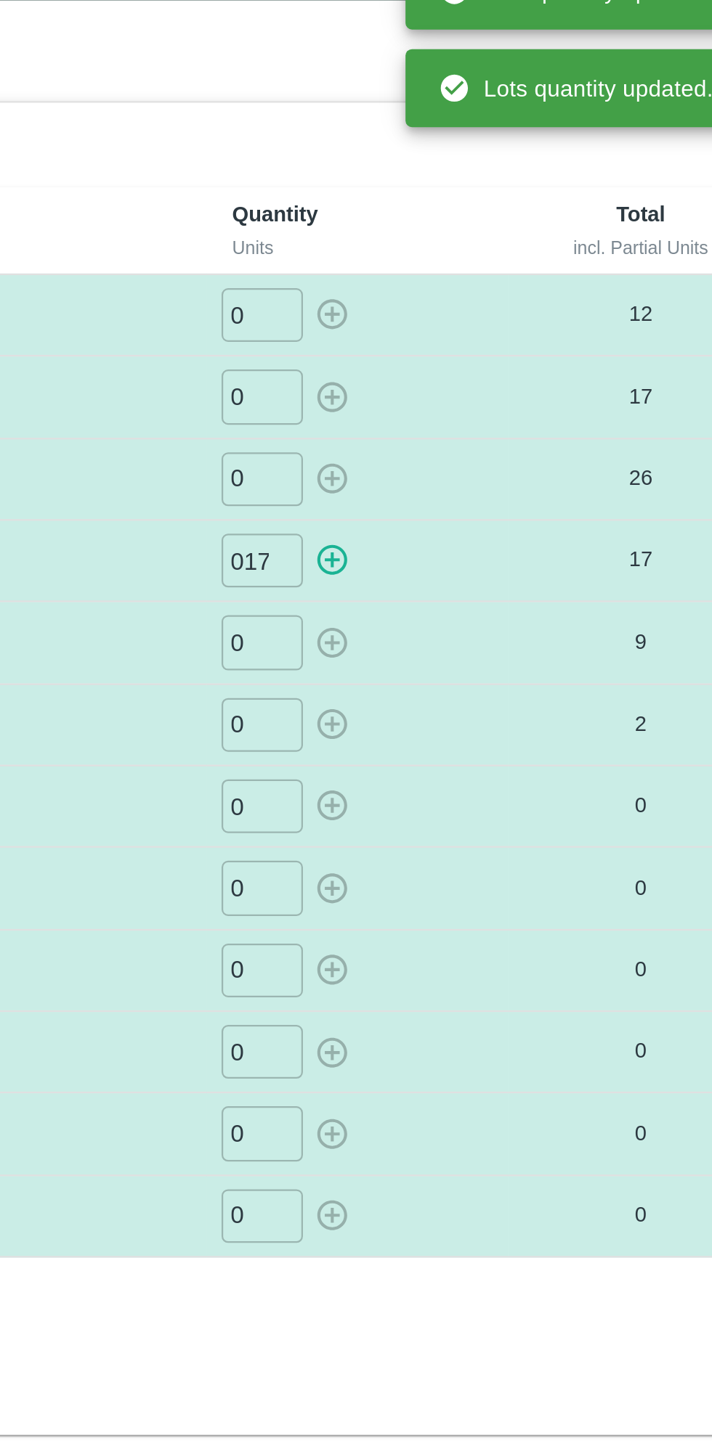
click at [425, 404] on input "0" at bounding box center [424, 396] width 36 height 24
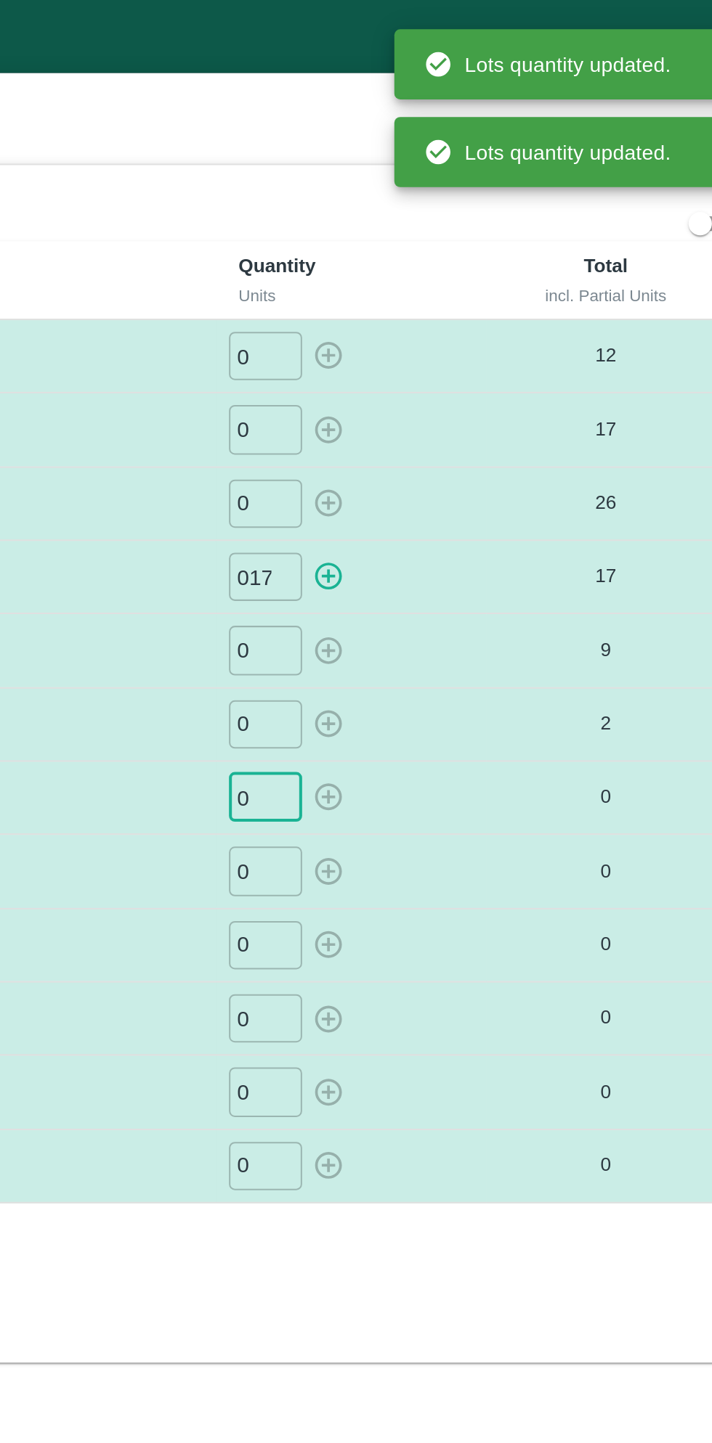
scroll to position [0, 0]
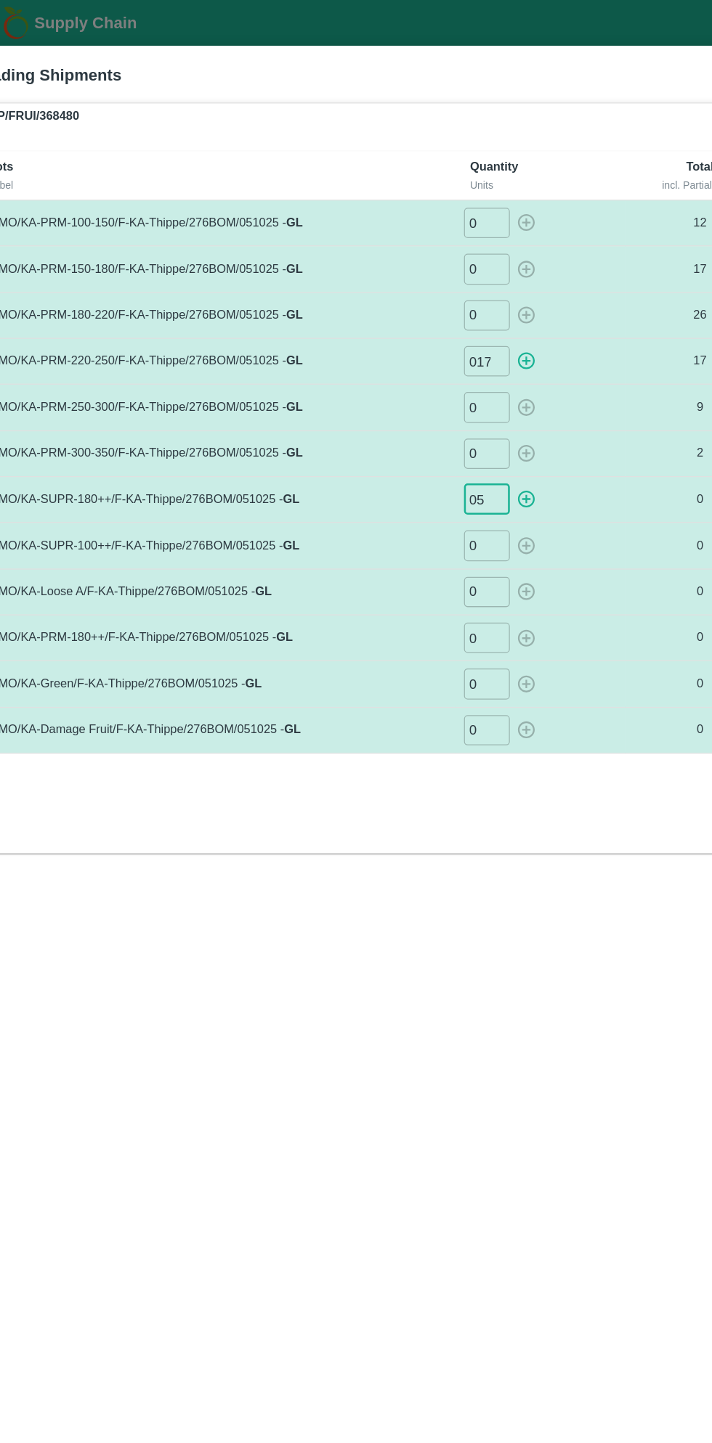
type input "05"
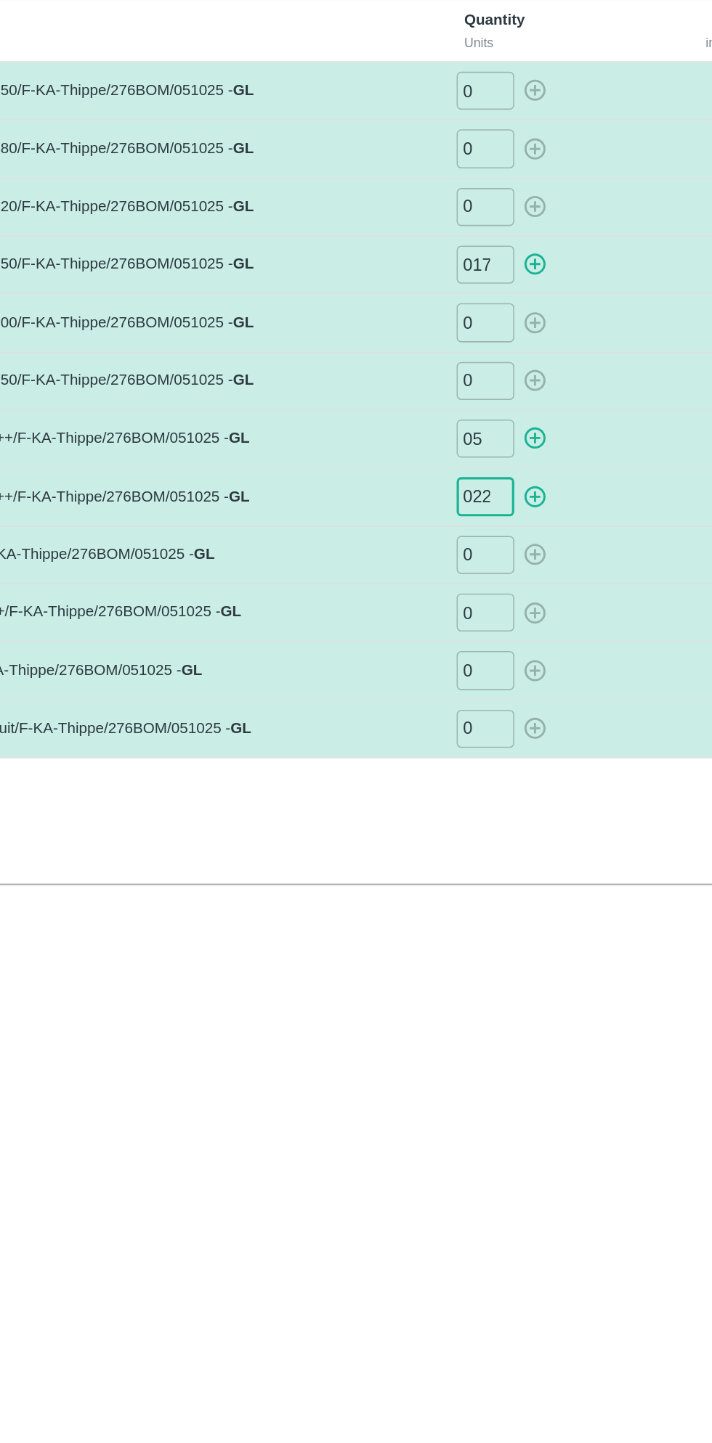
type input "022"
click at [423, 473] on input "0" at bounding box center [424, 469] width 36 height 24
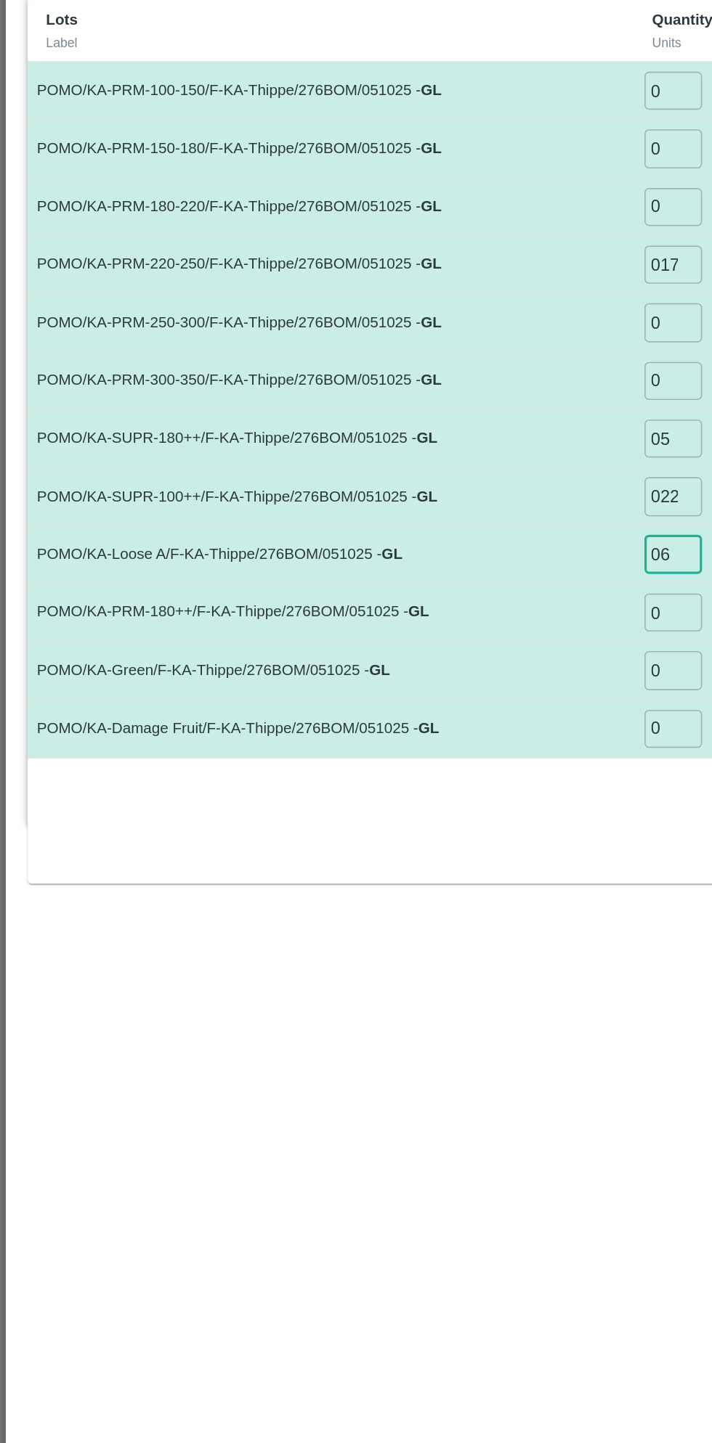
type input "06"
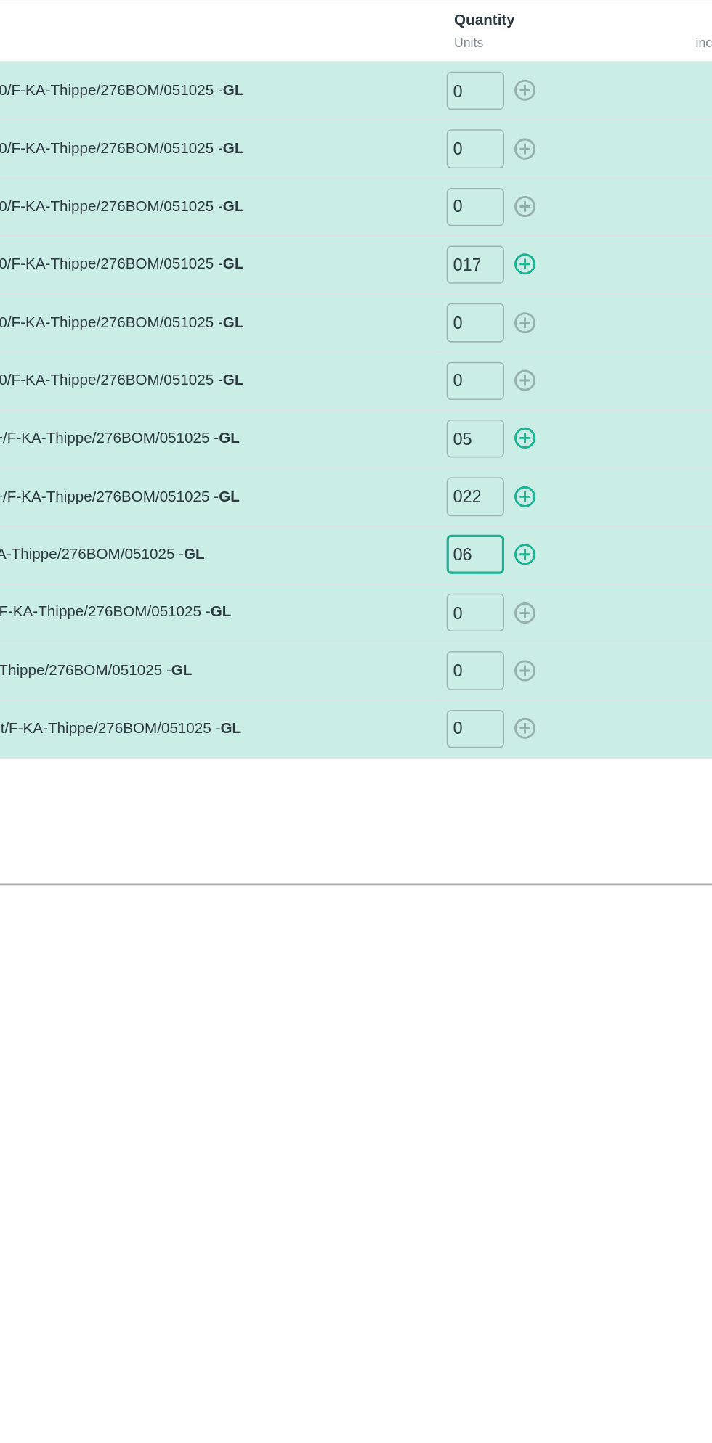
click at [424, 508] on input "0" at bounding box center [424, 506] width 36 height 24
type input "04"
click at [428, 545] on input "0" at bounding box center [424, 542] width 36 height 24
type input "021"
click at [422, 664] on div "Lots Label Quantity Units Total incl. Partial Units POMO/KA-PRM-100-150/F-KA-Th…" at bounding box center [355, 398] width 677 height 557
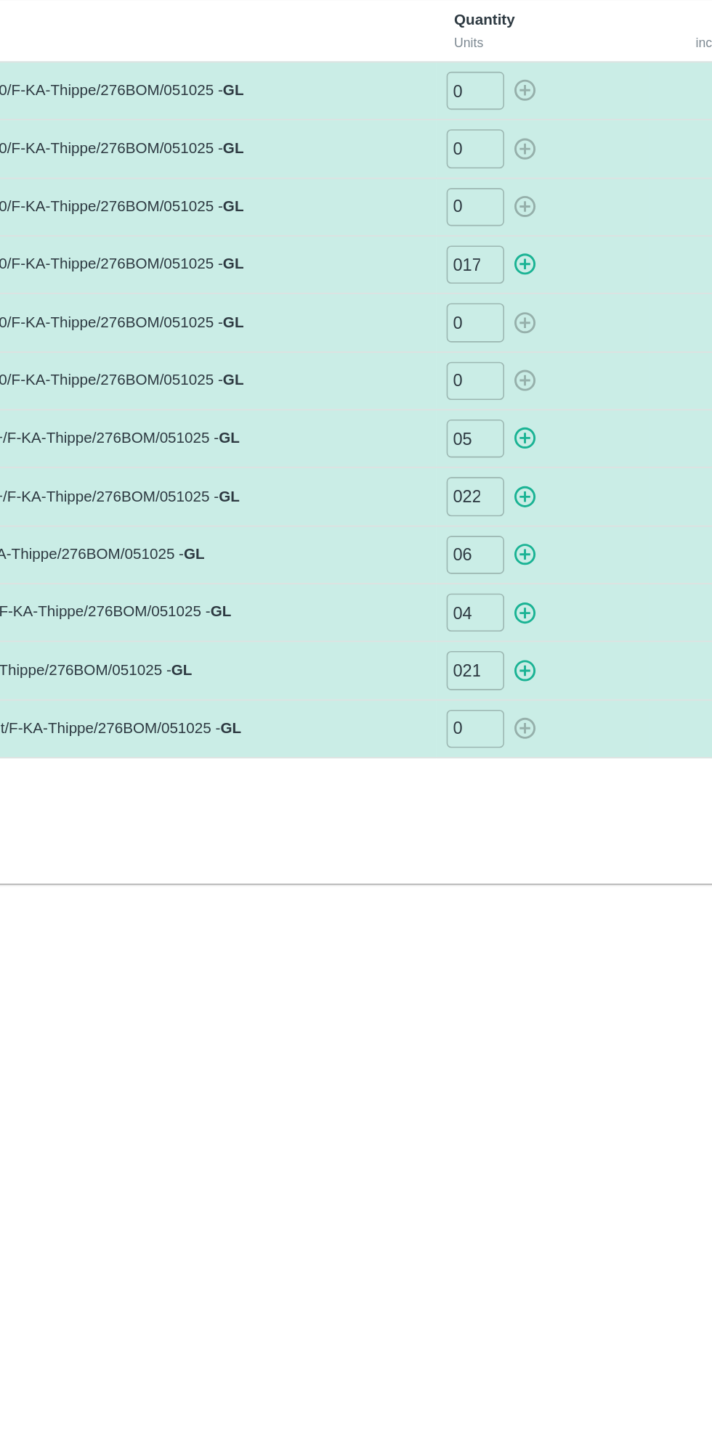
click at [427, 578] on input "0" at bounding box center [424, 579] width 36 height 24
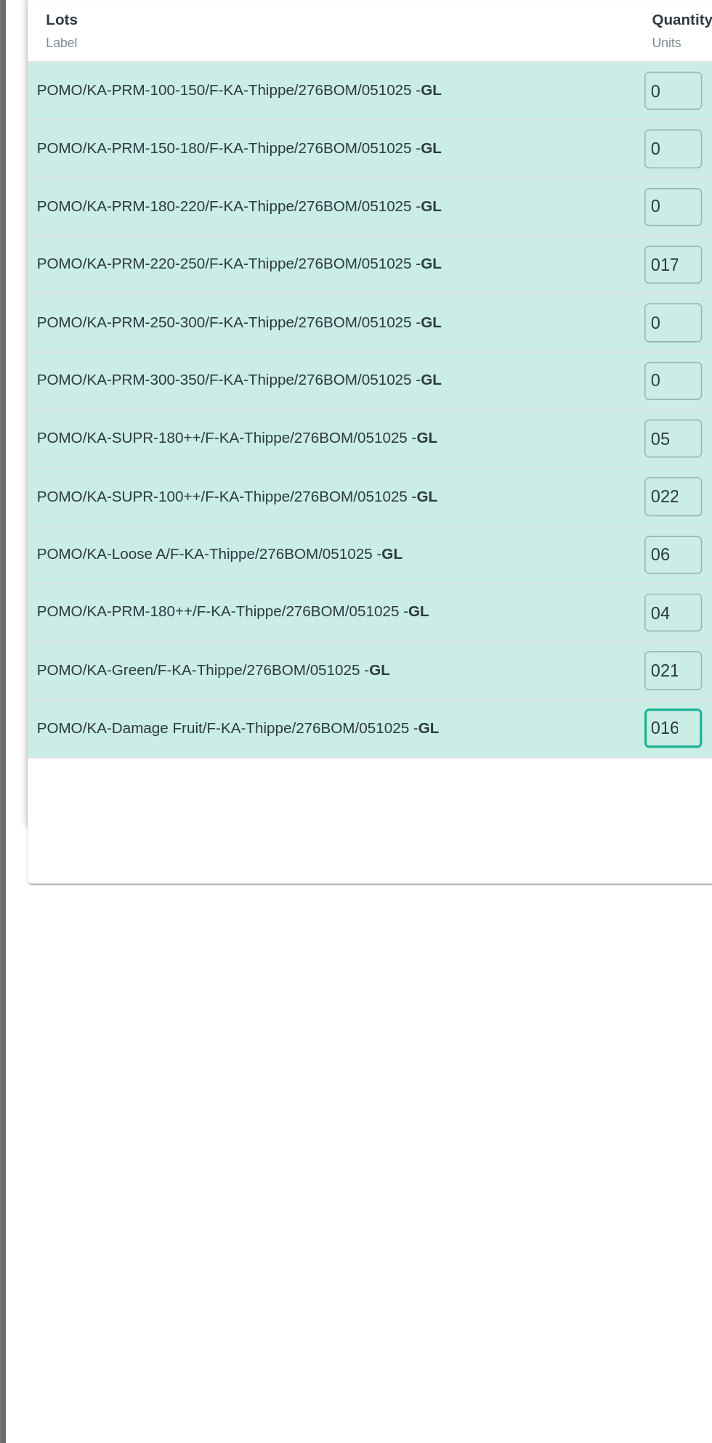
type input "016"
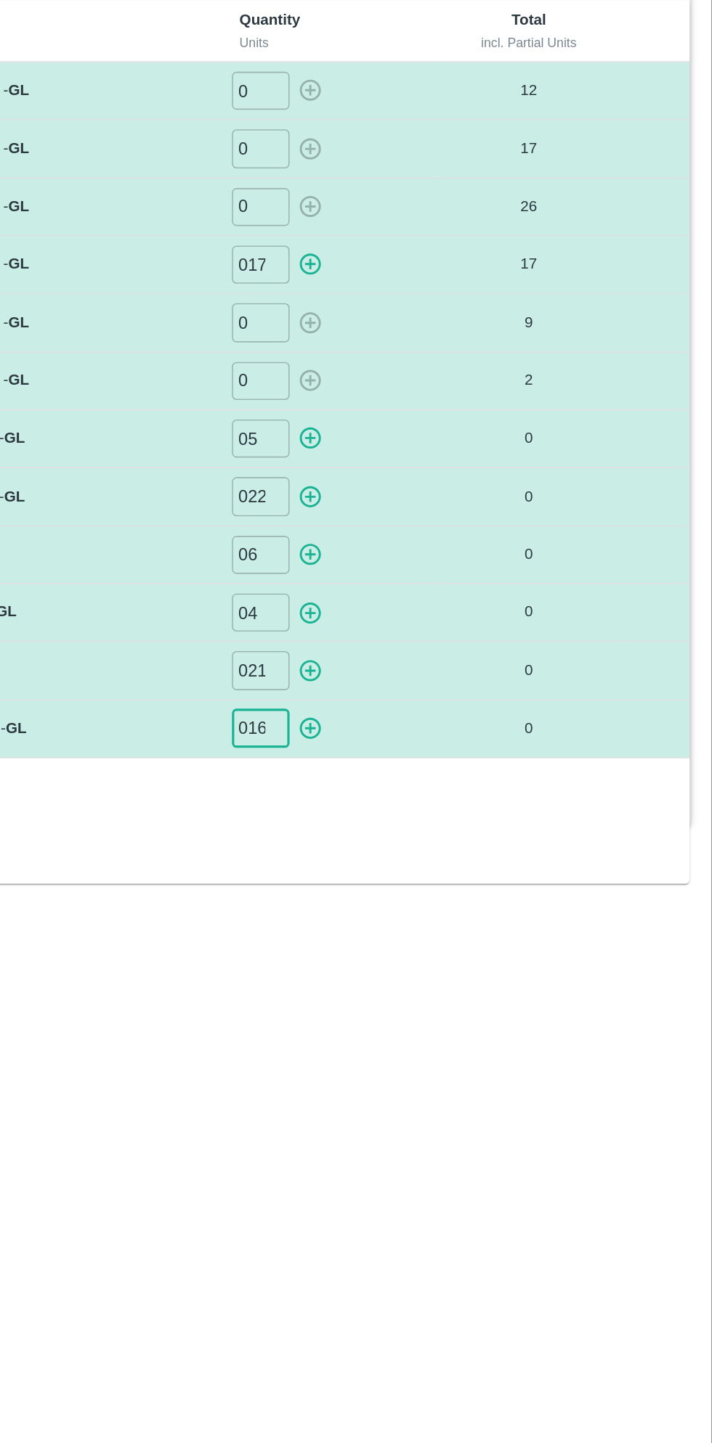
click at [463, 405] on div "05 ​" at bounding box center [466, 396] width 123 height 24
click at [454, 401] on icon "button" at bounding box center [455, 396] width 16 height 16
type input "0"
click at [460, 431] on icon "button" at bounding box center [455, 433] width 14 height 14
type input "0"
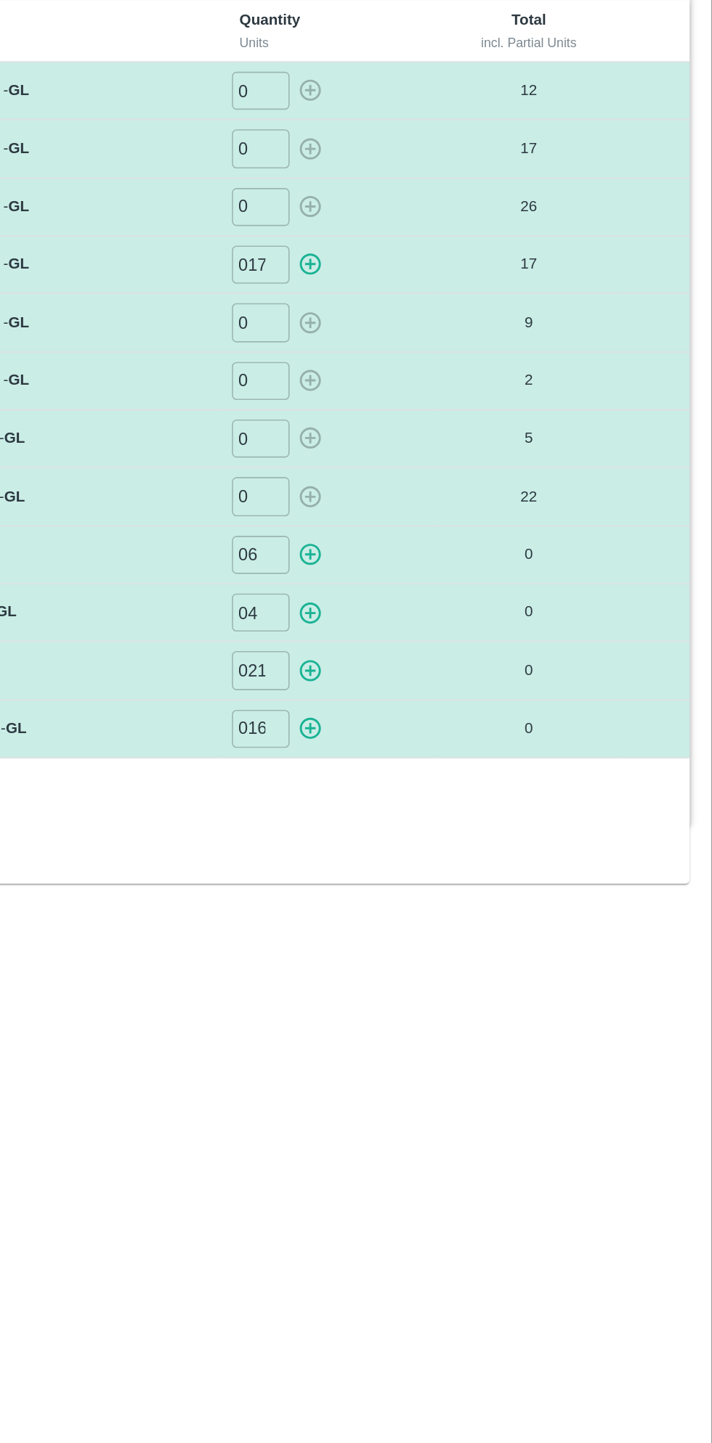
click at [457, 467] on icon "button" at bounding box center [455, 470] width 14 height 14
type input "0"
click at [460, 505] on icon "button" at bounding box center [455, 506] width 14 height 14
type input "0"
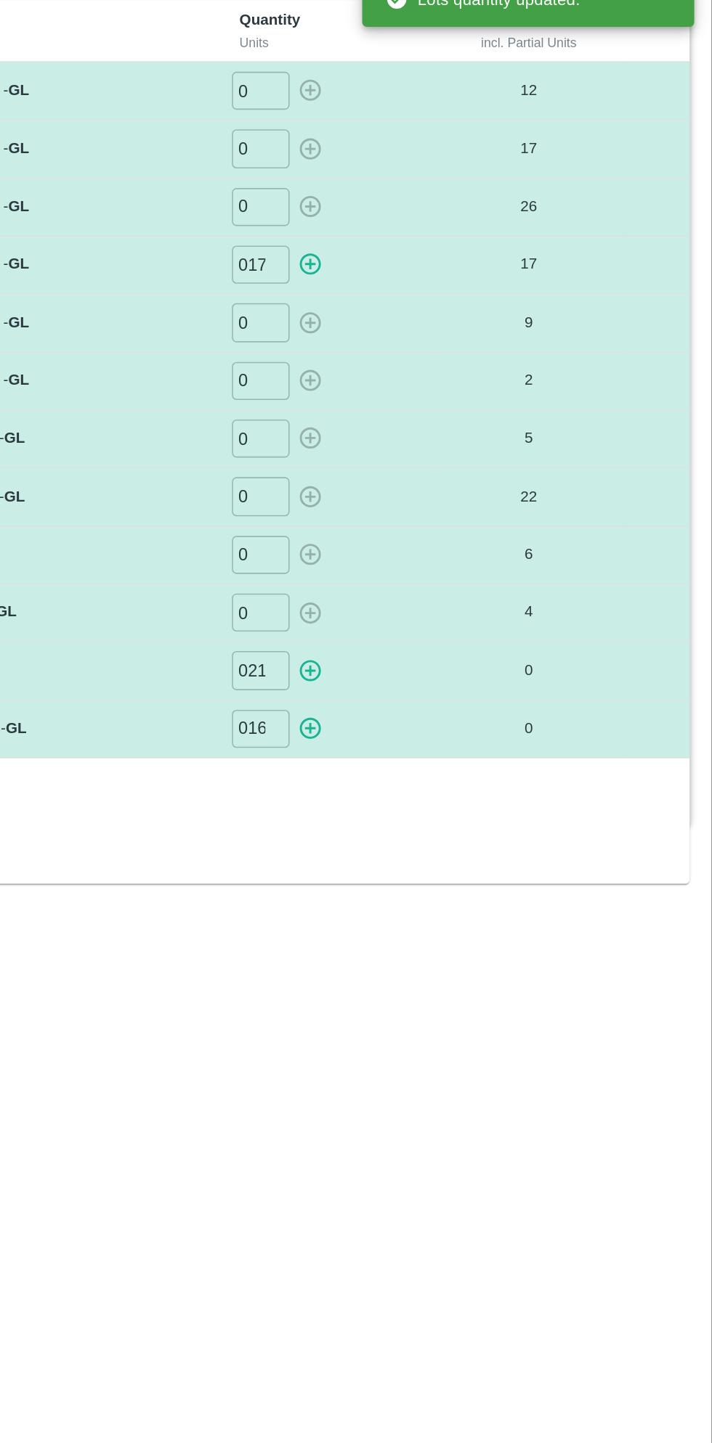
click at [456, 538] on icon "button" at bounding box center [455, 542] width 16 height 16
type input "0"
click at [457, 576] on icon "button" at bounding box center [455, 579] width 14 height 14
type input "0"
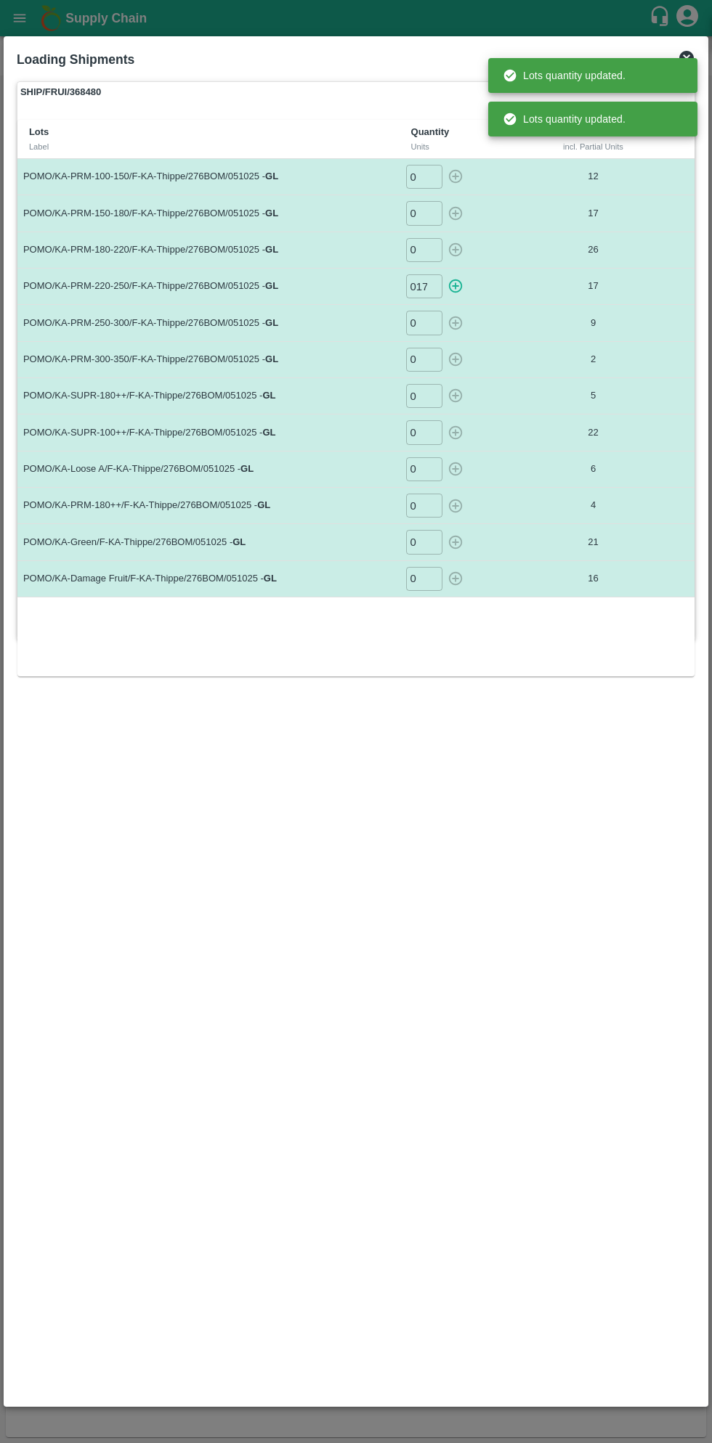
click at [353, 704] on div "SHIP/FRUI/368480 Partials Lots Label Quantity Units Total incl. Partial Units P…" at bounding box center [356, 738] width 690 height 1325
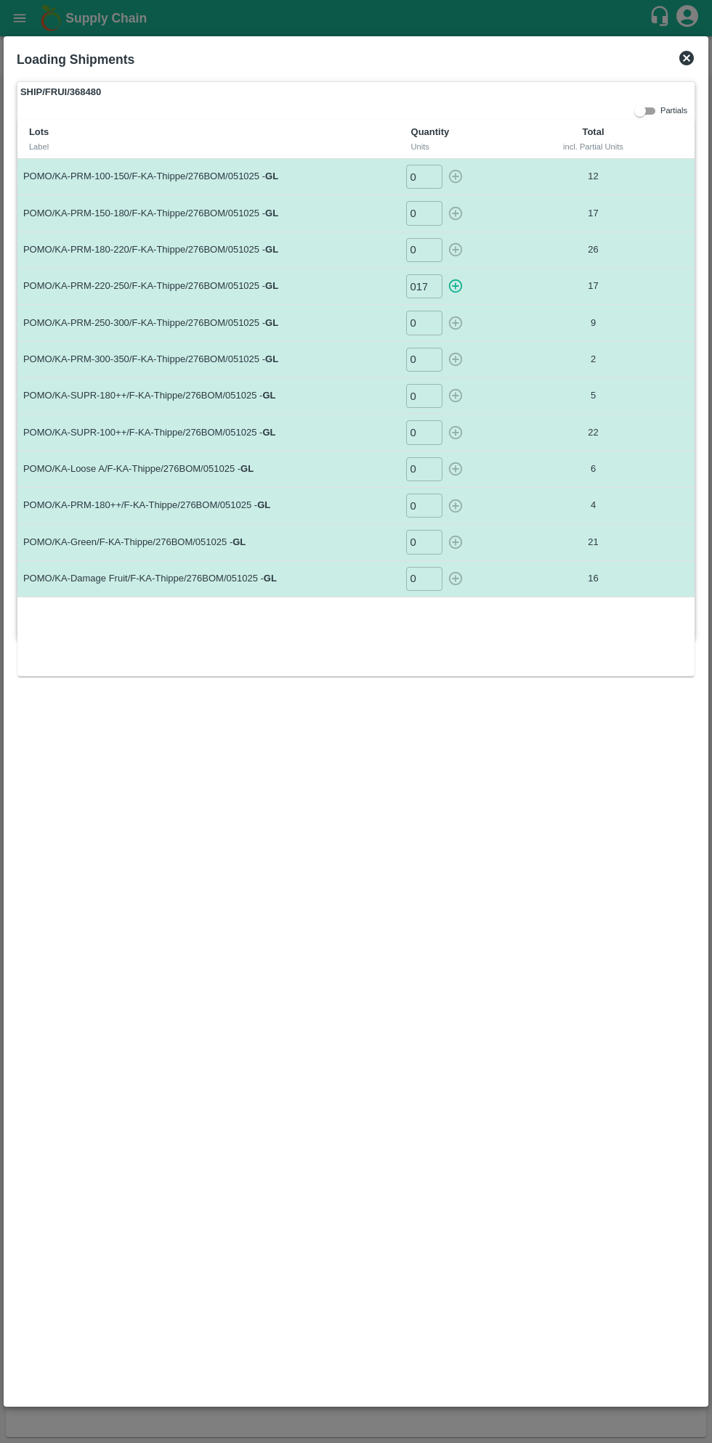
click at [450, 753] on div "SHIP/FRUI/368480 Partials Lots Label Quantity Units Total incl. Partial Units P…" at bounding box center [356, 738] width 690 height 1325
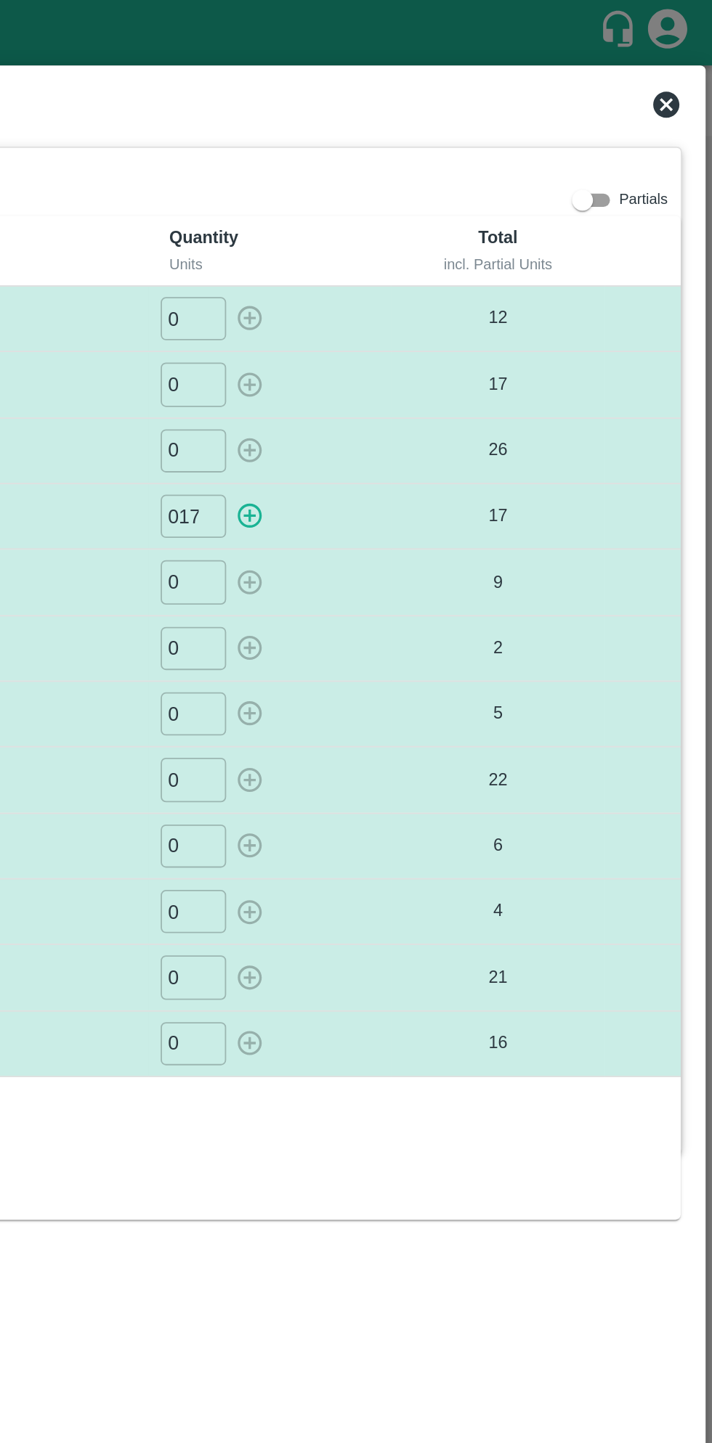
click at [685, 55] on icon at bounding box center [686, 58] width 15 height 15
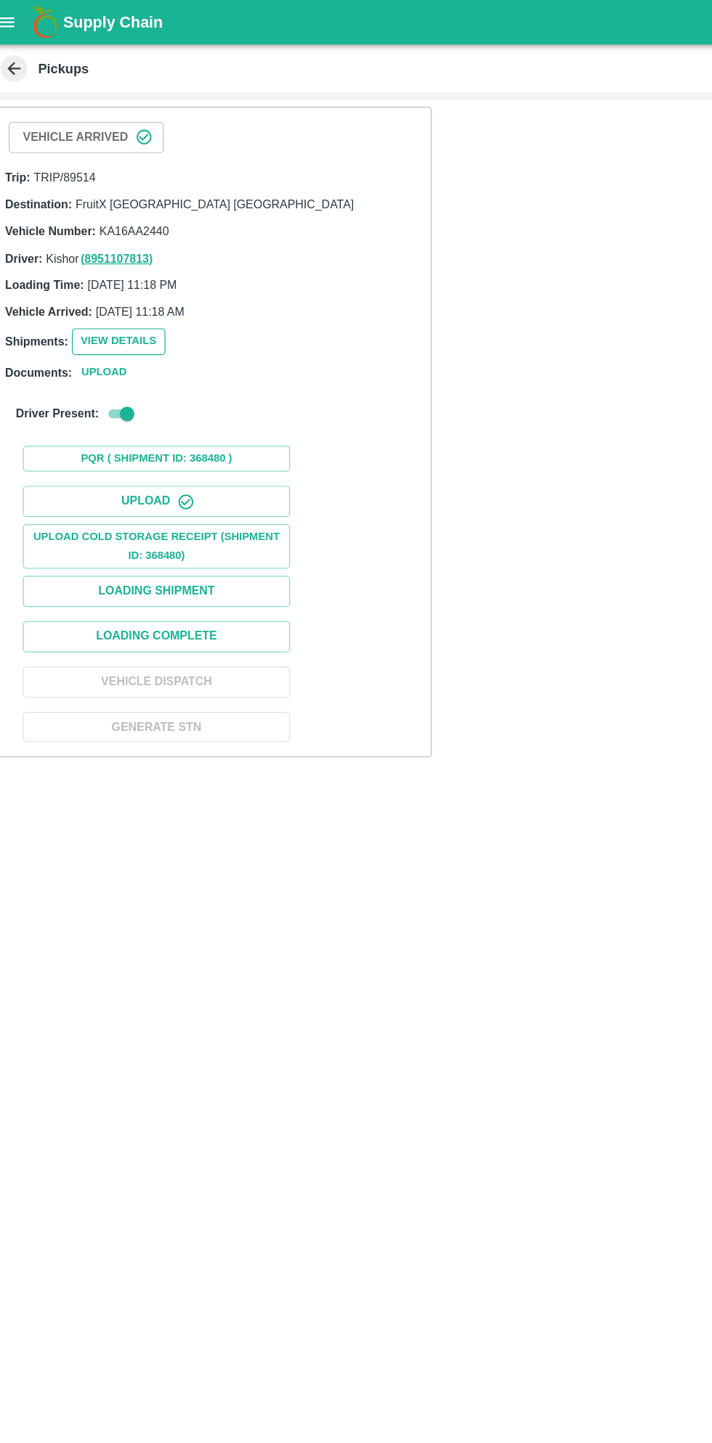
click at [116, 277] on button "View Details" at bounding box center [111, 278] width 76 height 21
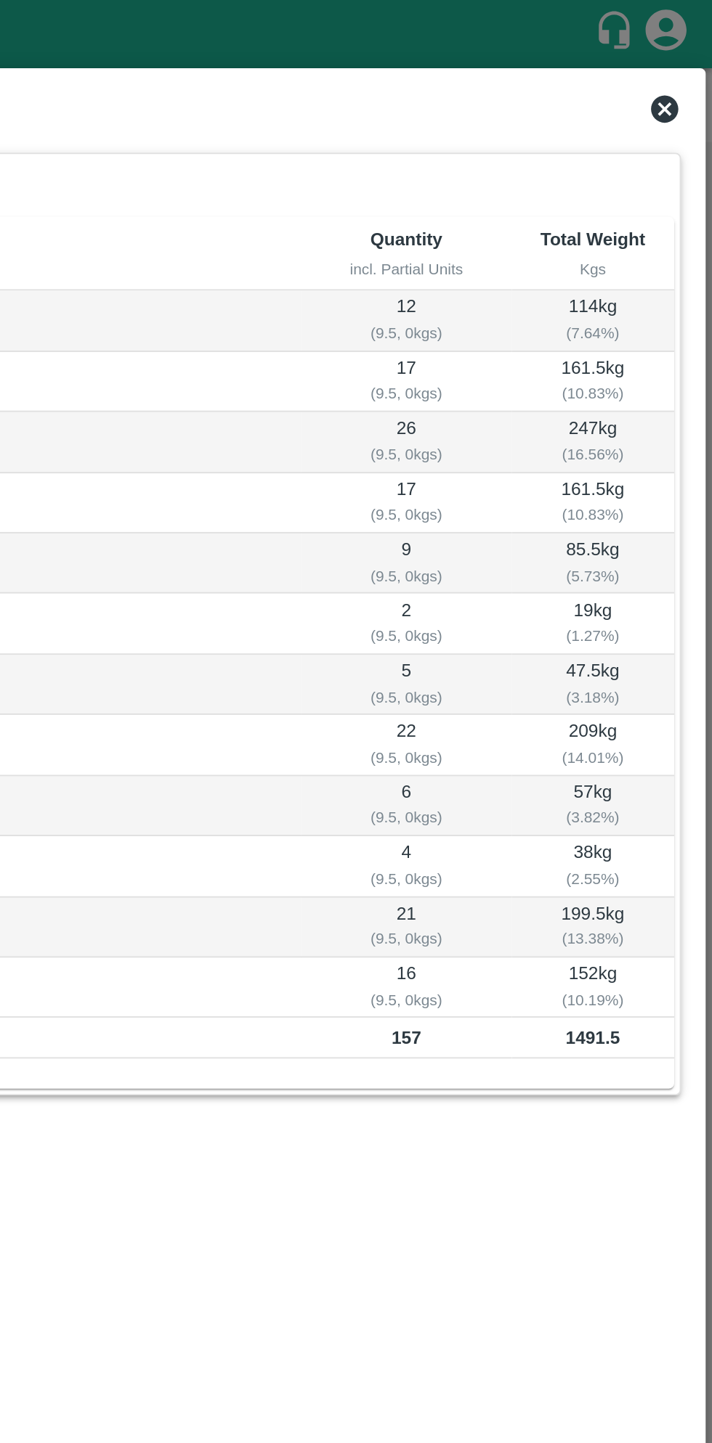
click at [685, 52] on icon at bounding box center [686, 58] width 15 height 15
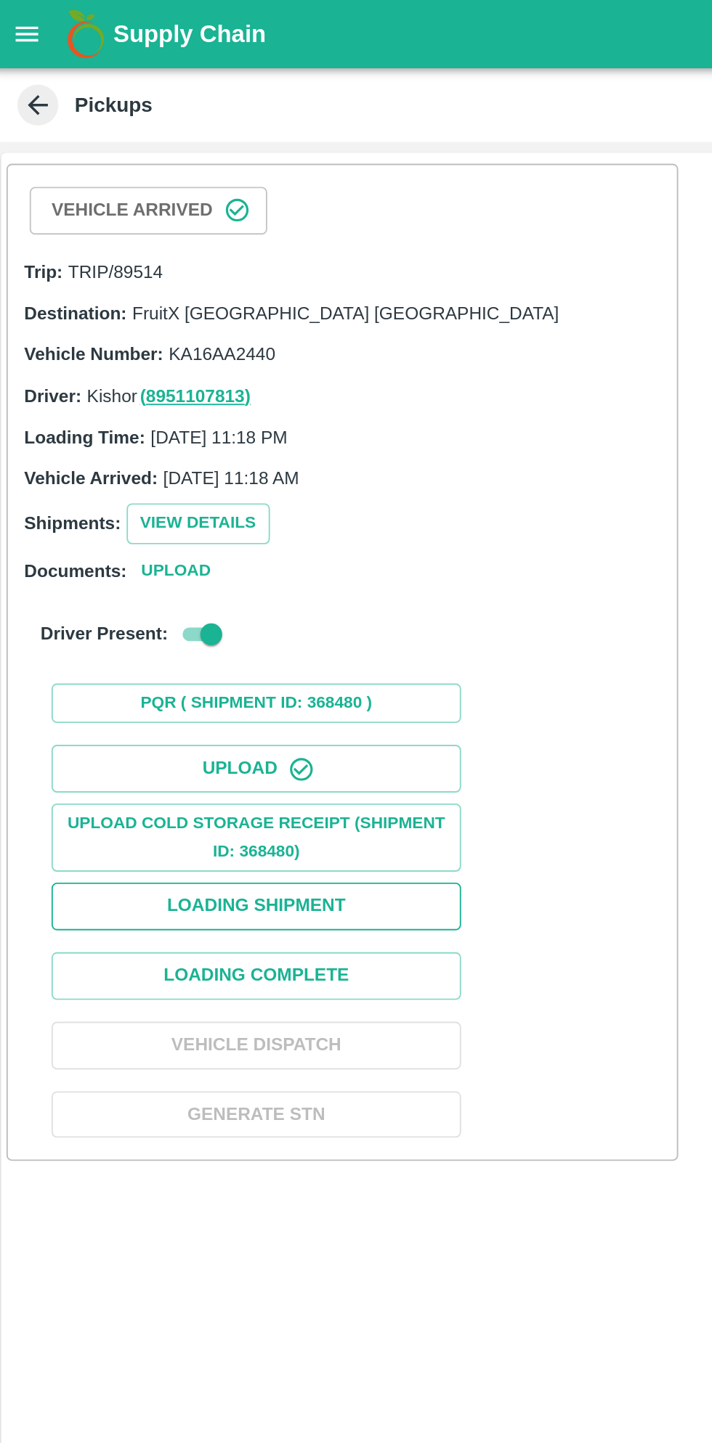
click at [199, 485] on button "Loading Shipment" at bounding box center [142, 482] width 218 height 25
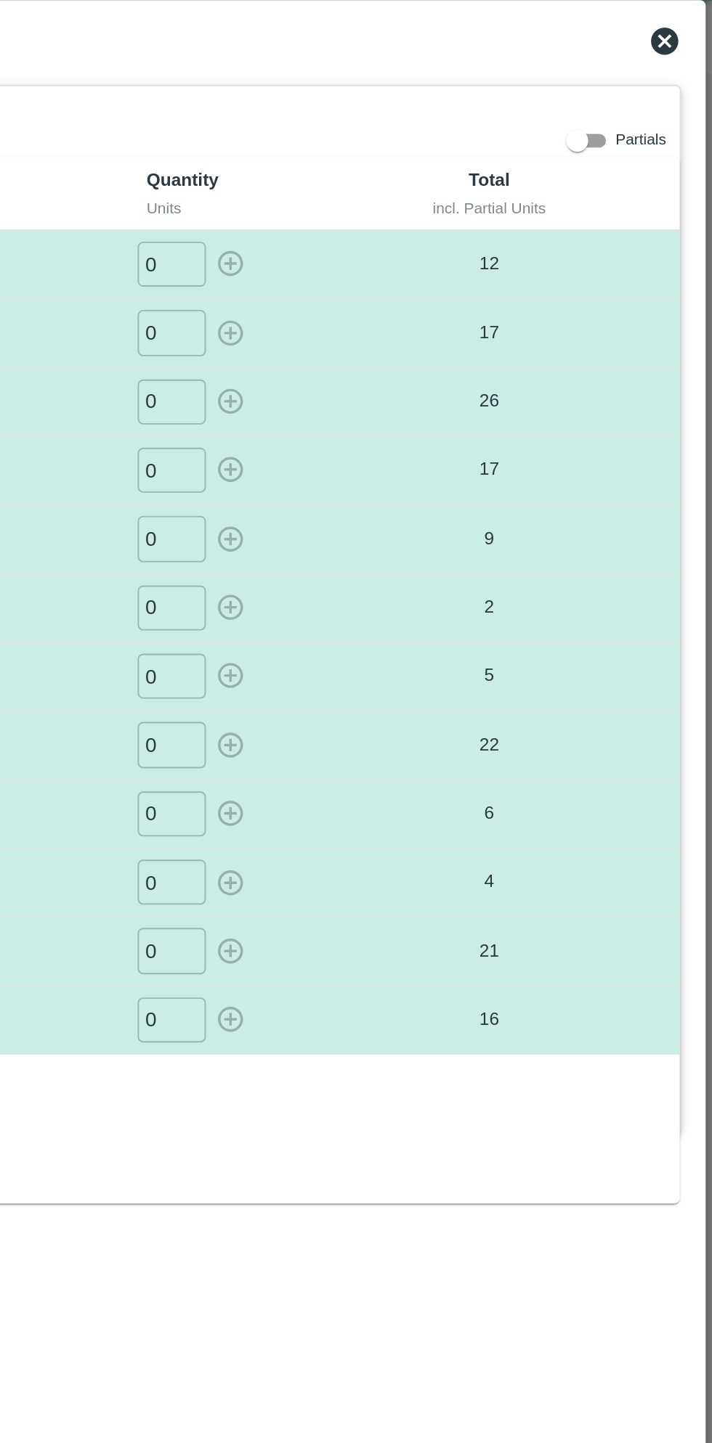
click at [423, 398] on input "0" at bounding box center [424, 396] width 36 height 24
click at [460, 404] on button "button" at bounding box center [455, 396] width 23 height 24
type input "0"
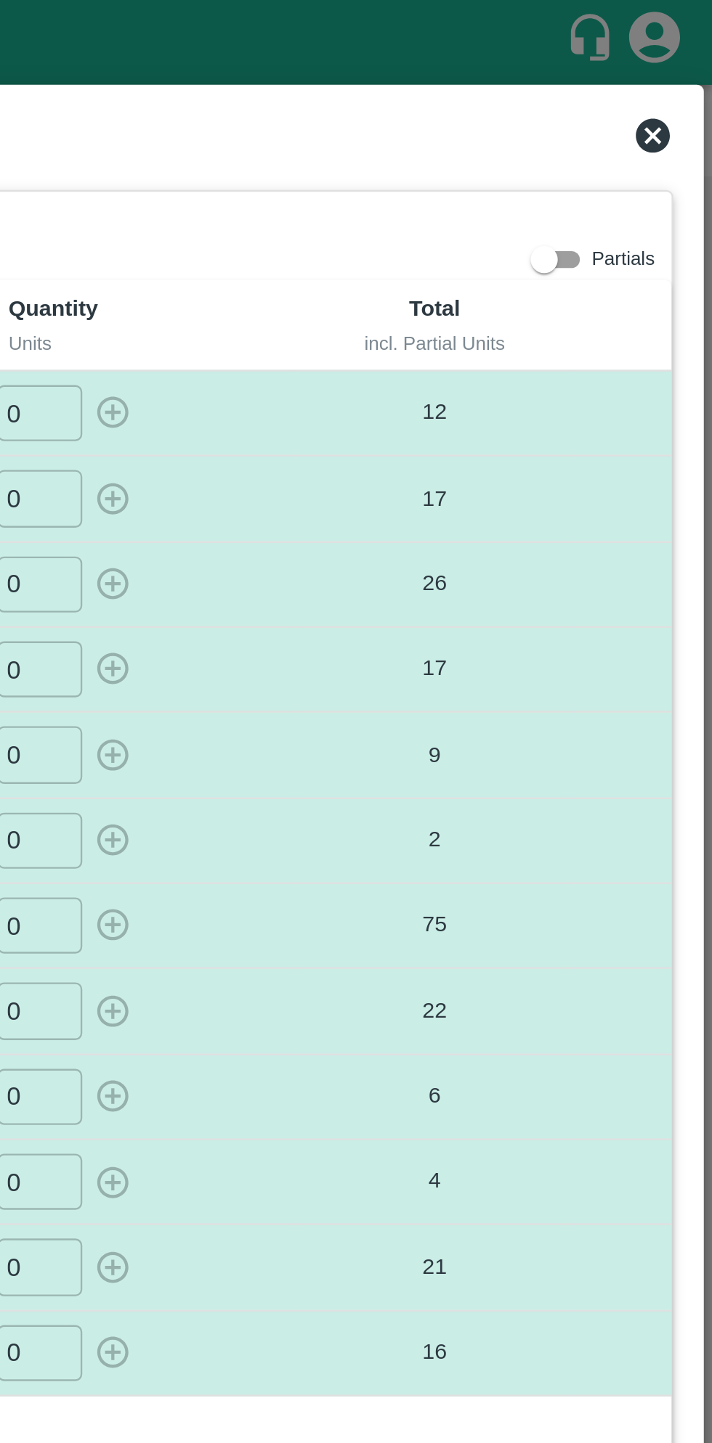
click at [682, 58] on icon at bounding box center [686, 58] width 15 height 15
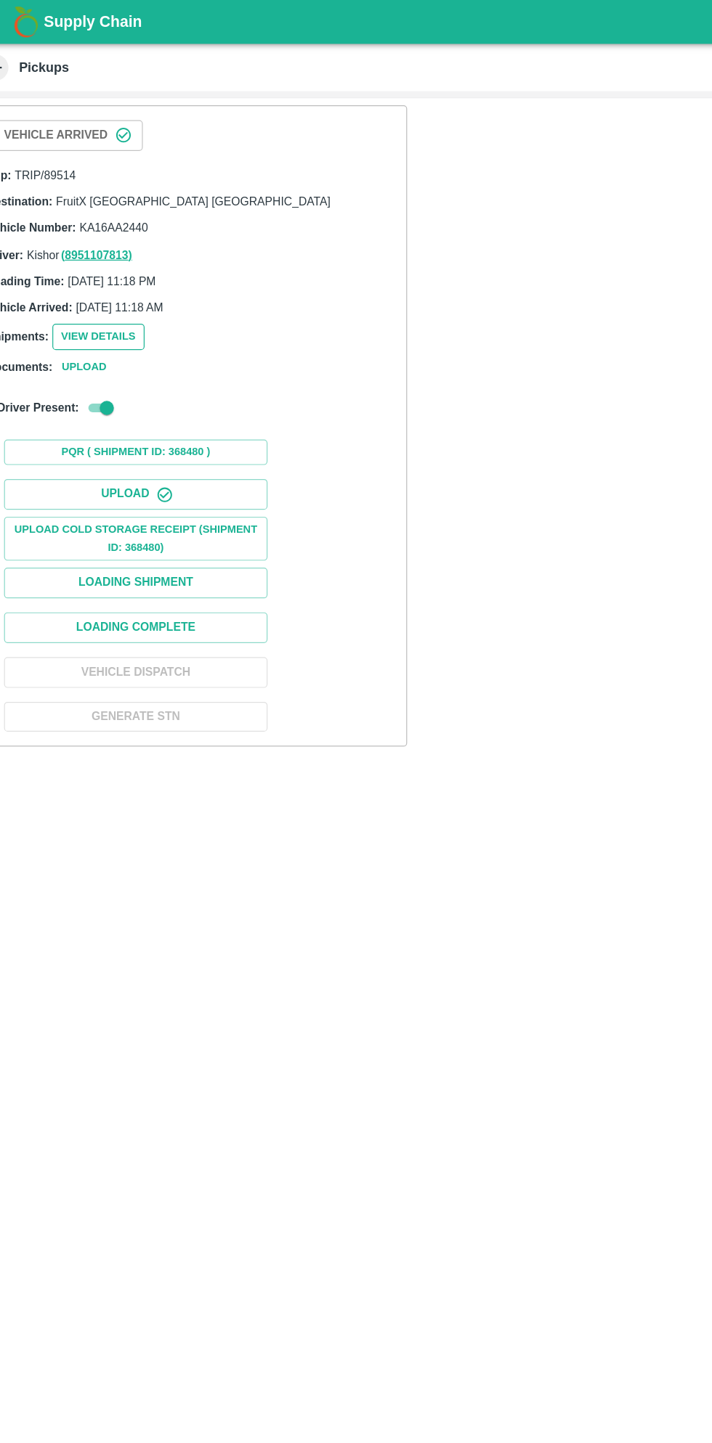
click at [116, 273] on button "View Details" at bounding box center [111, 278] width 76 height 21
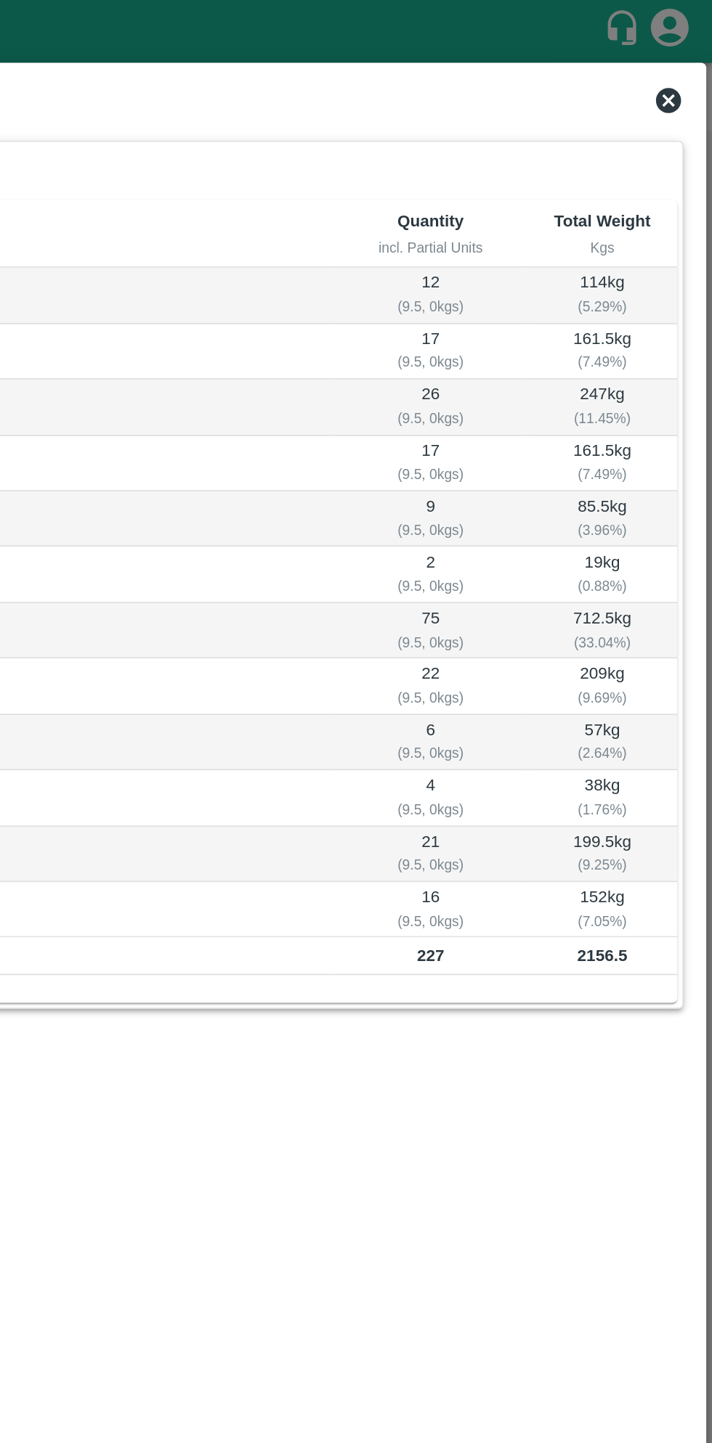
click at [680, 57] on icon at bounding box center [686, 58] width 15 height 15
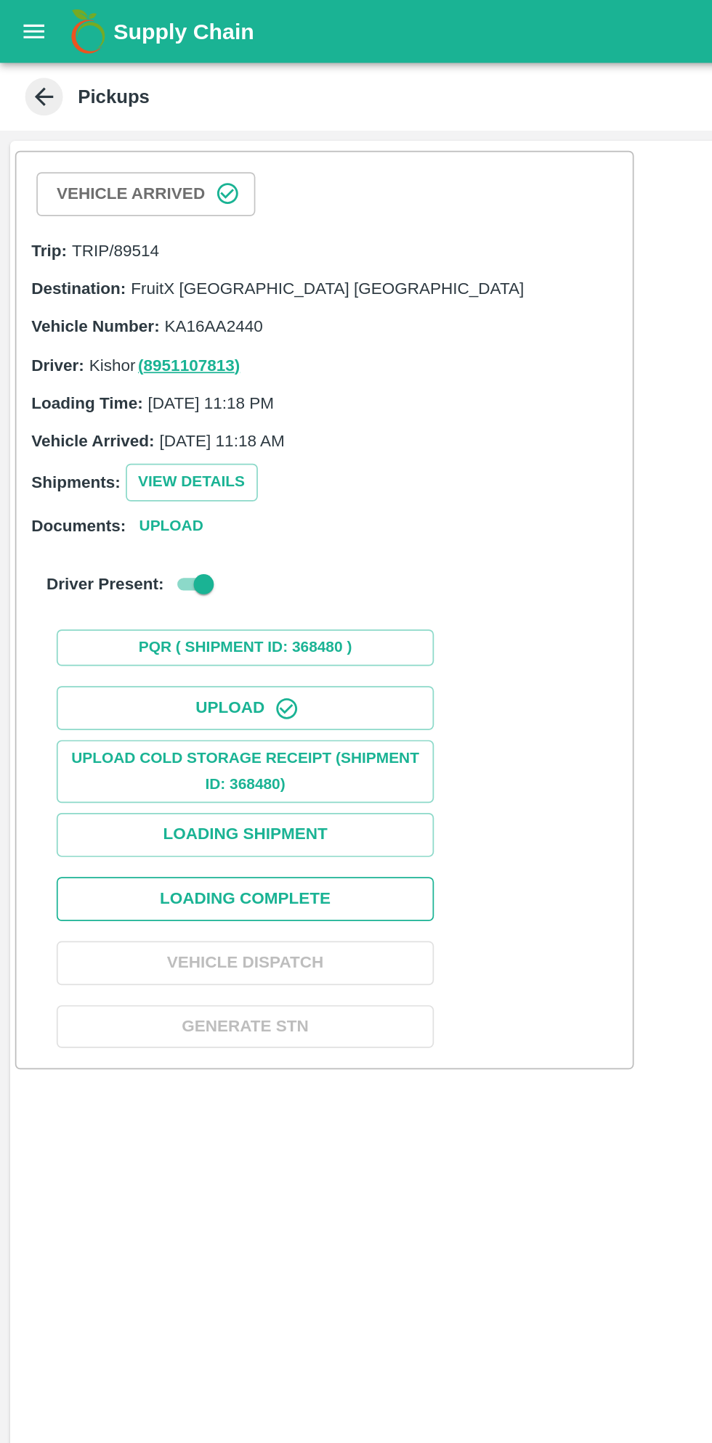
click at [204, 523] on button "Loading Complete" at bounding box center [142, 519] width 218 height 25
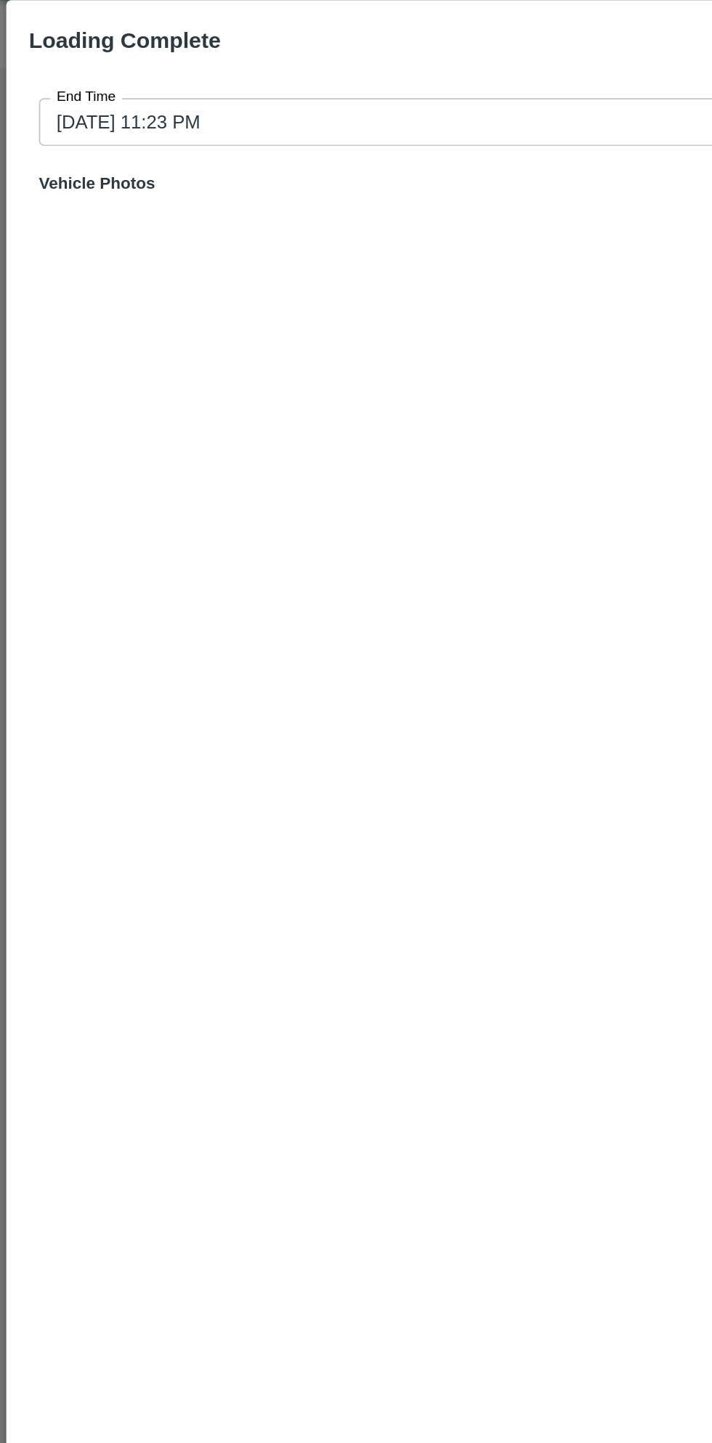
click at [257, 115] on input "05/10/2025 11:23 PM" at bounding box center [351, 107] width 656 height 28
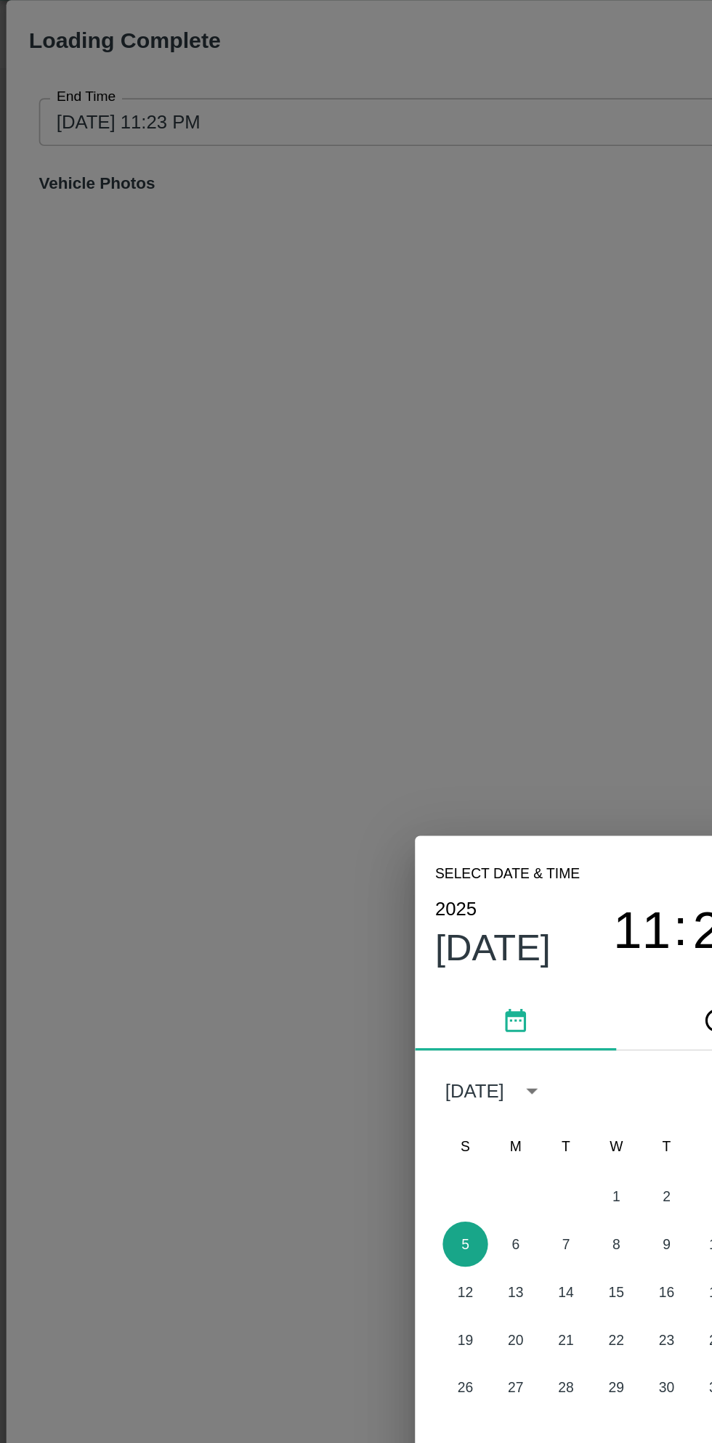
click at [267, 756] on button "5" at bounding box center [269, 755] width 26 height 26
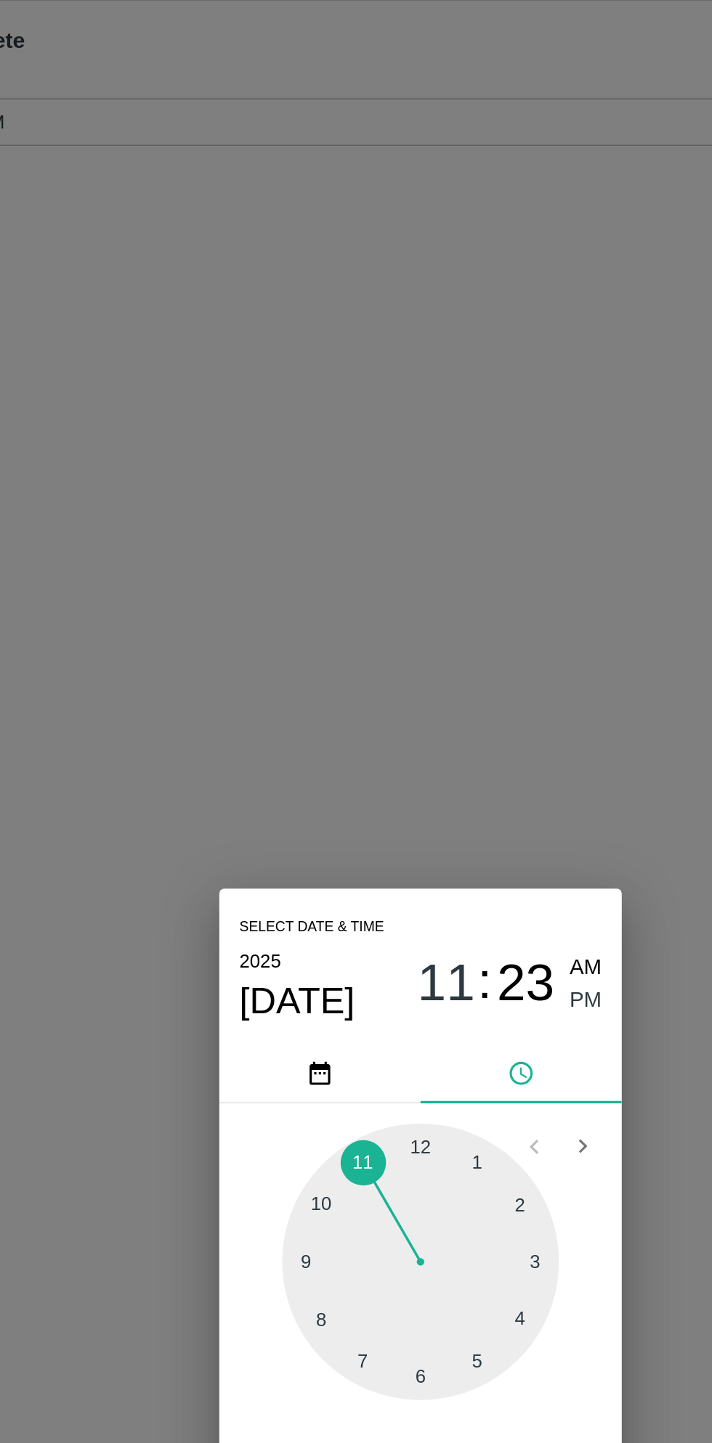
click at [414, 799] on div at bounding box center [356, 765] width 160 height 160
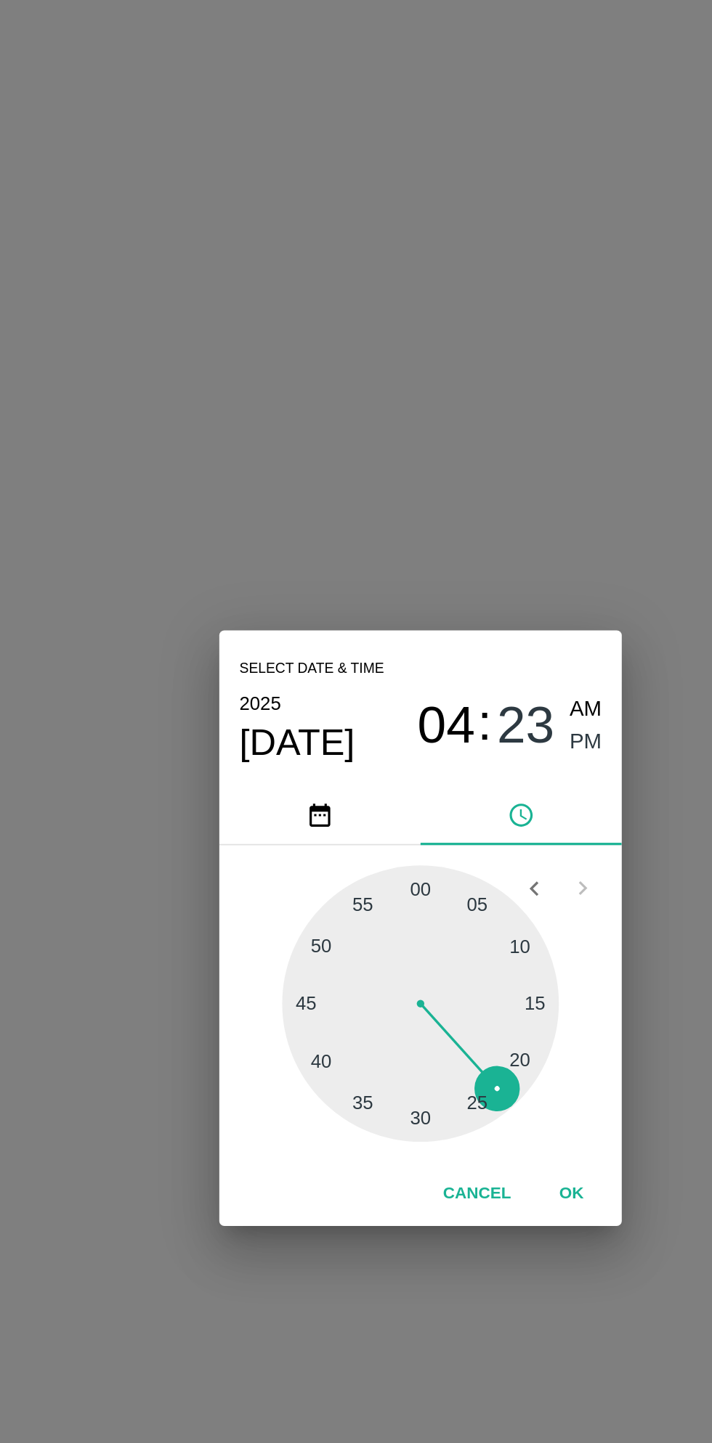
click at [451, 872] on button "OK" at bounding box center [443, 875] width 46 height 25
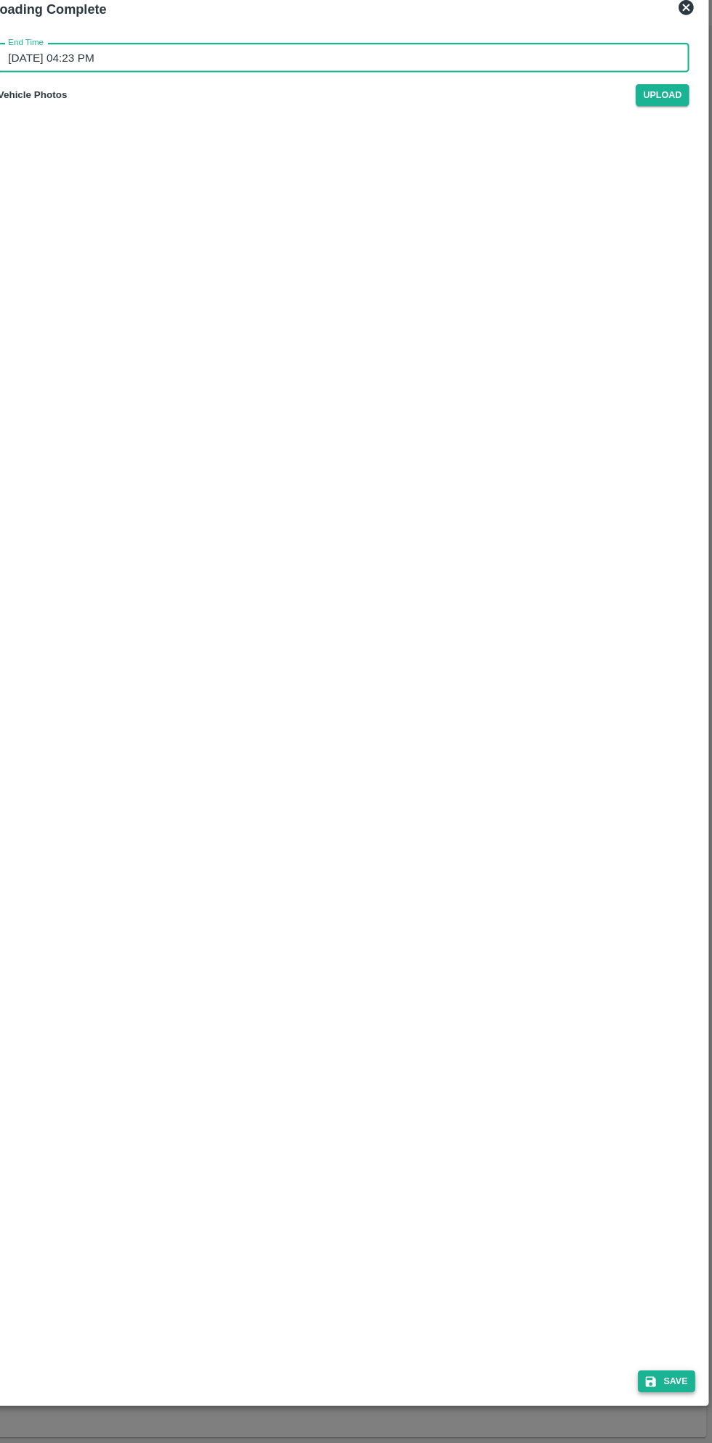
click at [676, 1383] on button "Save" at bounding box center [667, 1383] width 55 height 21
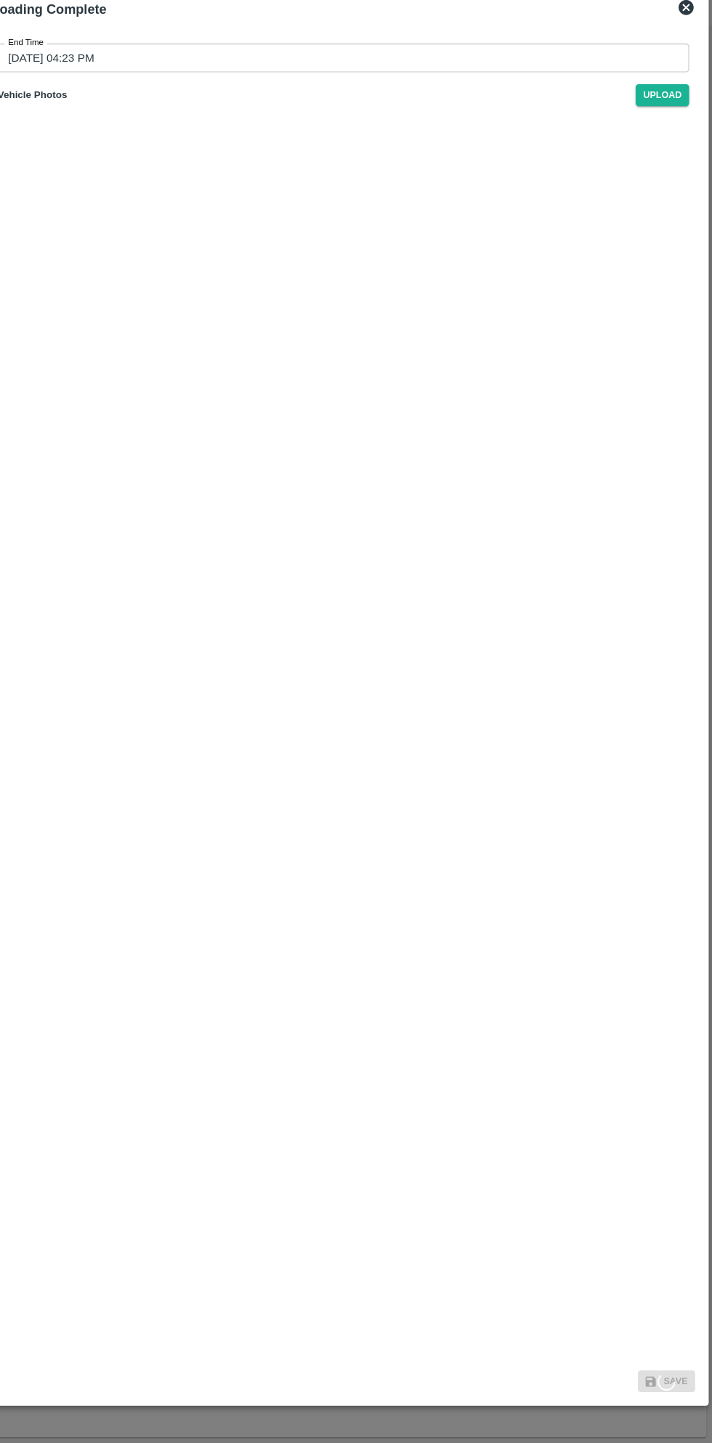
type input "05/10/2025 11:23 PM"
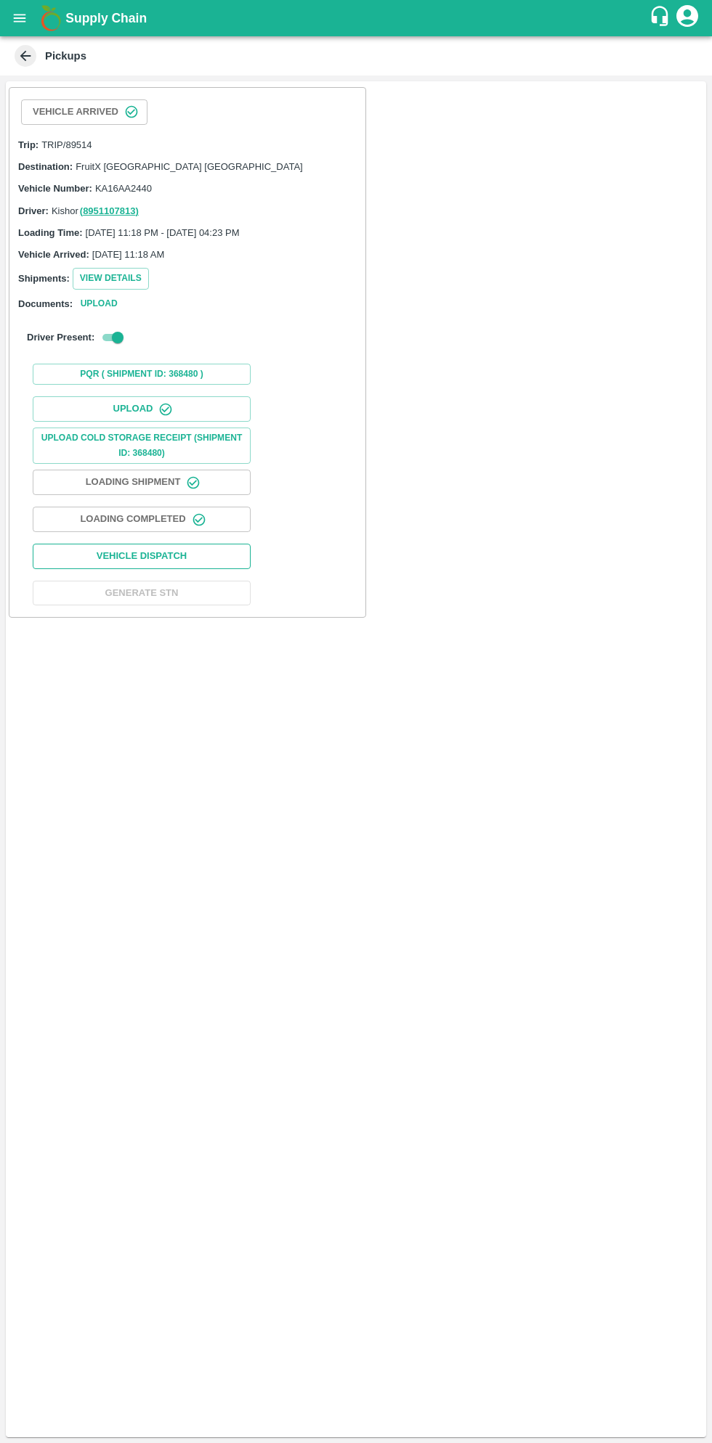
click at [199, 553] on button "Vehicle Dispatch" at bounding box center [142, 556] width 218 height 25
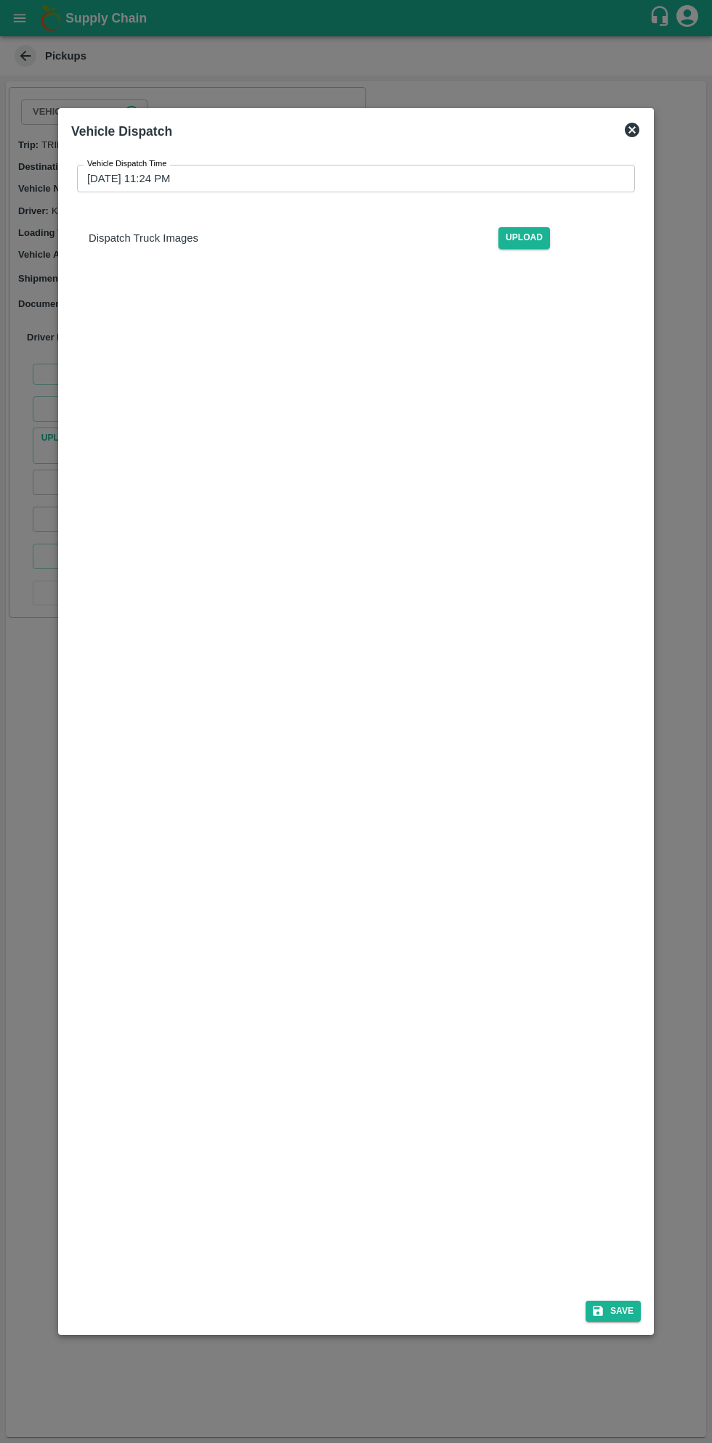
click at [390, 184] on input "05/10/2025 11:24 PM" at bounding box center [350, 179] width 547 height 28
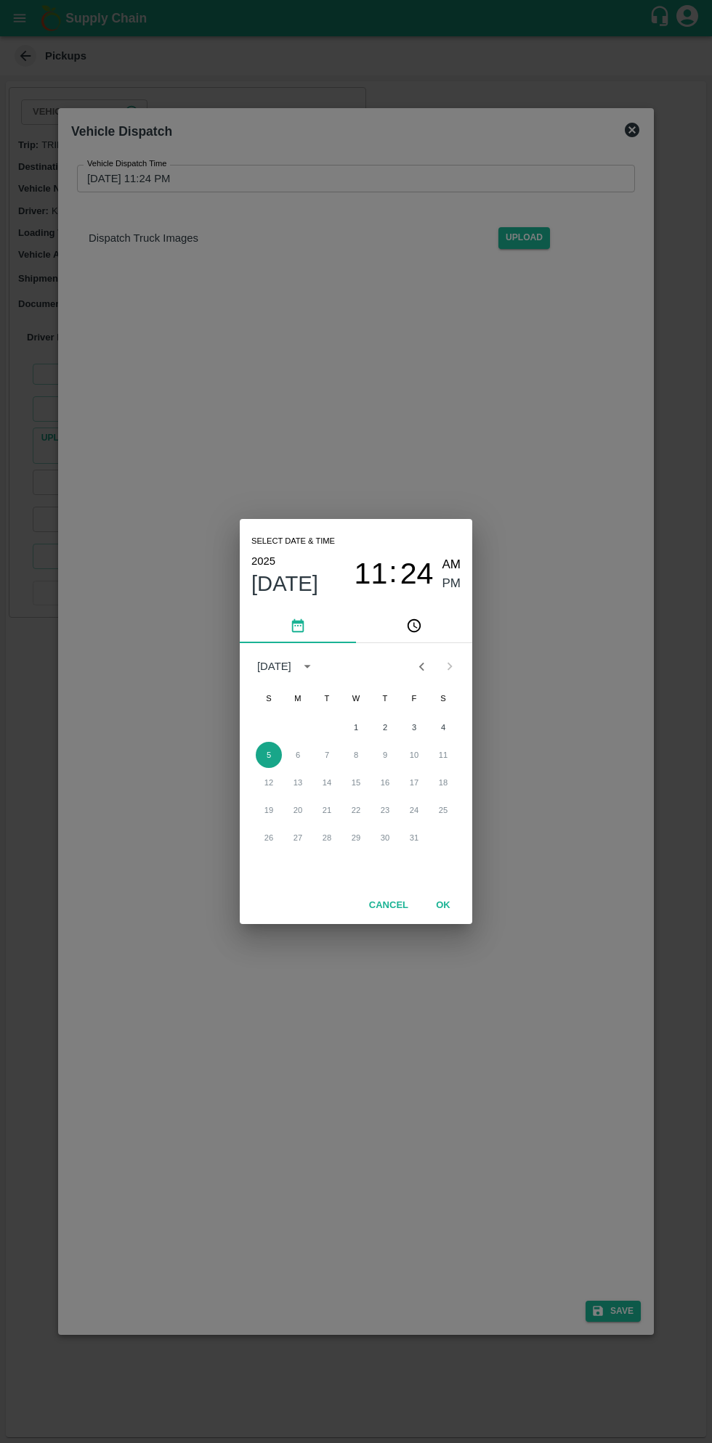
click at [268, 755] on button "5" at bounding box center [269, 755] width 26 height 26
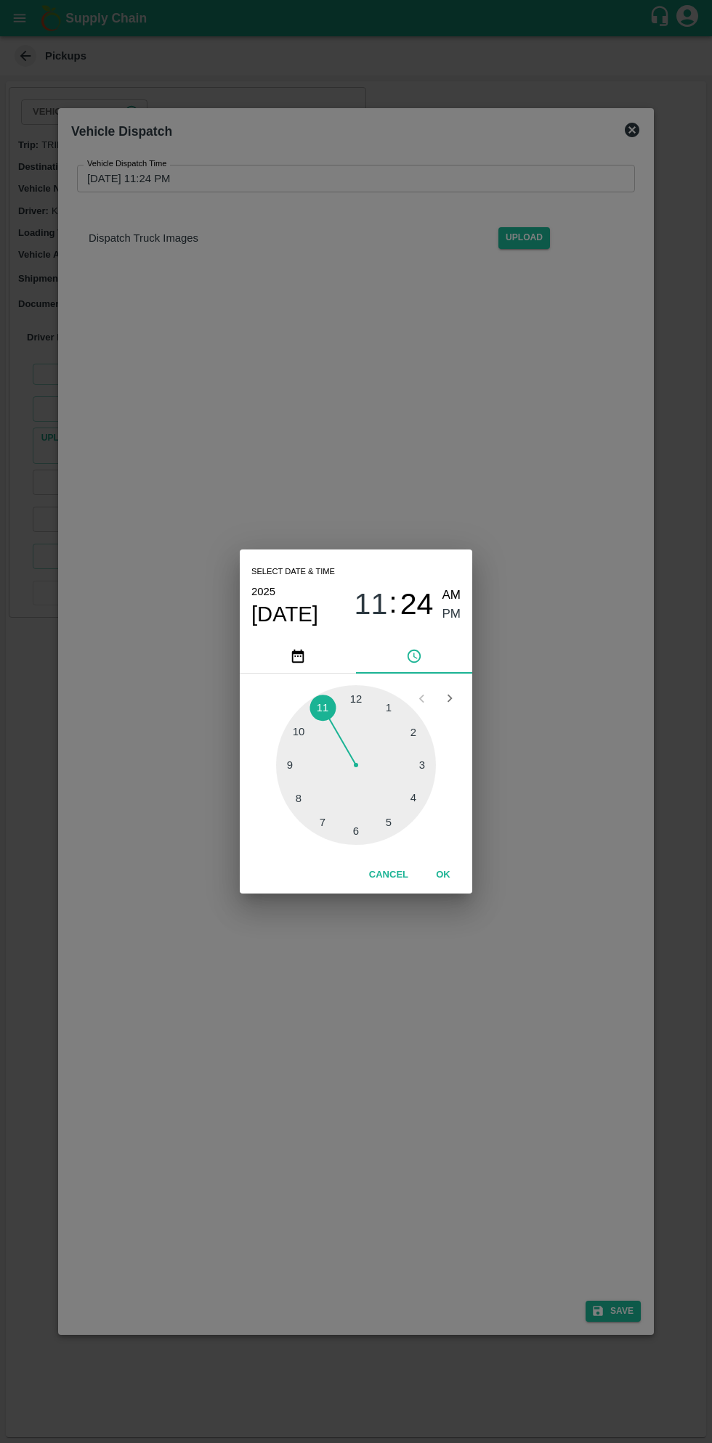
click at [380, 828] on div at bounding box center [356, 765] width 160 height 160
type input "05/10/2025 05:24 PM"
click at [461, 909] on div "Select date & time 2025 Oct 5 05 : 24 AM PM 05 10 15 20 25 30 35 40 45 50 55 00…" at bounding box center [356, 721] width 712 height 1443
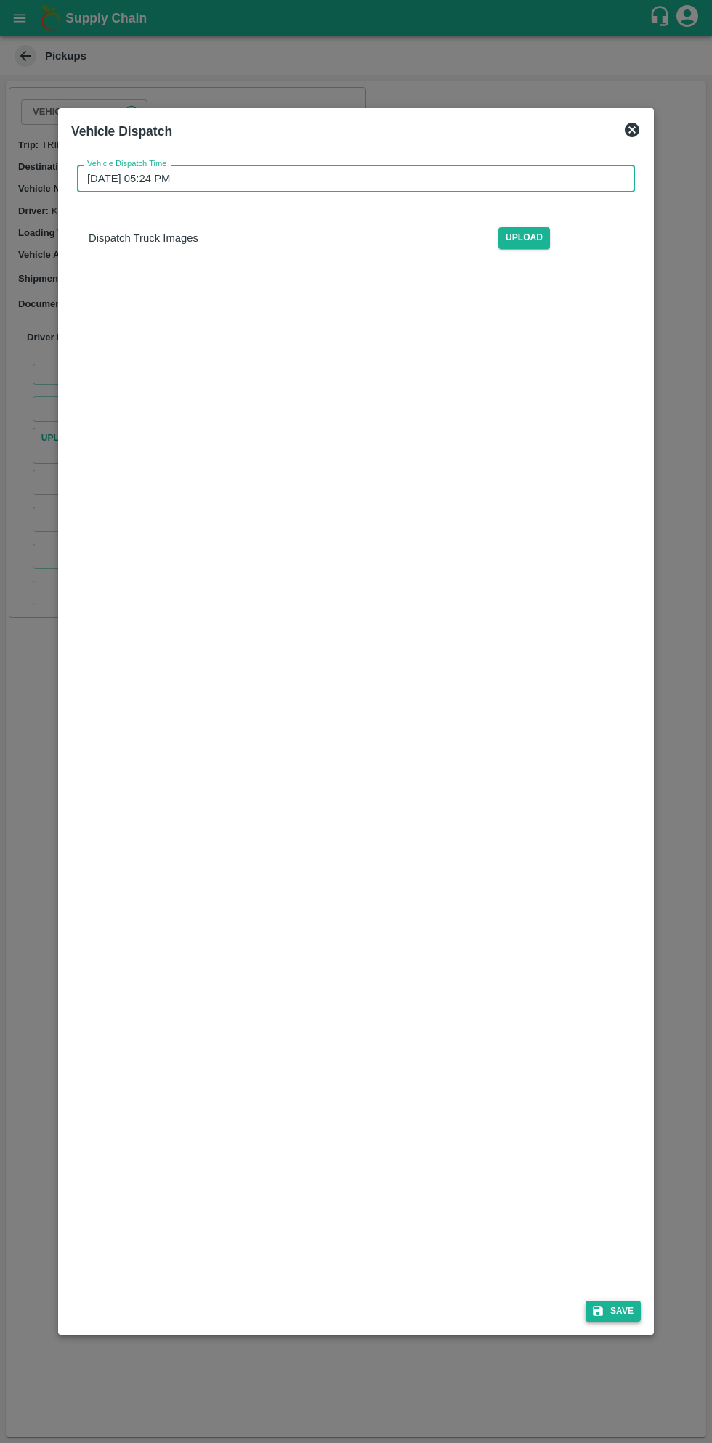
click at [620, 1303] on button "Save" at bounding box center [612, 1311] width 55 height 21
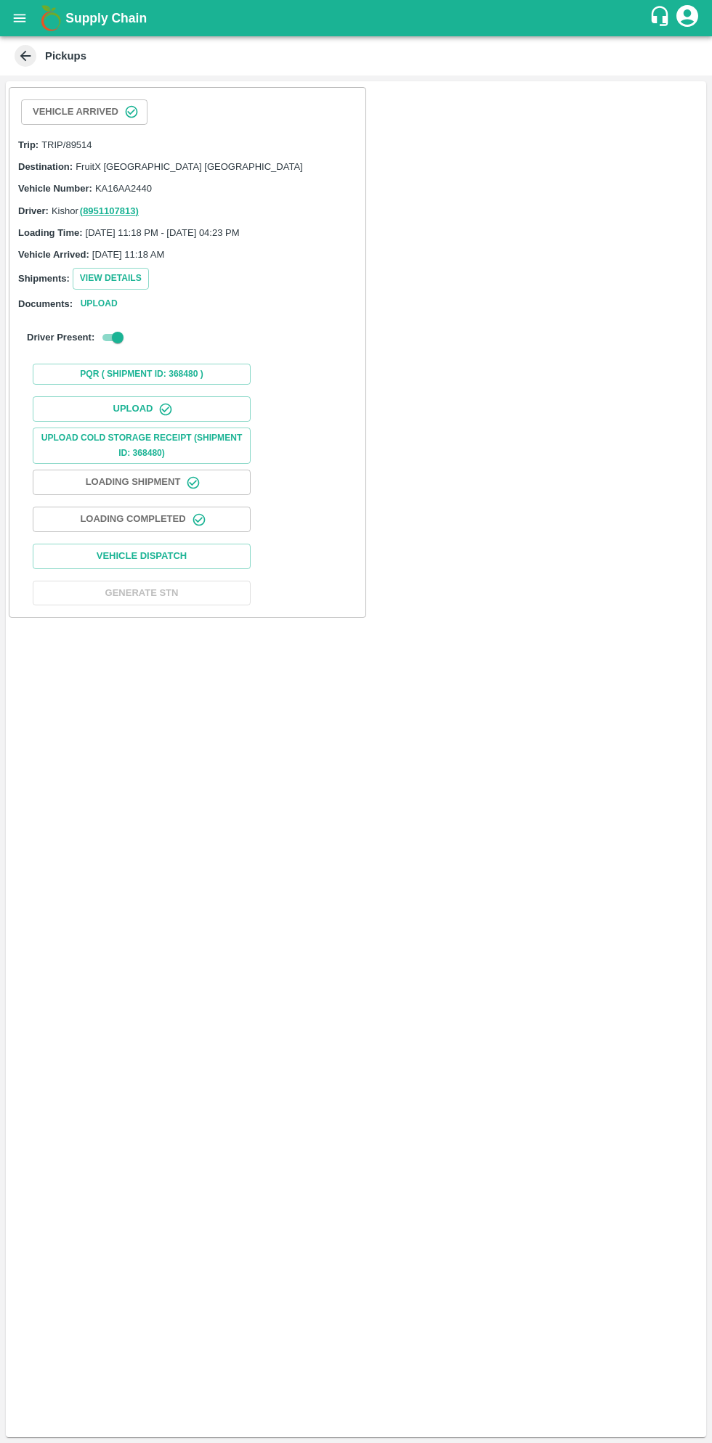
click at [371, 767] on div "Vehicle Arrived Trip: TRIP/89514 Destination: FruitX Bangalore DC Vehicle Numbe…" at bounding box center [356, 759] width 700 height 1356
click at [119, 270] on button "View Details" at bounding box center [111, 278] width 76 height 21
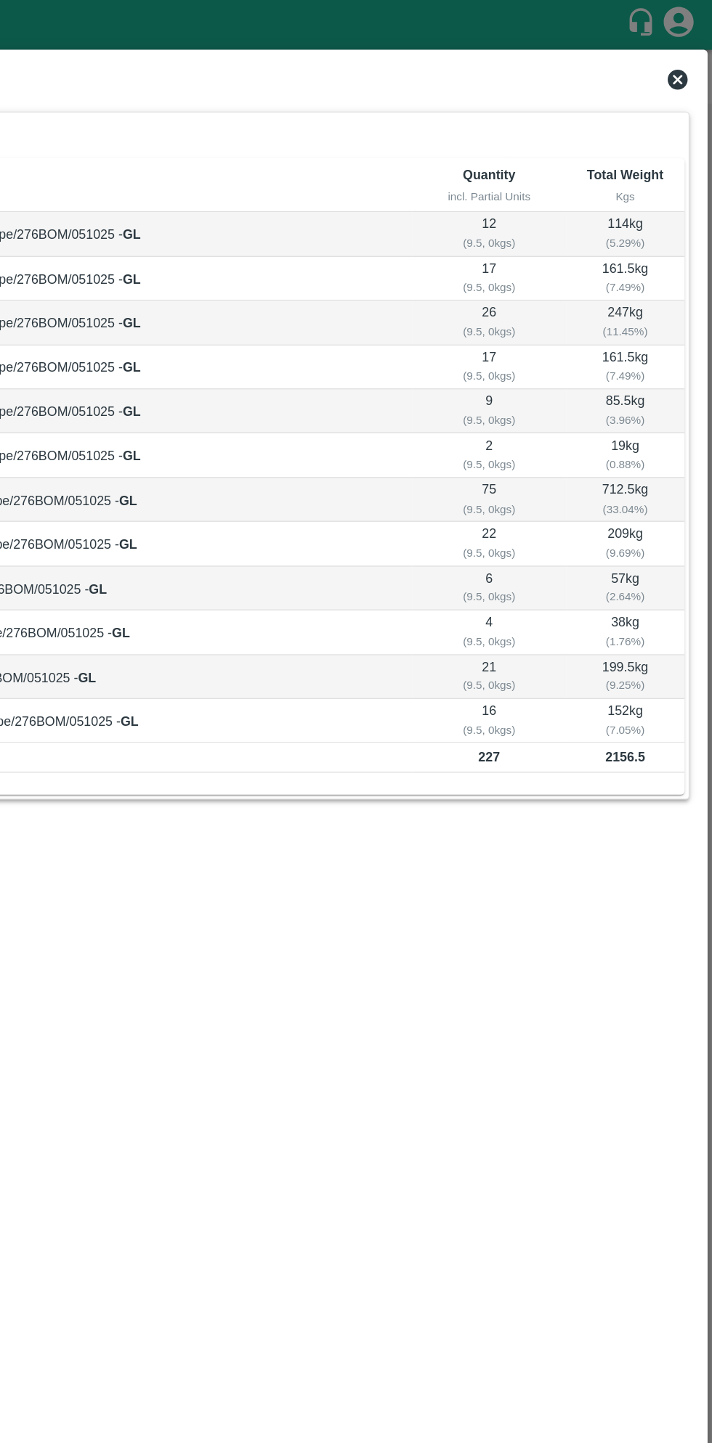
click at [684, 48] on div "View Shipment" at bounding box center [356, 60] width 690 height 32
click at [680, 47] on div "View Shipment" at bounding box center [356, 60] width 690 height 32
click at [686, 57] on icon at bounding box center [686, 58] width 15 height 15
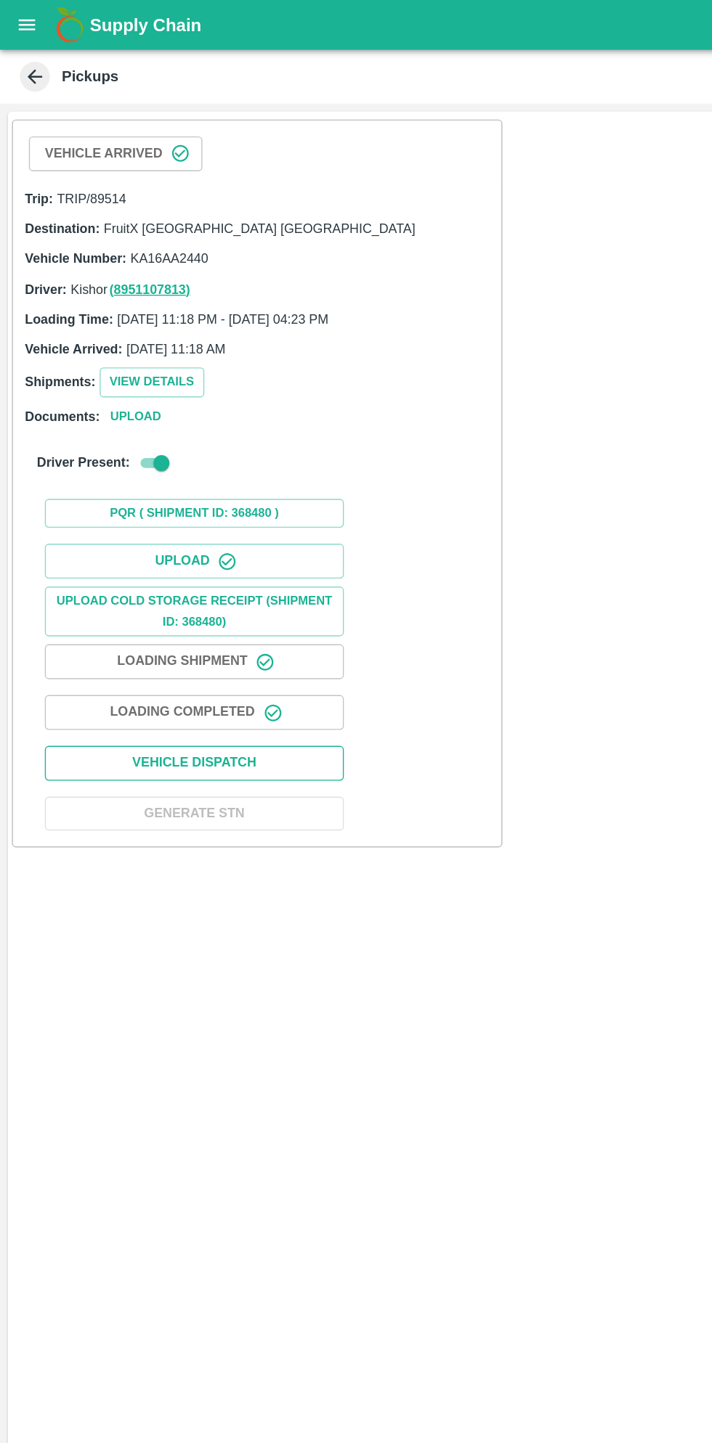
click at [179, 547] on button "Vehicle Dispatch" at bounding box center [142, 556] width 218 height 25
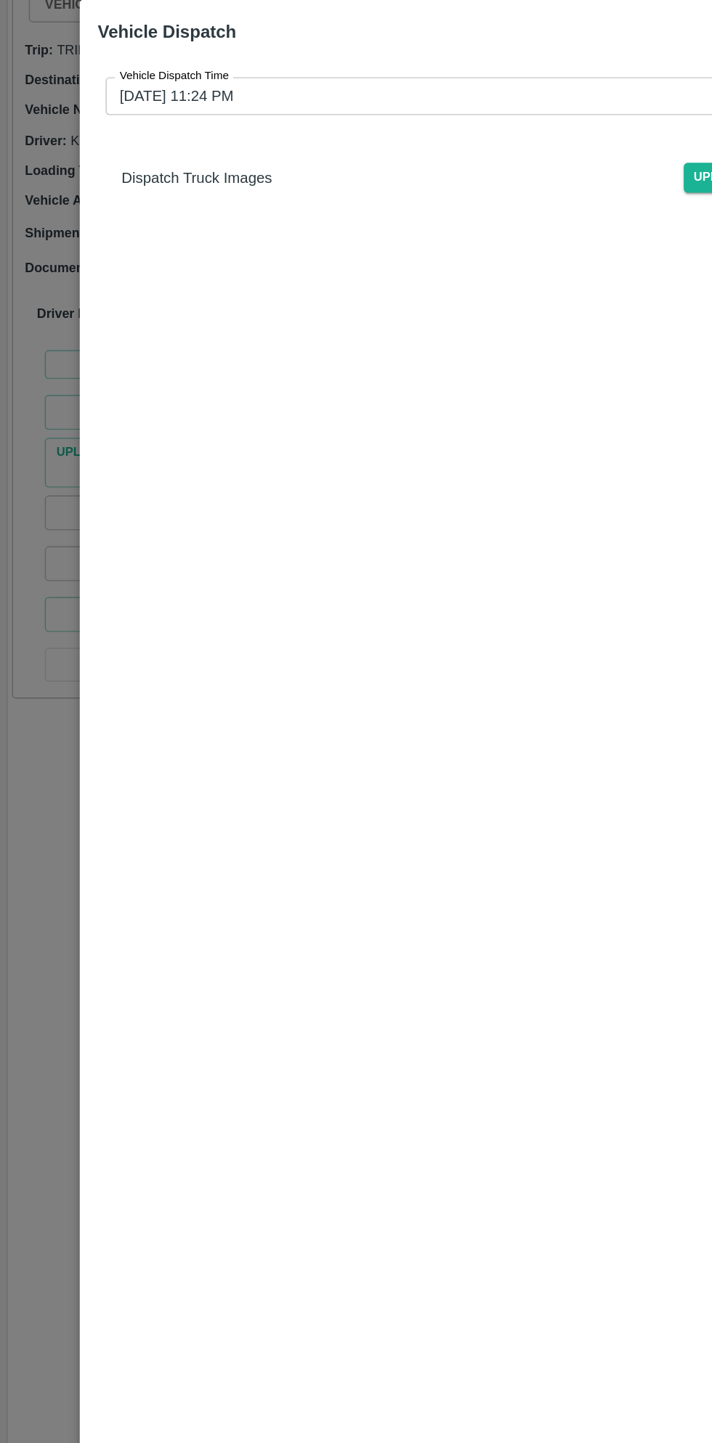
click at [298, 181] on input "05/10/2025 11:24 PM" at bounding box center [350, 179] width 547 height 28
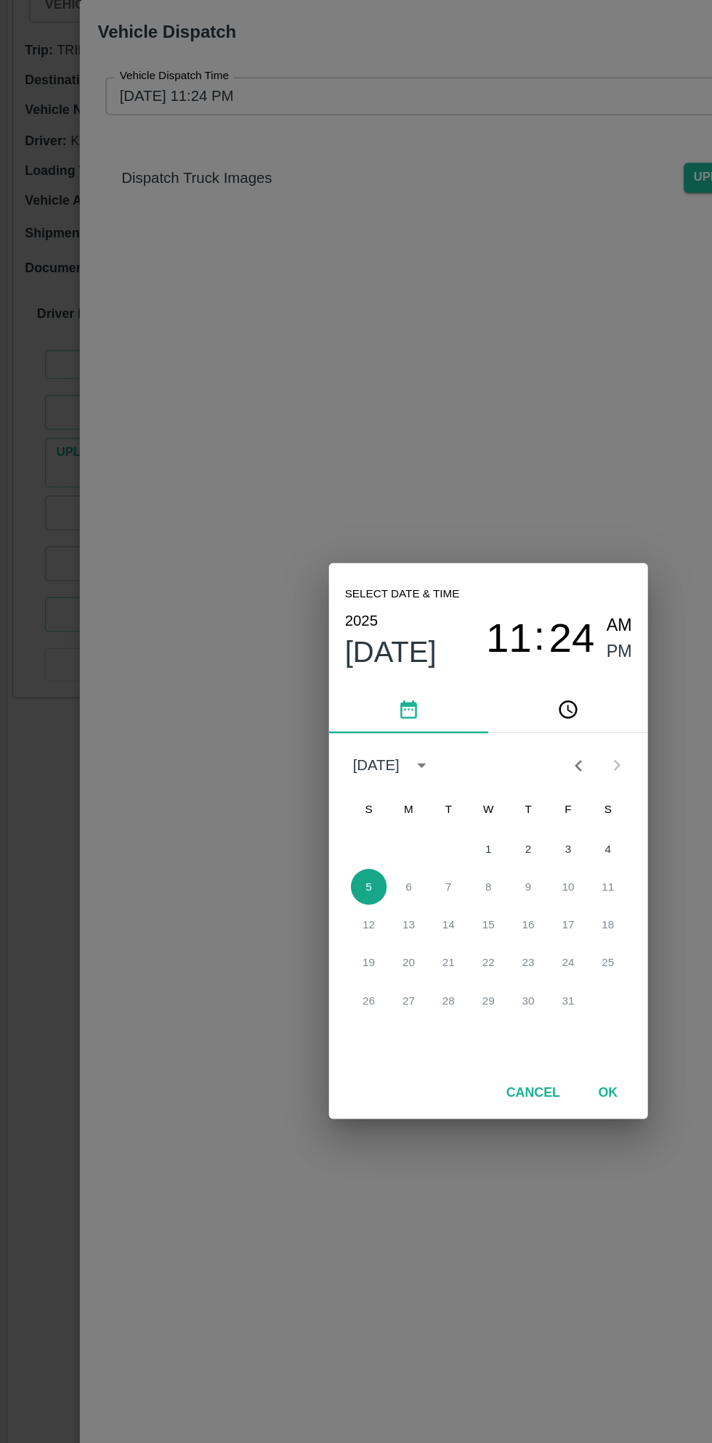
click at [276, 756] on button "5" at bounding box center [269, 755] width 26 height 26
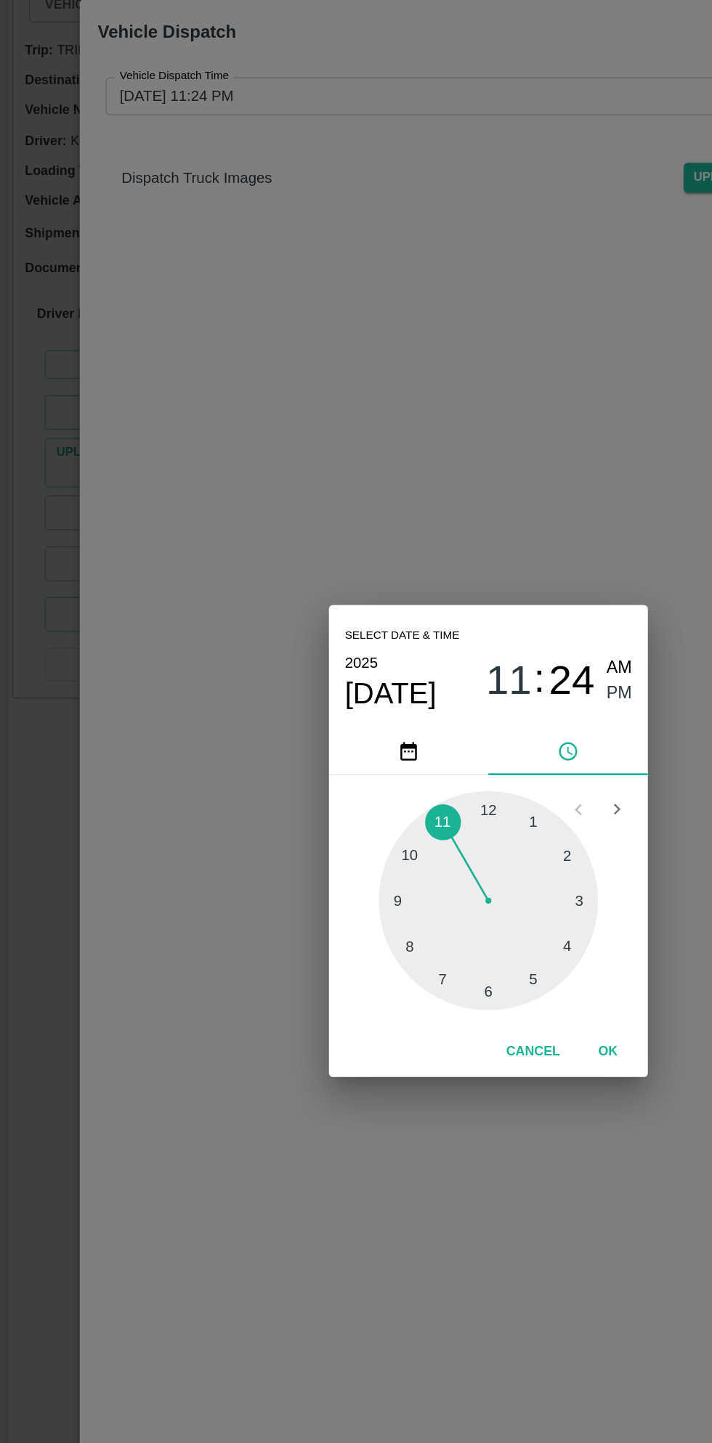
click at [386, 820] on div at bounding box center [356, 765] width 160 height 160
type input "05/10/2025 05:24 PM"
click at [444, 879] on button "OK" at bounding box center [443, 875] width 46 height 25
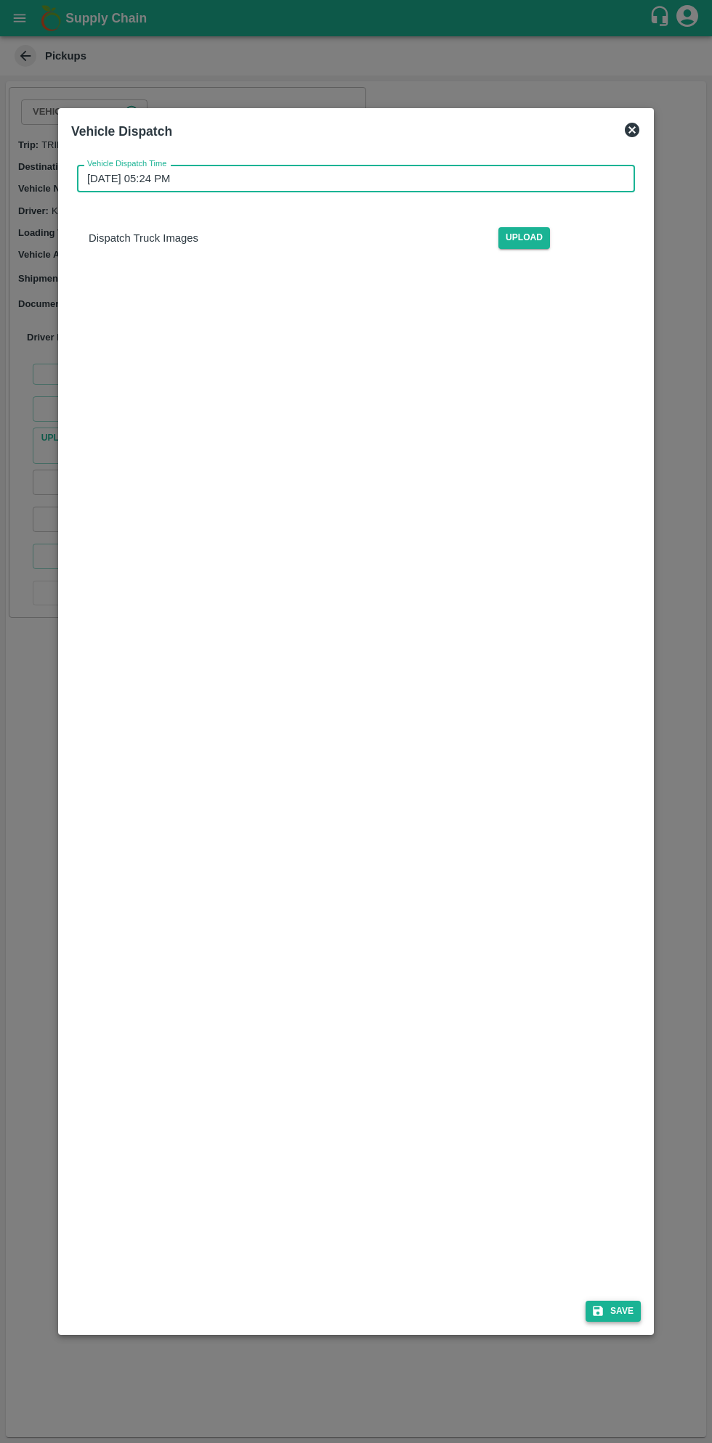
click at [637, 1306] on button "Save" at bounding box center [612, 1311] width 55 height 21
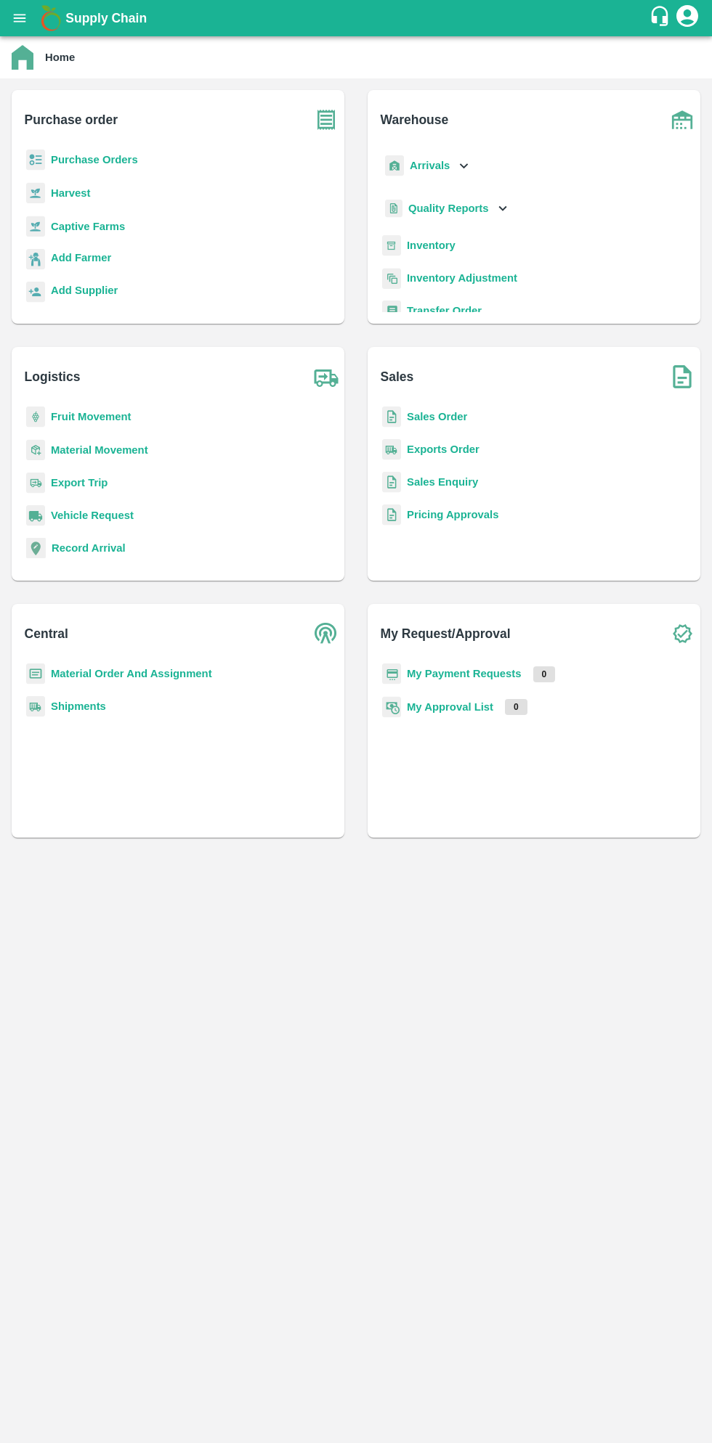
click at [121, 160] on b "Purchase Orders" at bounding box center [94, 160] width 87 height 12
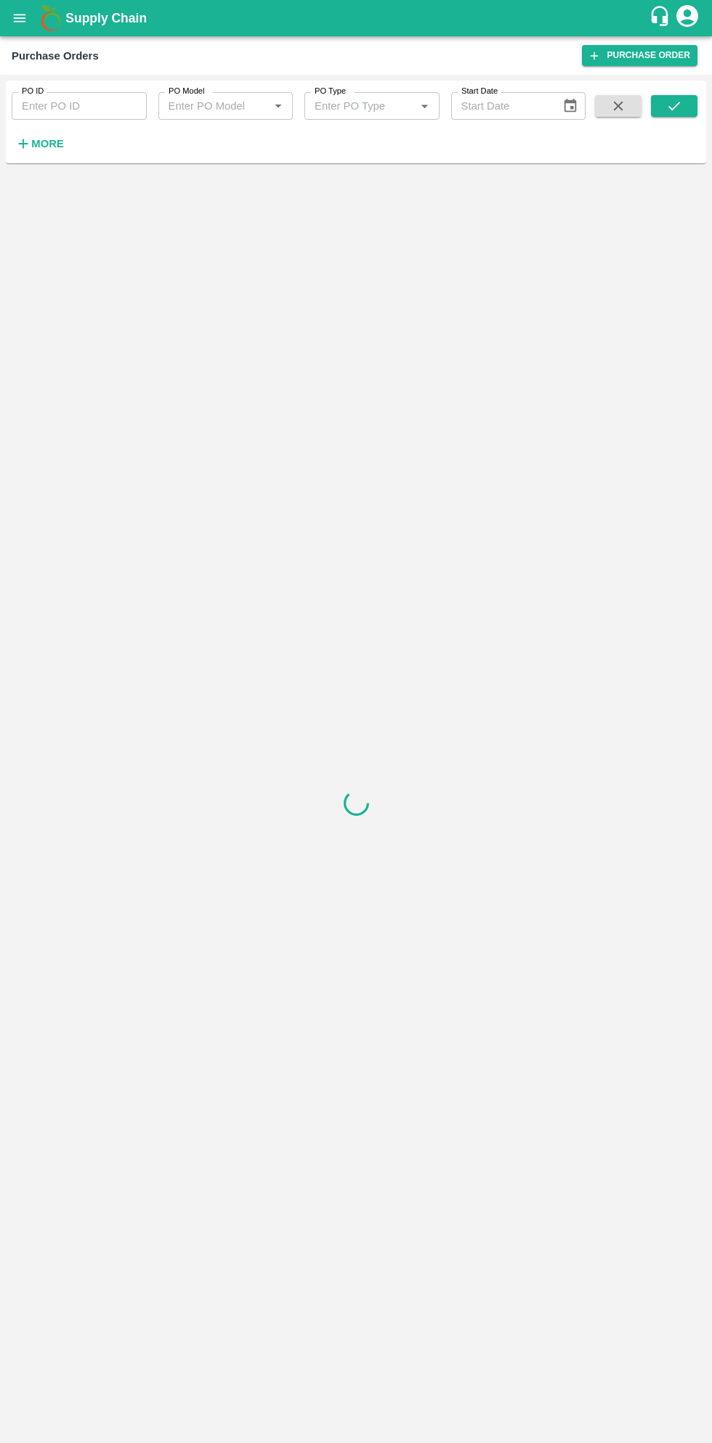
click at [64, 192] on div at bounding box center [356, 803] width 700 height 1268
click at [52, 139] on strong "More" at bounding box center [47, 144] width 33 height 12
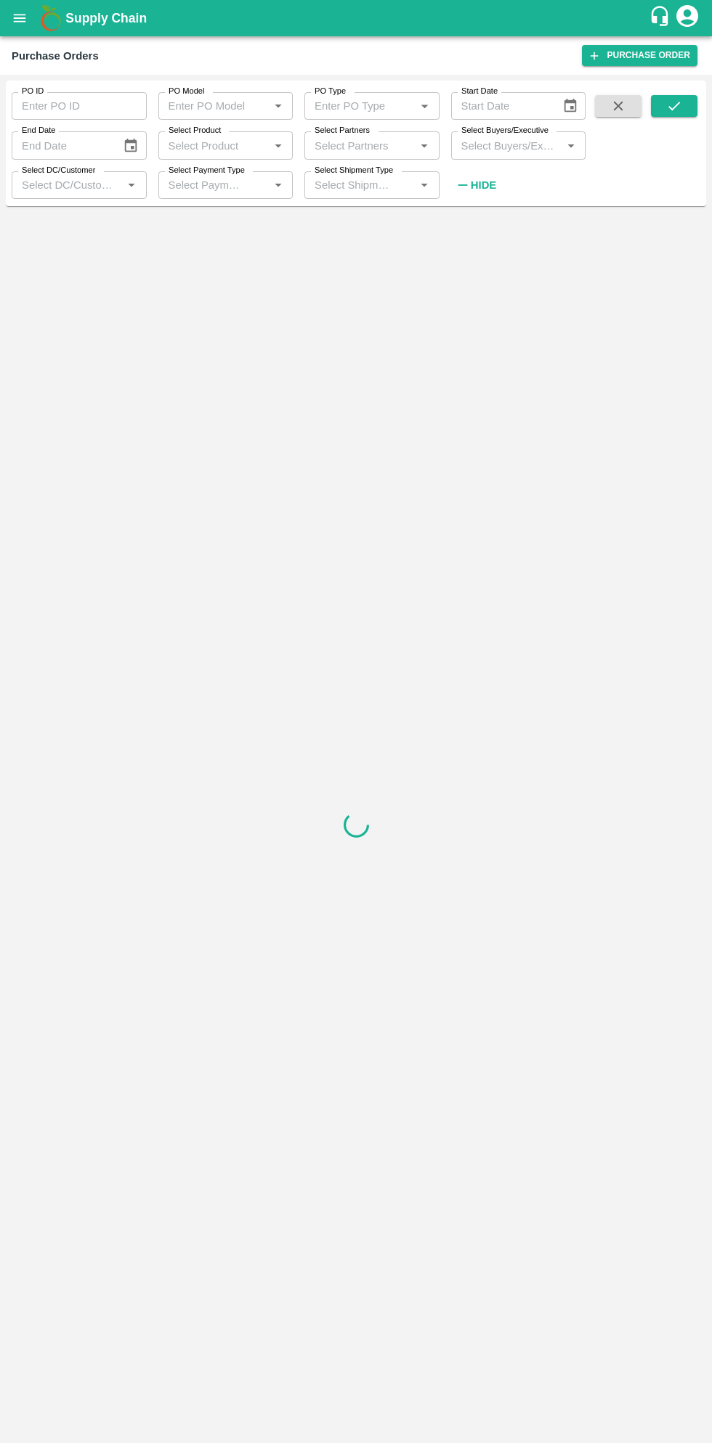
click at [499, 142] on input "Select Buyers/Executive" at bounding box center [506, 145] width 102 height 19
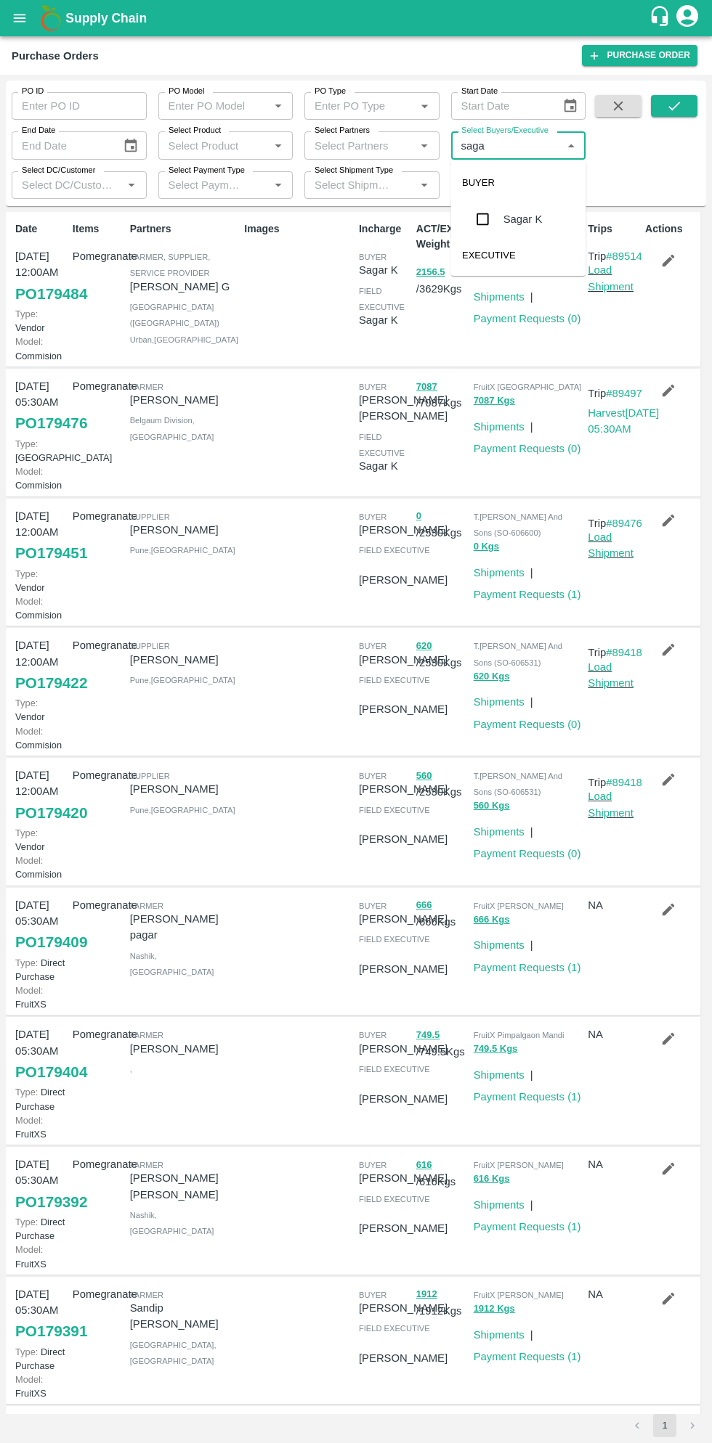
type input "sagar"
click at [492, 219] on input "checkbox" at bounding box center [482, 219] width 29 height 29
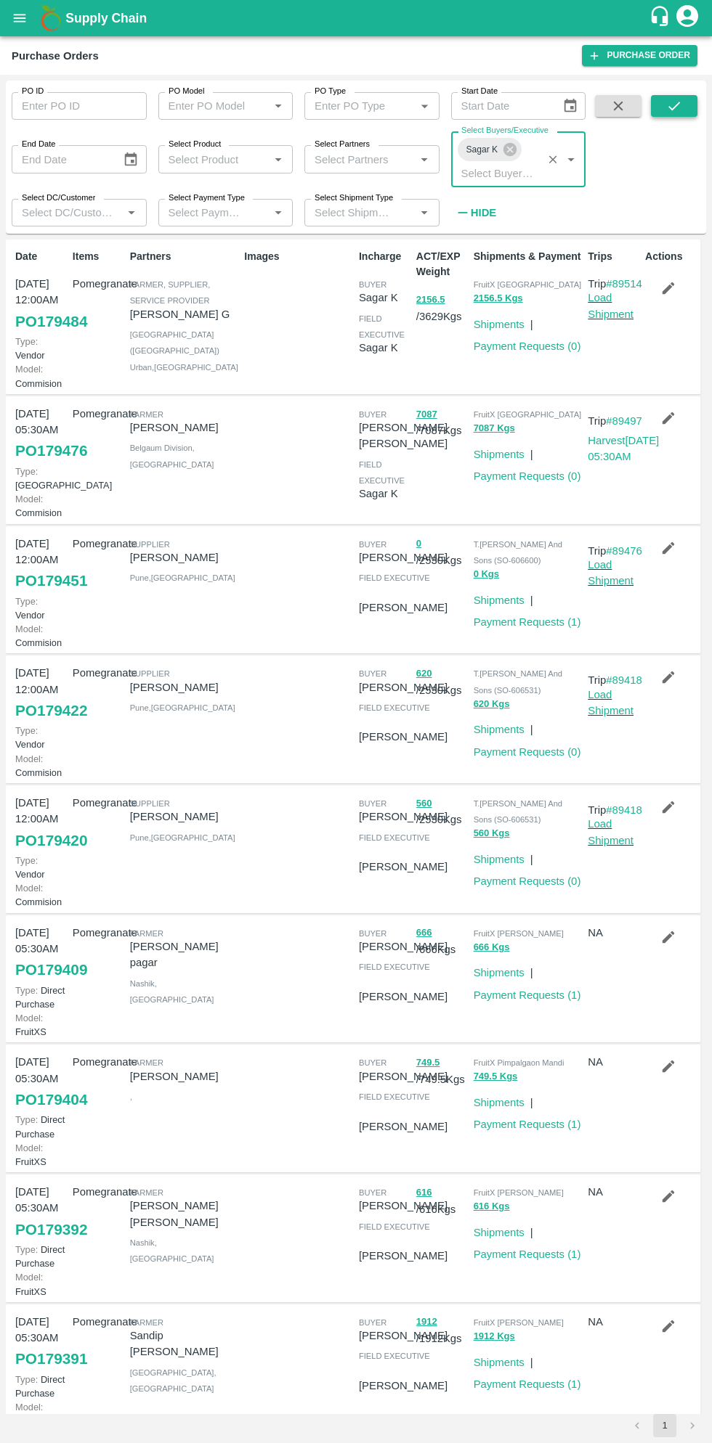
click at [675, 106] on icon "submit" at bounding box center [674, 106] width 12 height 9
